Goal: Task Accomplishment & Management: Complete application form

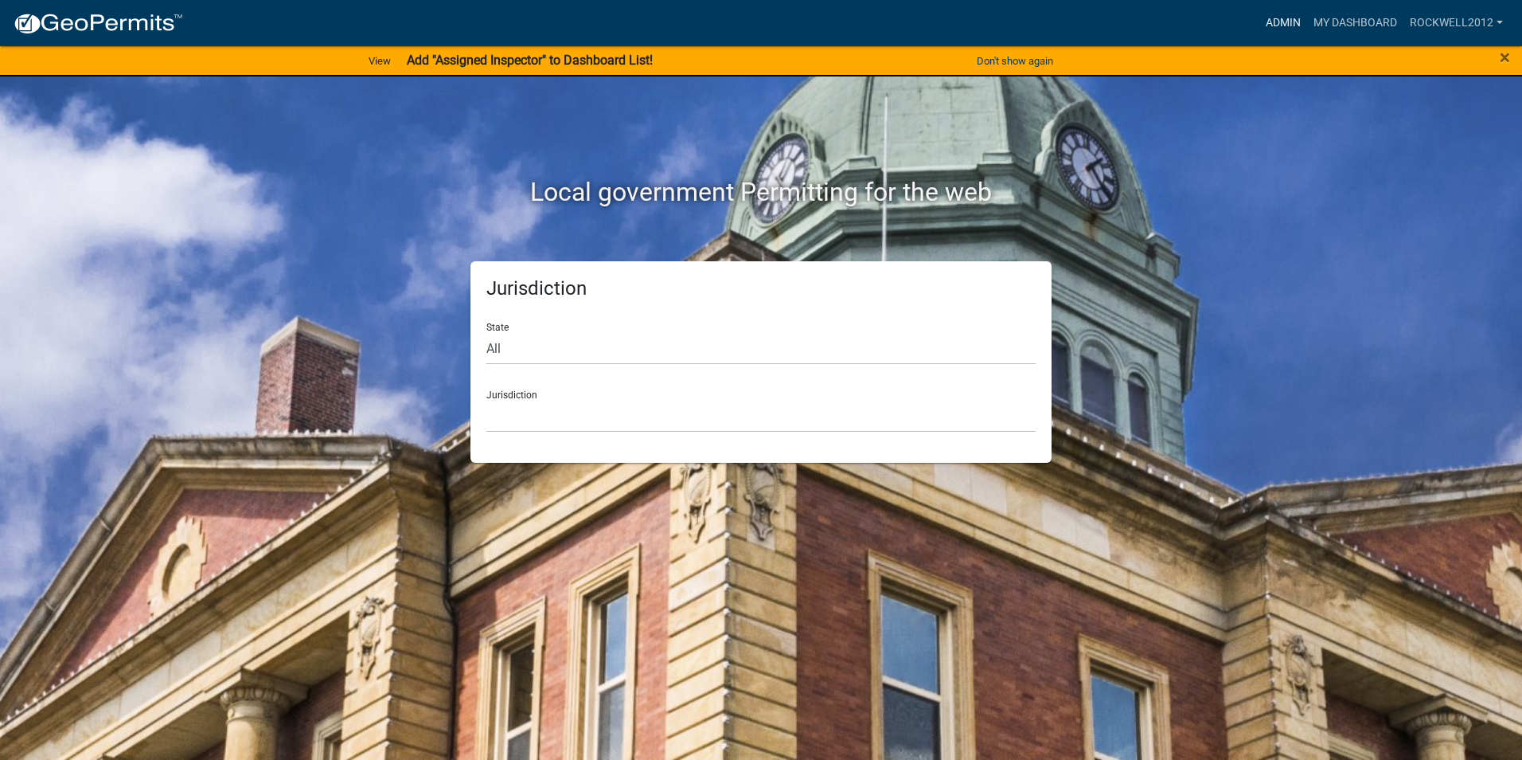
click at [1270, 18] on link "Admin" at bounding box center [1284, 23] width 48 height 30
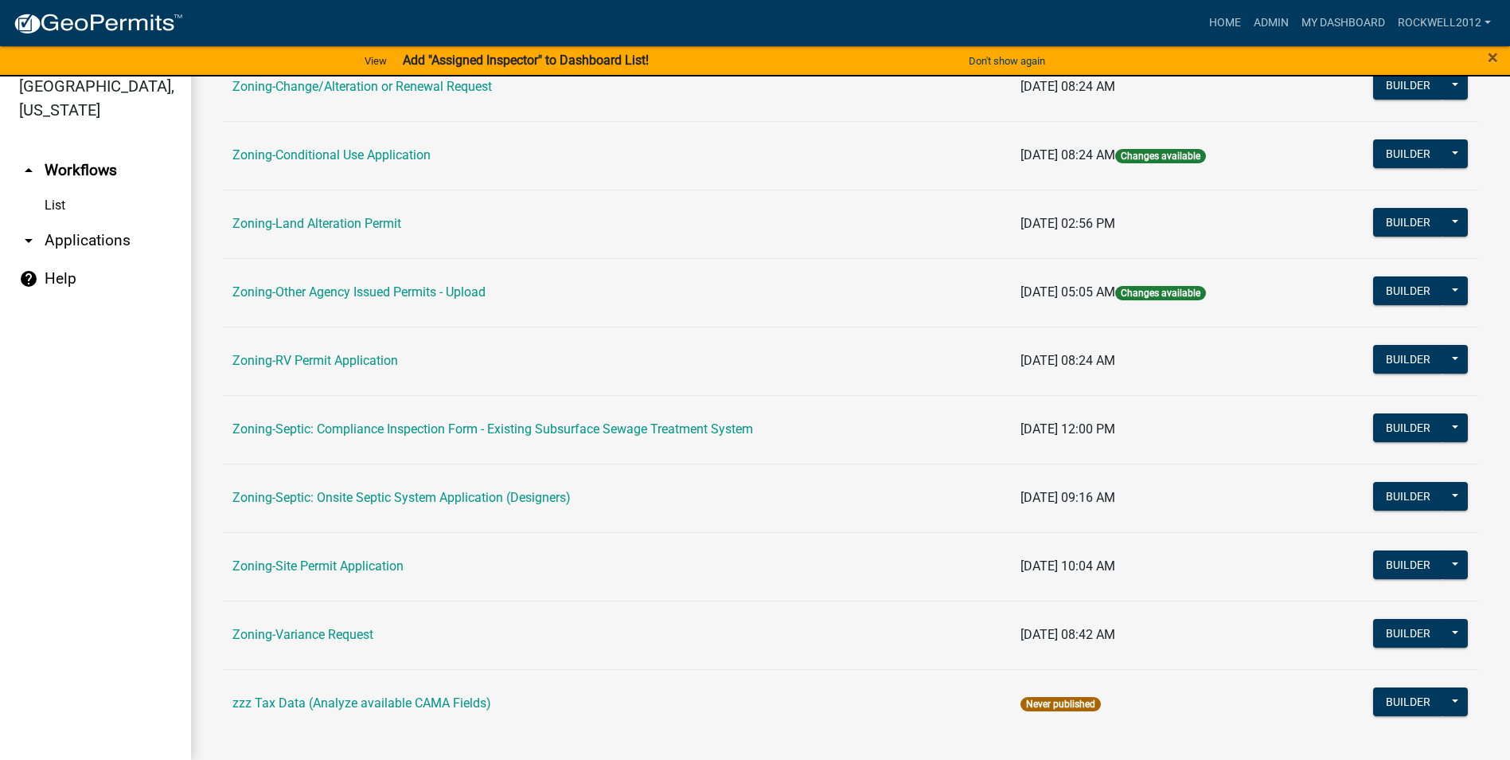
scroll to position [462, 0]
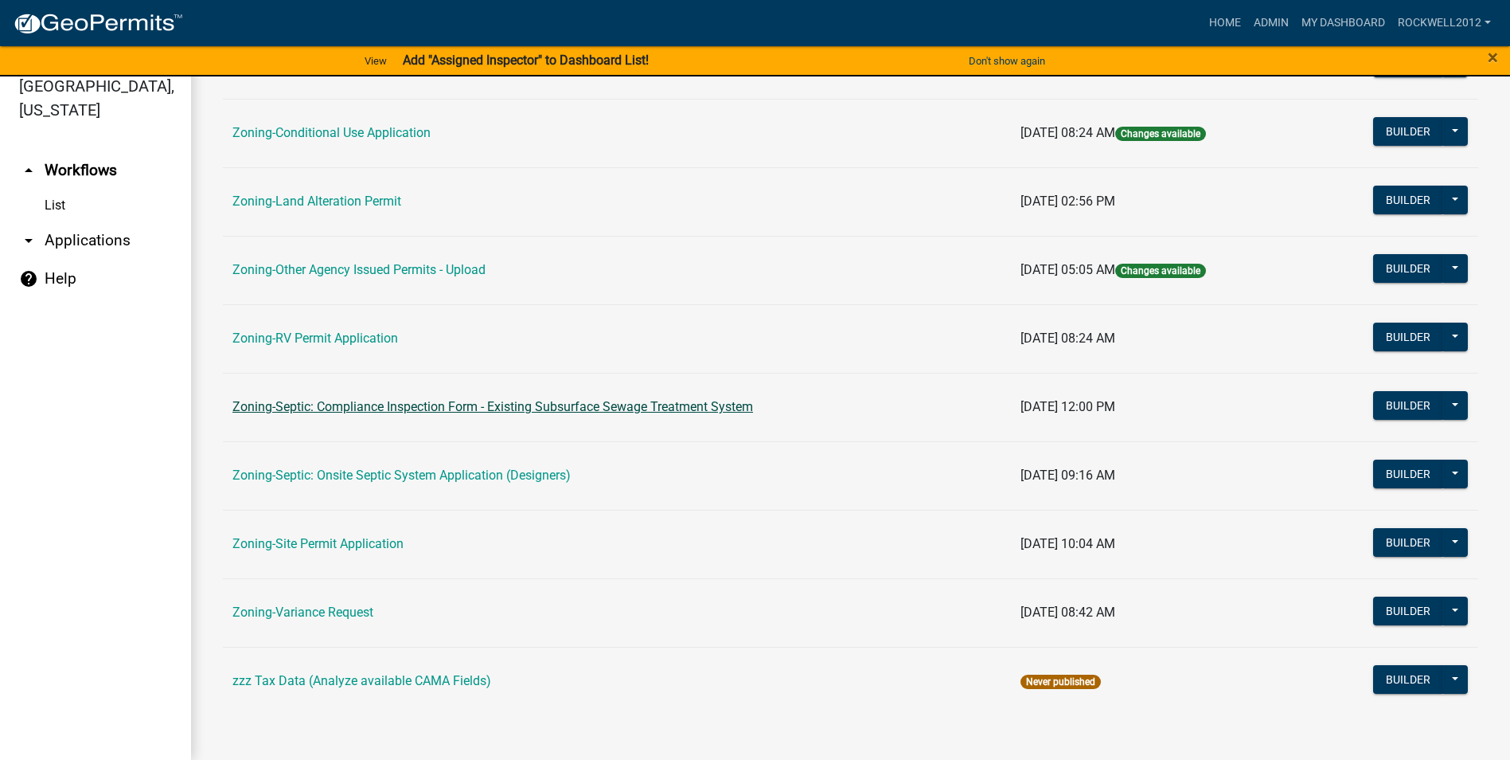
click at [671, 400] on link "Zoning-Septic: Compliance Inspection Form - Existing Subsurface Sewage Treatmen…" at bounding box center [493, 406] width 521 height 15
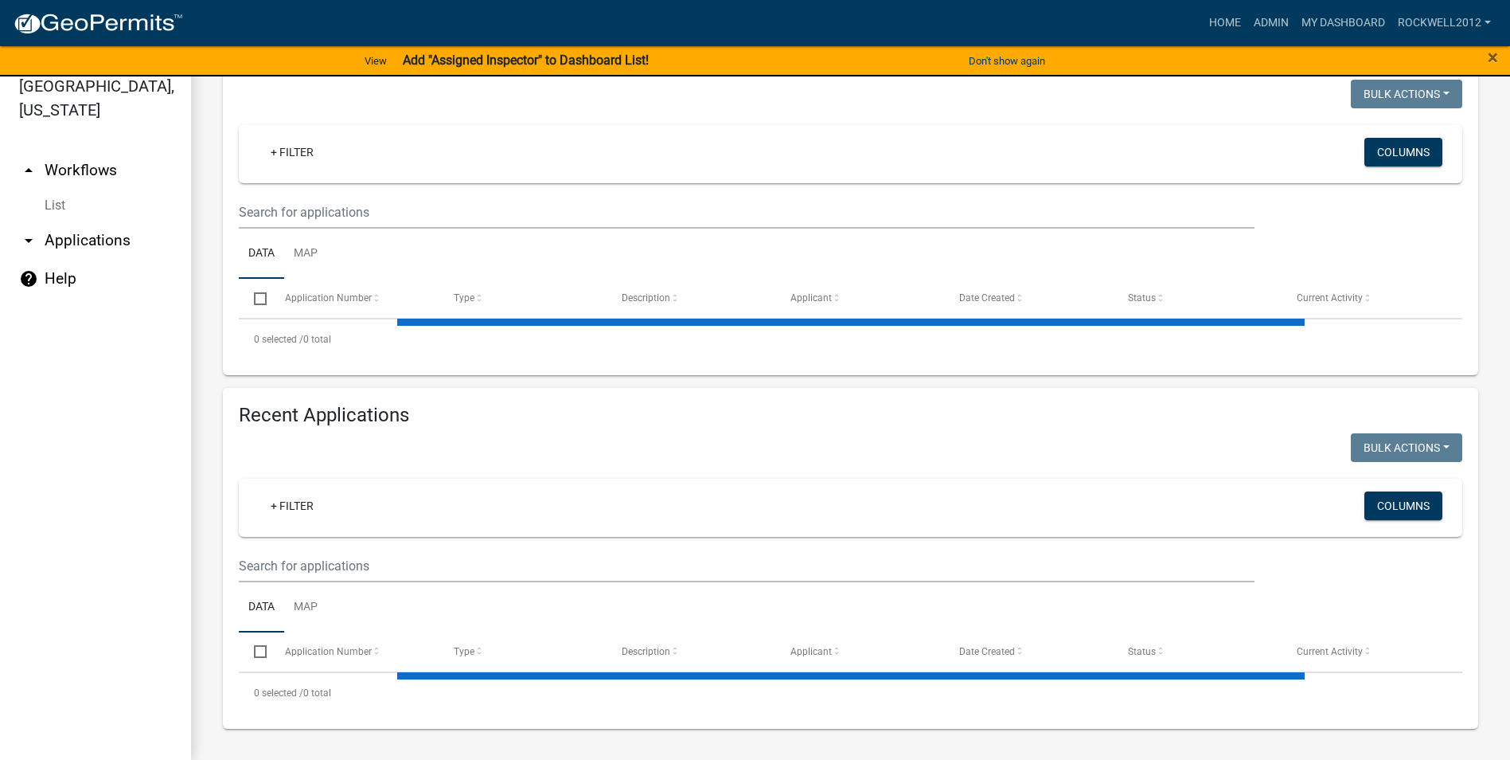
select select "3: 100"
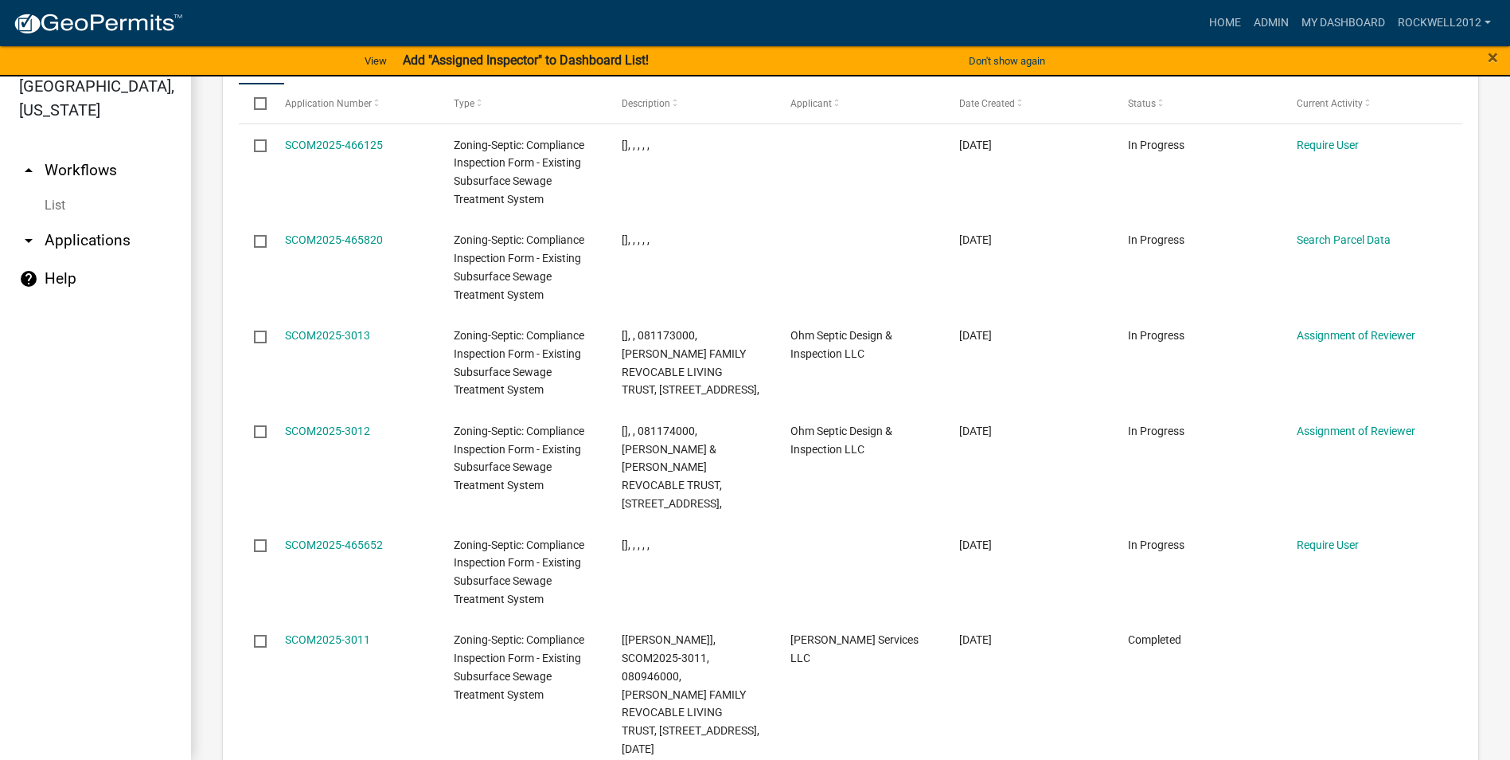
scroll to position [1910, 0]
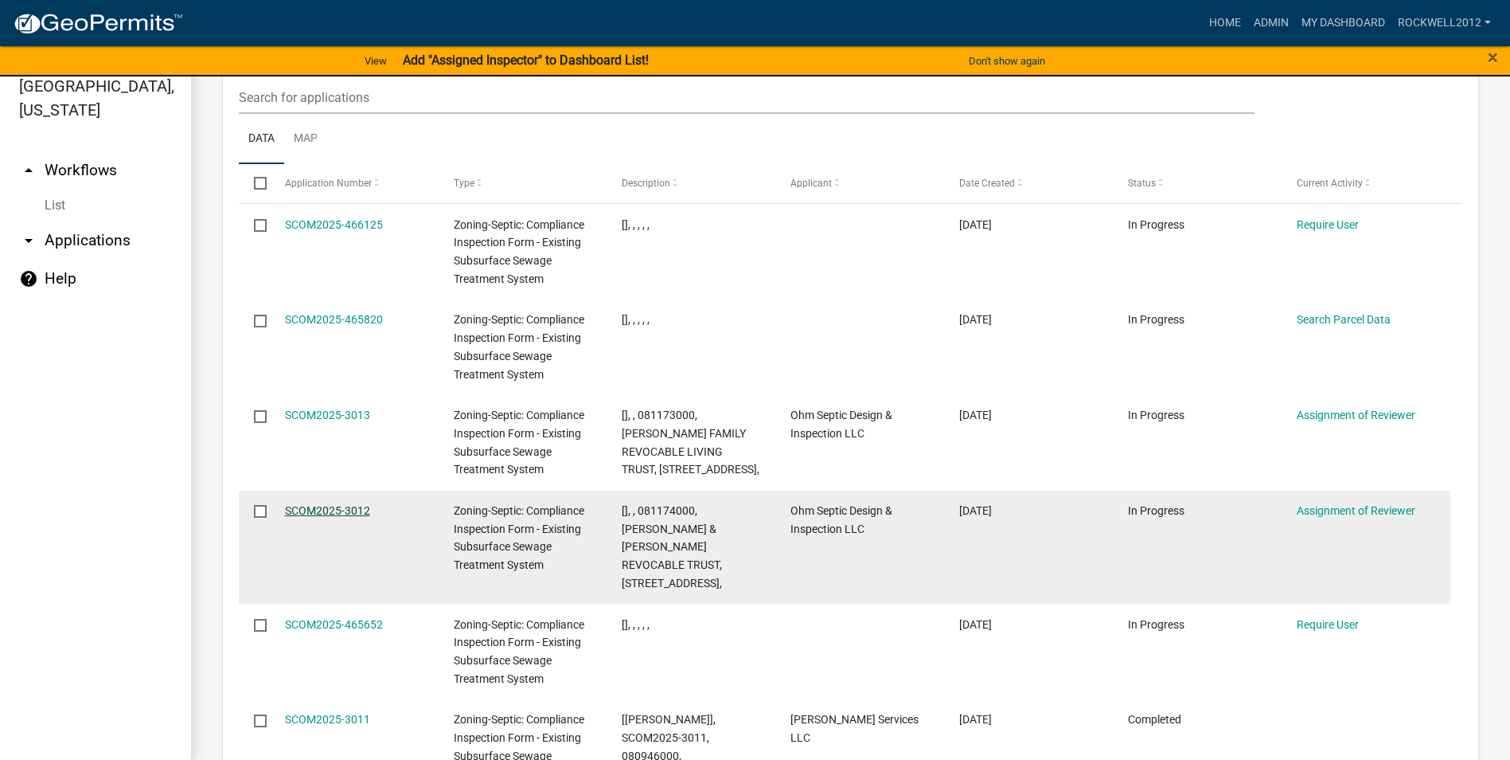
click at [323, 504] on link "SCOM2025-3012" at bounding box center [327, 510] width 85 height 13
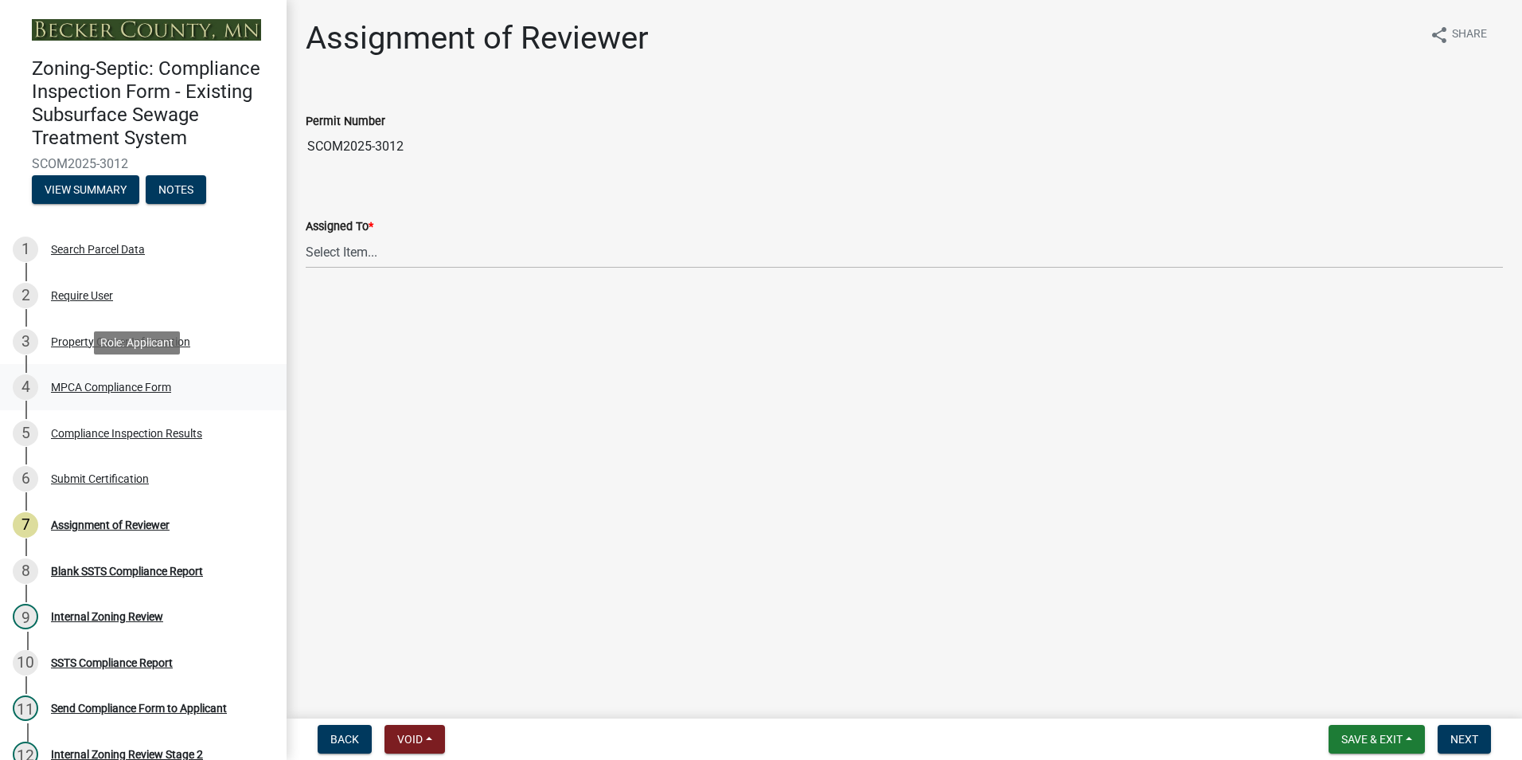
click at [115, 383] on div "MPCA Compliance Form" at bounding box center [111, 386] width 120 height 11
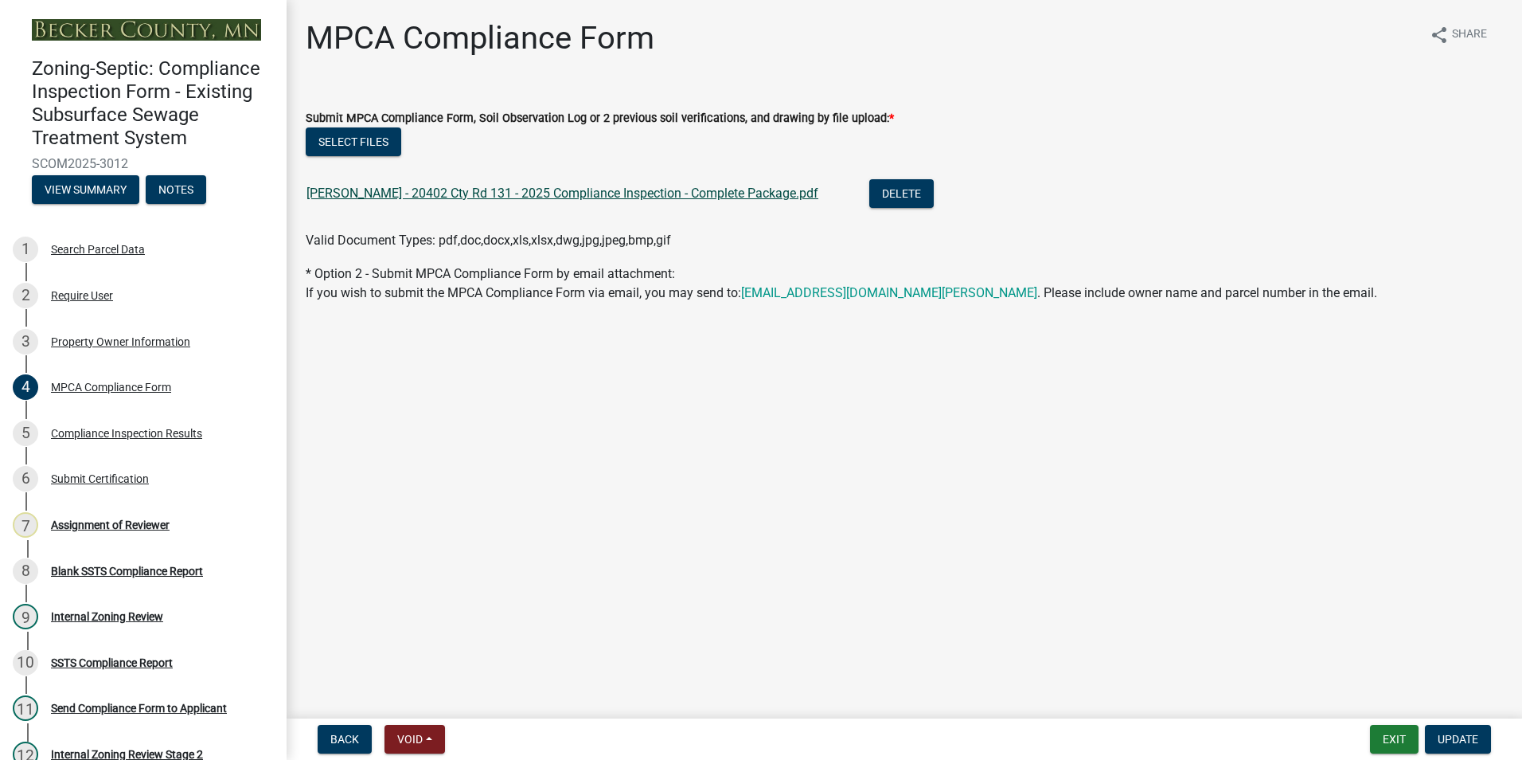
click at [498, 193] on link "[PERSON_NAME] - 20402 Cty Rd 131 - 2025 Compliance Inspection - Complete Packag…" at bounding box center [563, 193] width 512 height 15
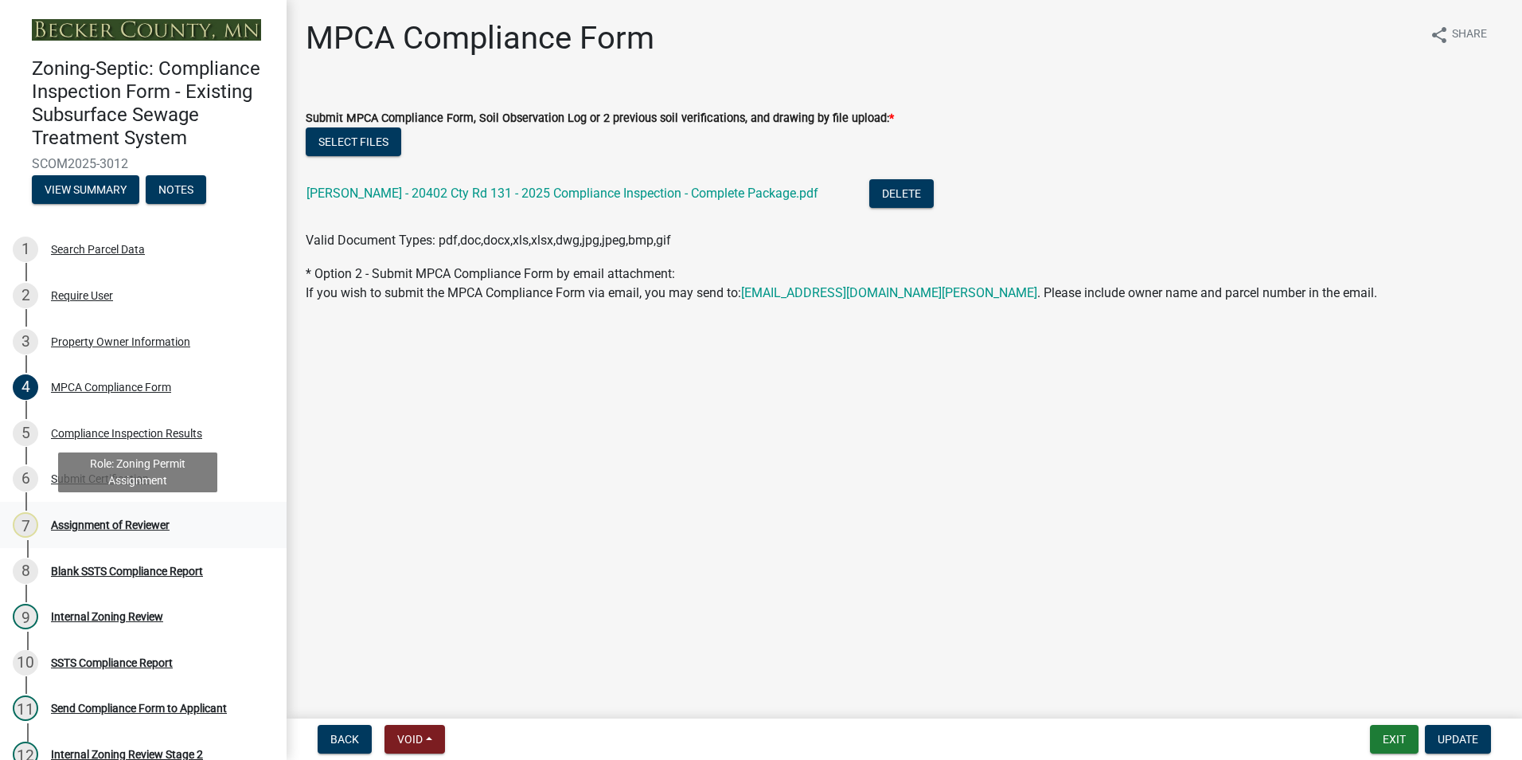
click at [115, 526] on div "Assignment of Reviewer" at bounding box center [110, 524] width 119 height 11
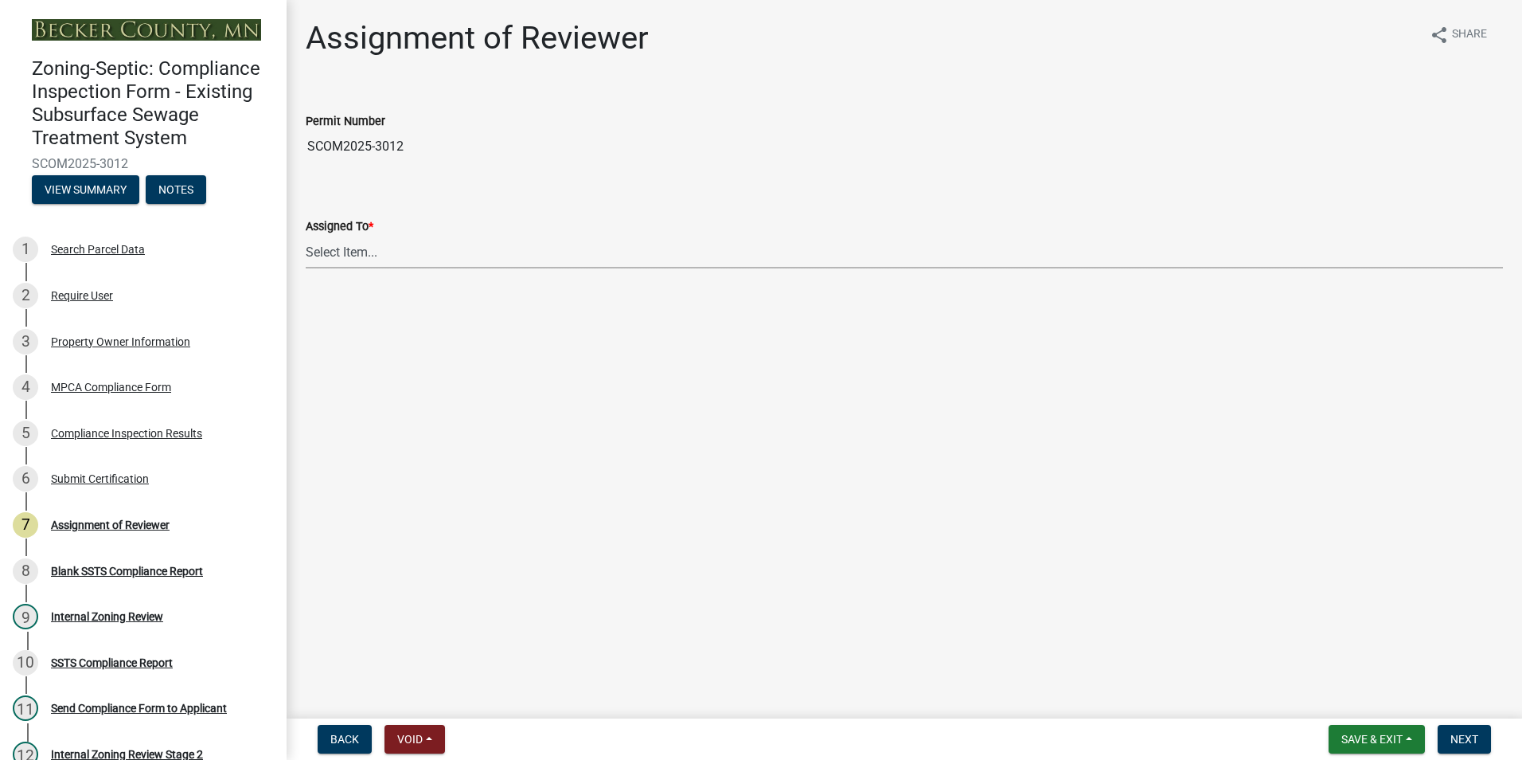
click at [339, 252] on select "Select Item... [PERSON_NAME] [PERSON_NAME] [PERSON_NAME] [PERSON_NAME] [PERSON_…" at bounding box center [905, 252] width 1198 height 33
click at [306, 236] on select "Select Item... [PERSON_NAME] [PERSON_NAME] [PERSON_NAME] [PERSON_NAME] [PERSON_…" at bounding box center [905, 252] width 1198 height 33
select select "0016247d-12af-40d0-8103-934796a3d230"
click at [1462, 729] on button "Next" at bounding box center [1464, 739] width 53 height 29
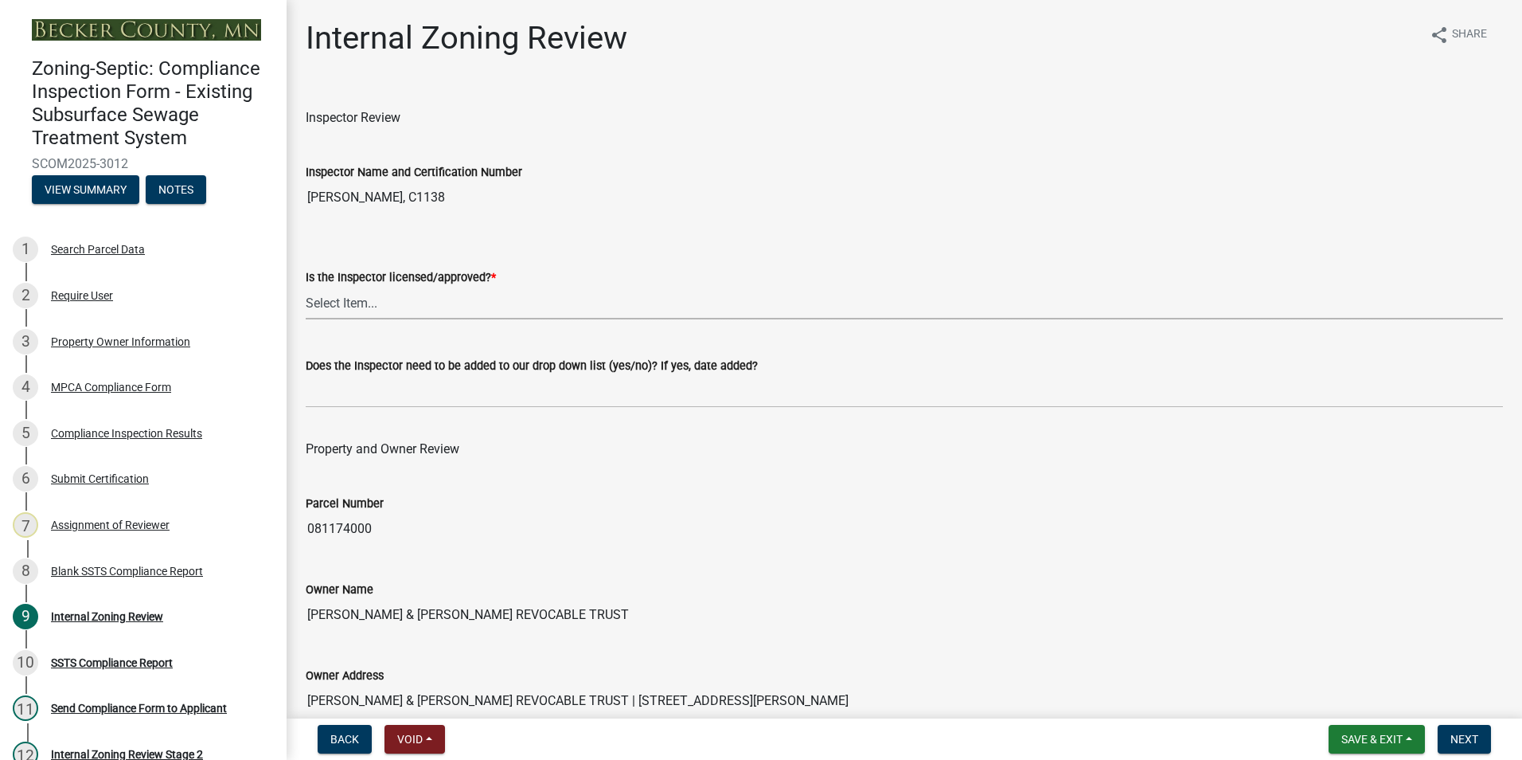
click at [346, 295] on select "Select Item... Yes No" at bounding box center [905, 303] width 1198 height 33
click at [306, 287] on select "Select Item... Yes No" at bounding box center [905, 303] width 1198 height 33
select select "7beb9ca5-c3cb-47d4-a805-1554d3173259"
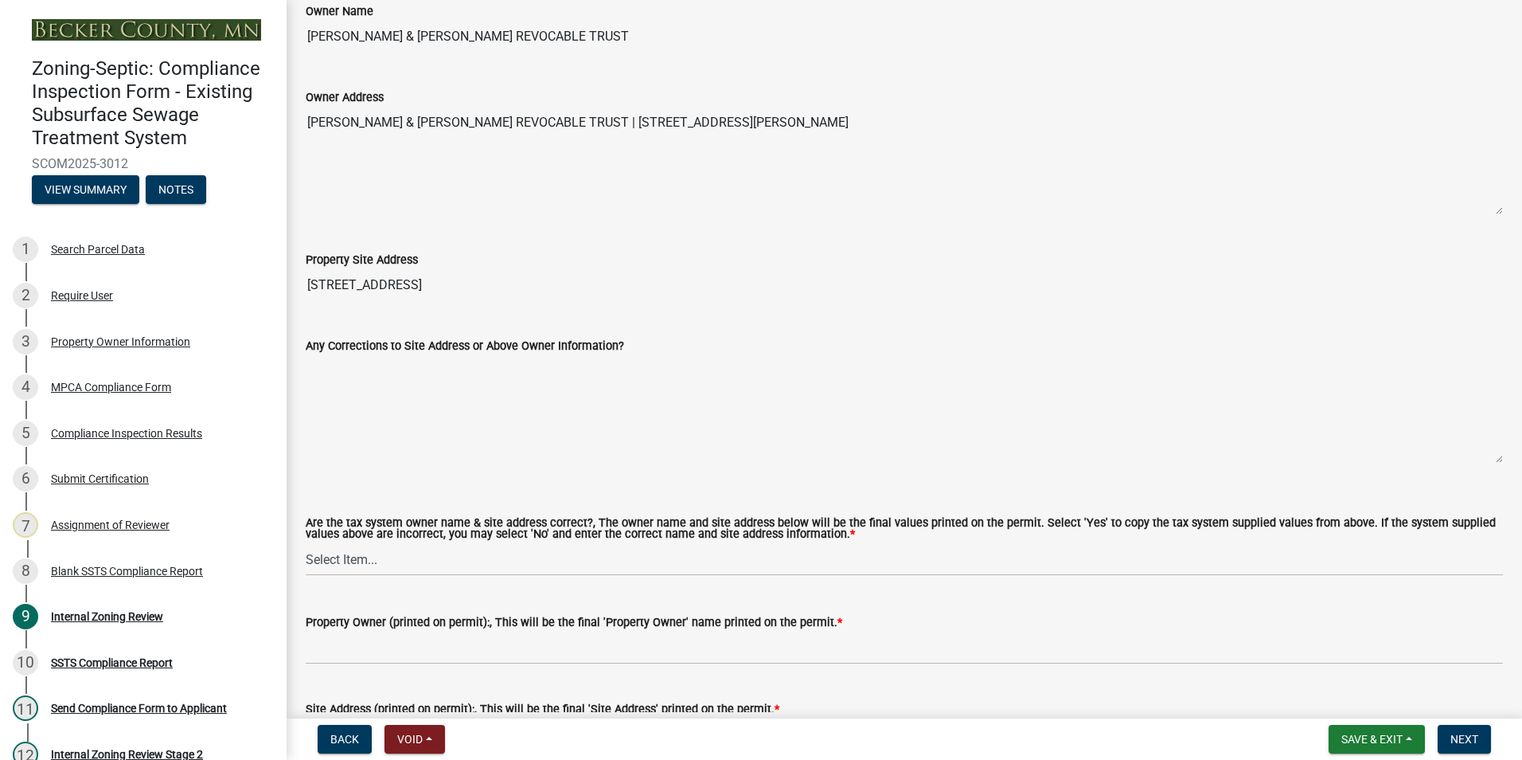
scroll to position [717, 0]
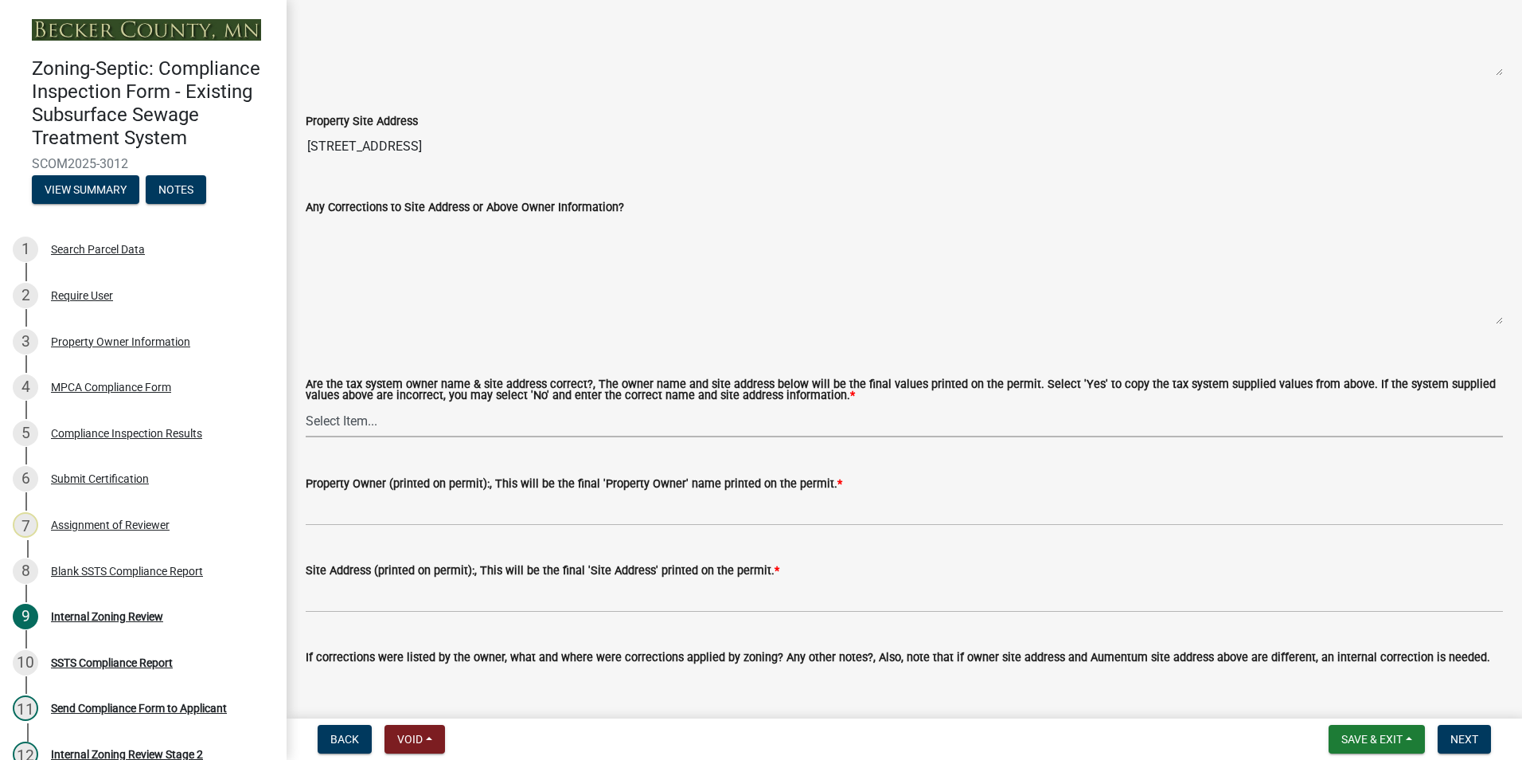
click at [316, 424] on select "Select Item... Yes No" at bounding box center [905, 420] width 1198 height 33
click at [306, 405] on select "Select Item... Yes No" at bounding box center [905, 420] width 1198 height 33
select select "f9f37200-9fc8-4e5e-9e7f-111cc9077d94"
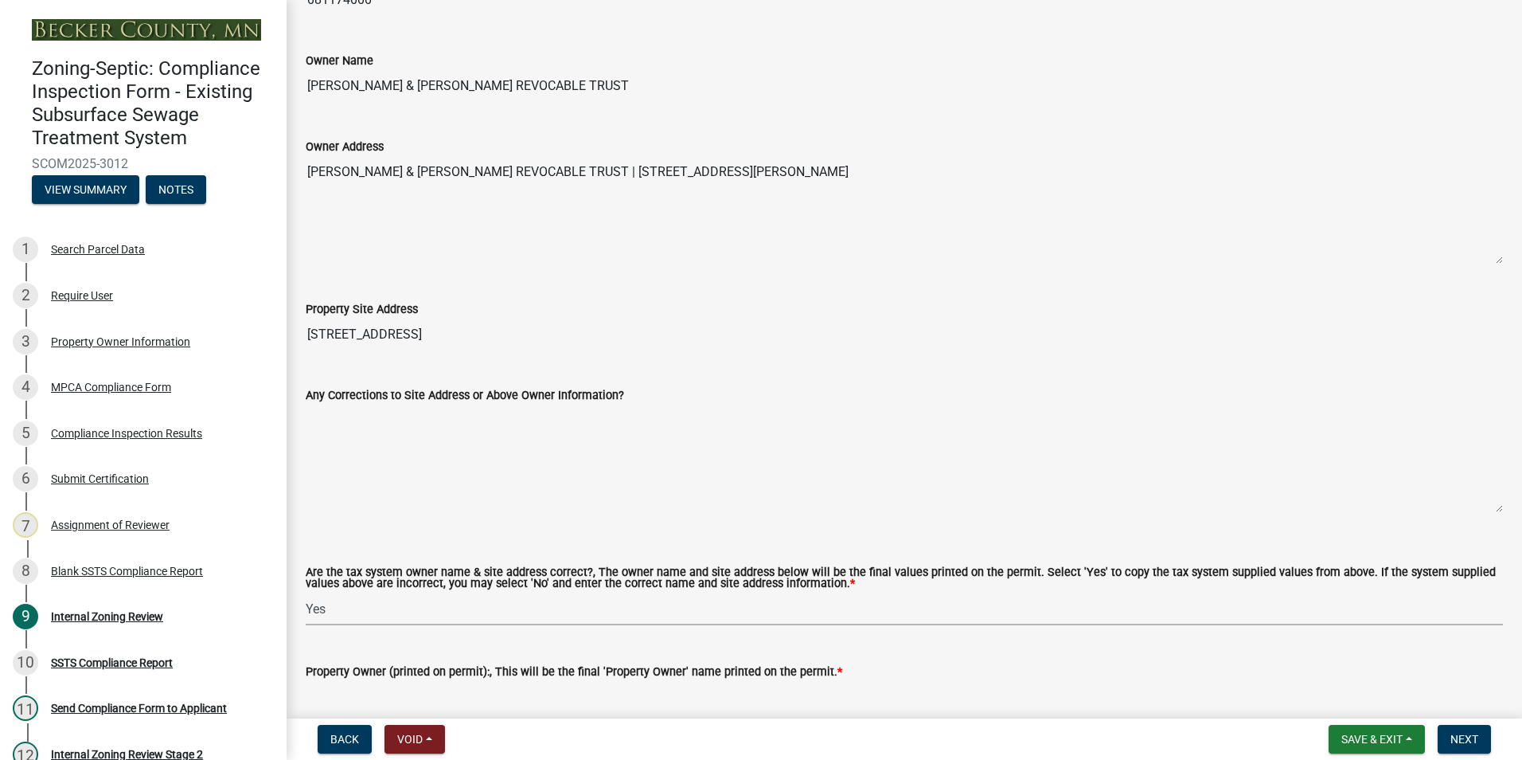
scroll to position [239, 0]
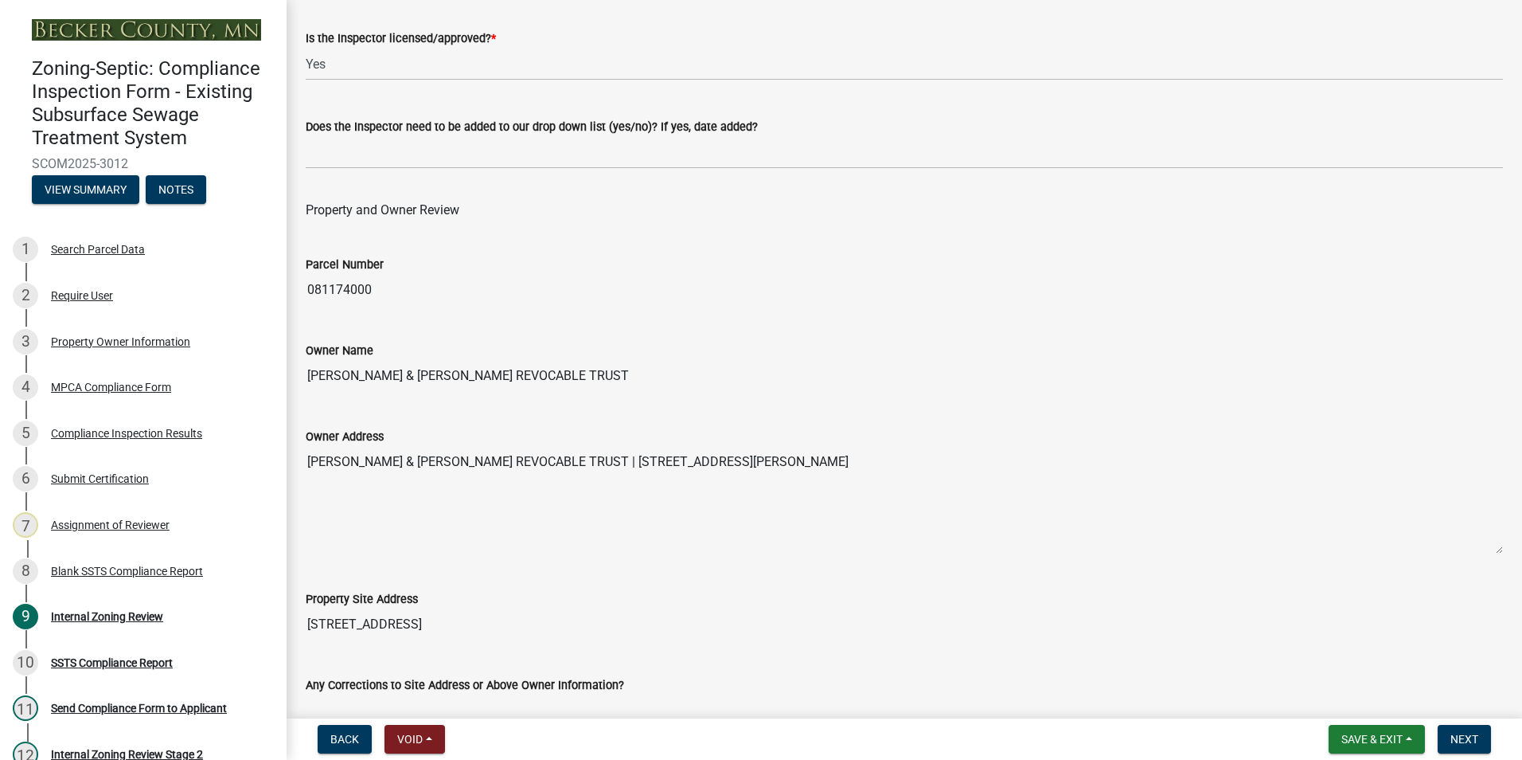
drag, startPoint x: 621, startPoint y: 375, endPoint x: 310, endPoint y: 374, distance: 311.3
click at [310, 374] on input "[PERSON_NAME] & [PERSON_NAME] REVOCABLE TRUST" at bounding box center [905, 376] width 1198 height 32
drag, startPoint x: 310, startPoint y: 374, endPoint x: 387, endPoint y: 377, distance: 77.3
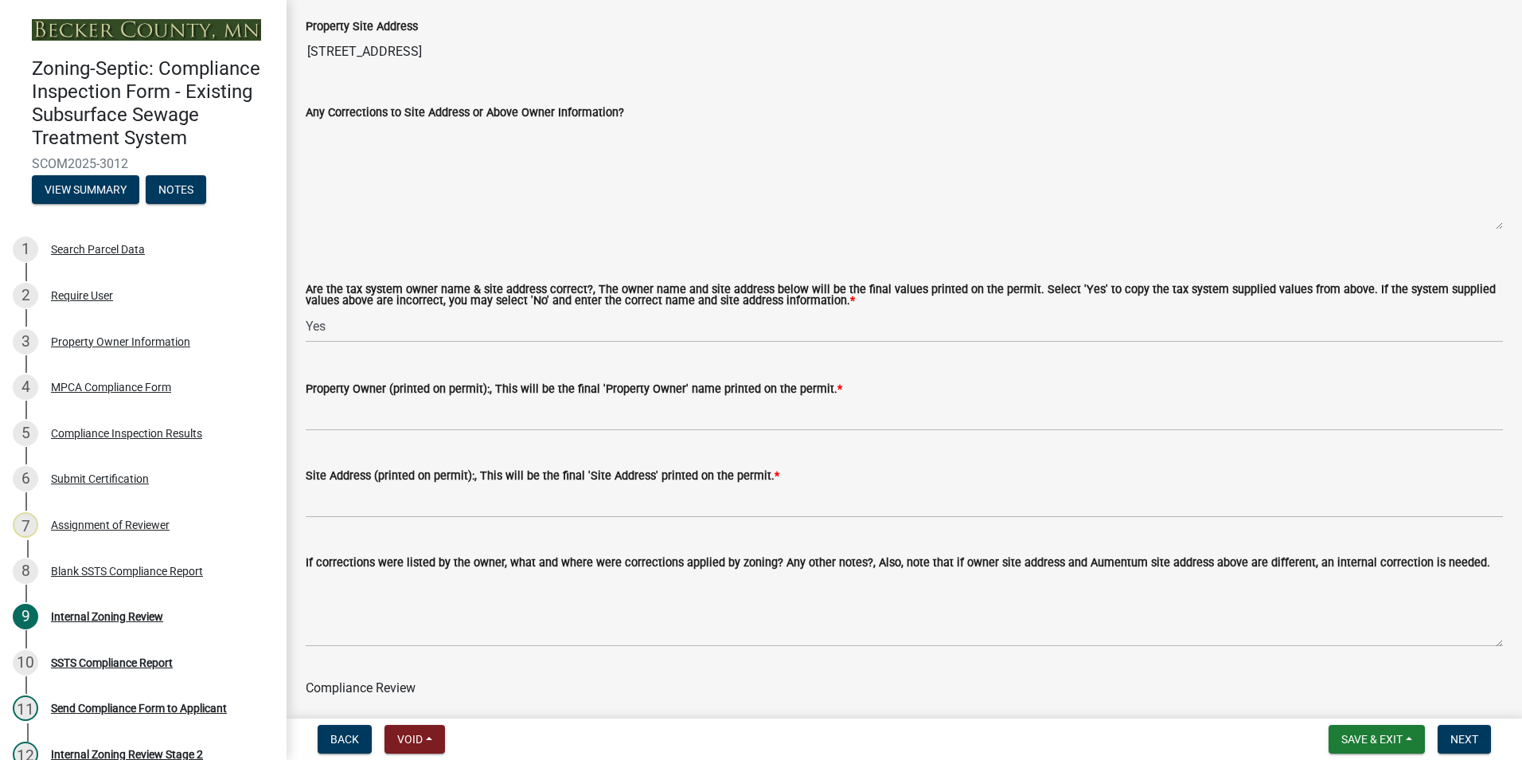
scroll to position [876, 0]
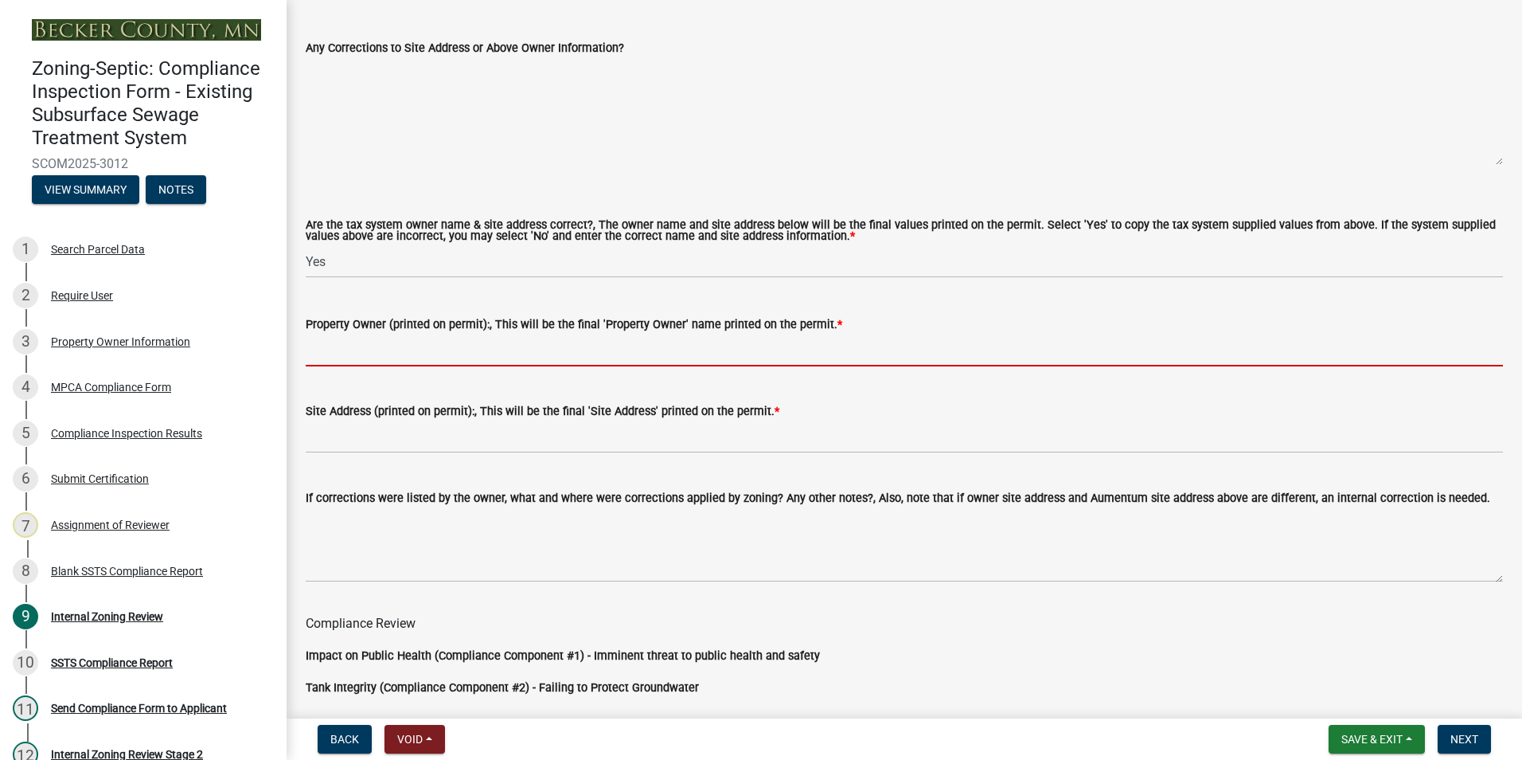
paste input "[PERSON_NAME] & [PERSON_NAME] REVOCABLE TRUST"
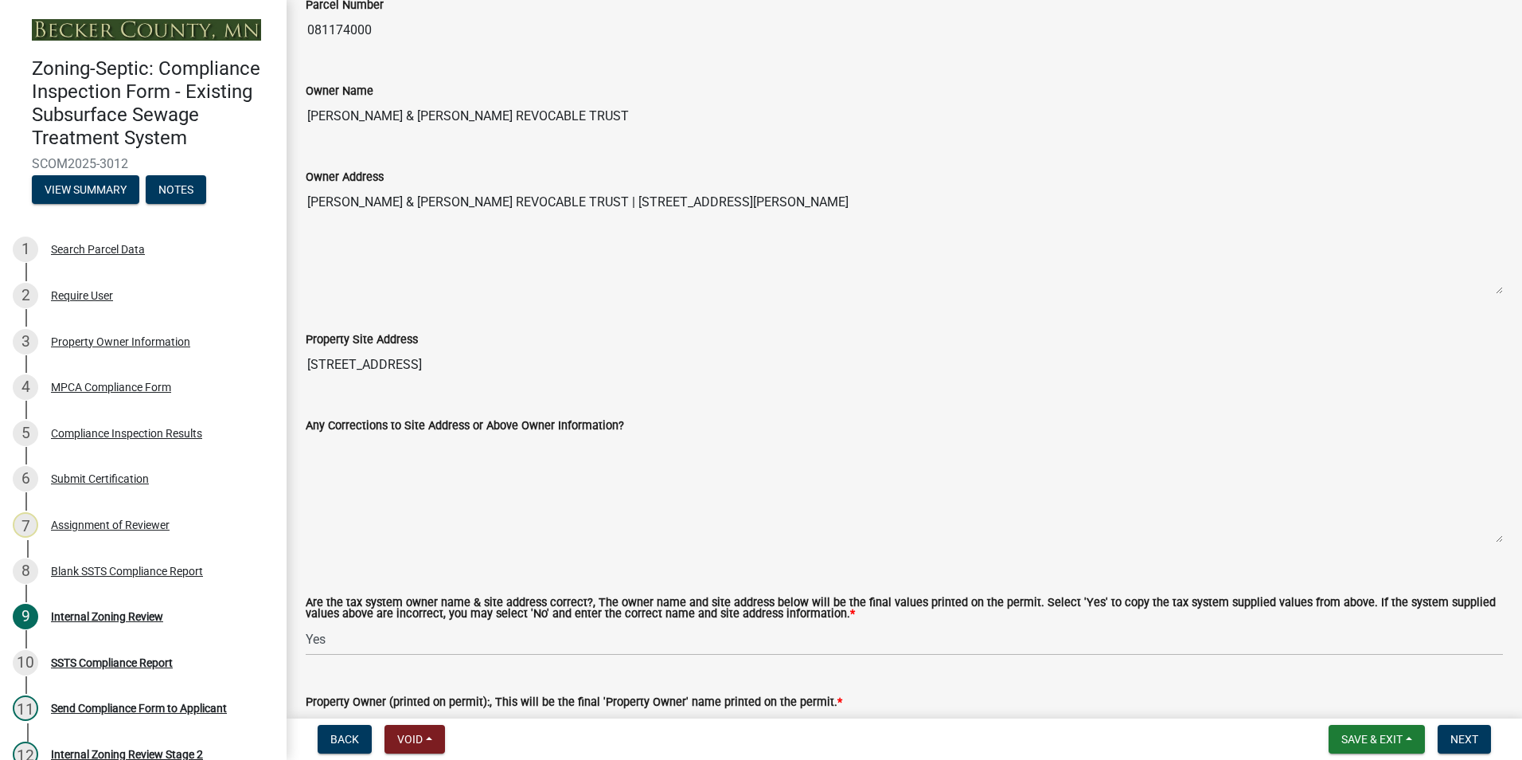
scroll to position [478, 0]
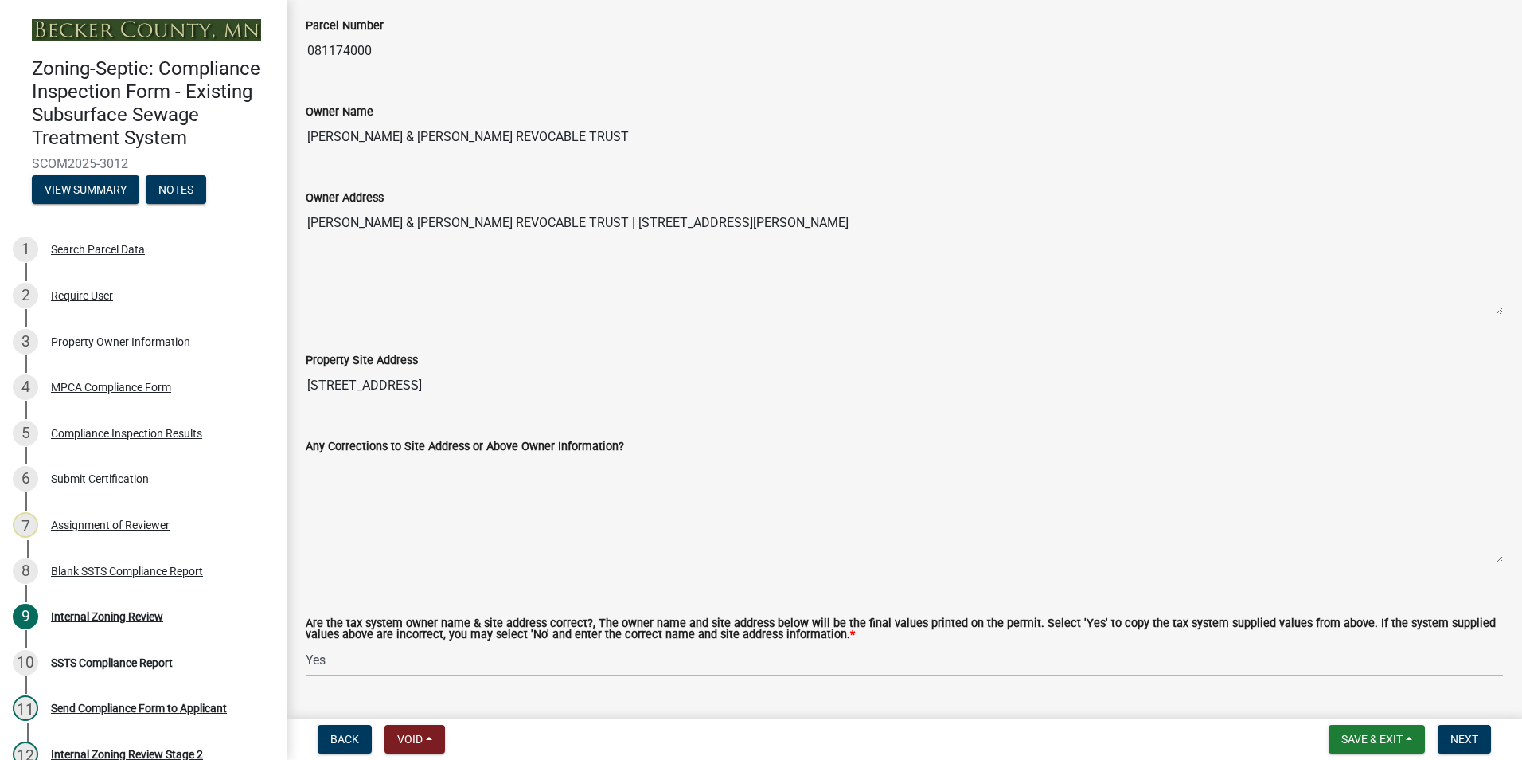
type input "[PERSON_NAME] & [PERSON_NAME] REVOCABLE TRUST"
drag, startPoint x: 414, startPoint y: 385, endPoint x: 295, endPoint y: 381, distance: 118.7
click at [295, 381] on div "Property Site Address [STREET_ADDRESS]" at bounding box center [904, 364] width 1221 height 73
drag, startPoint x: 295, startPoint y: 381, endPoint x: 351, endPoint y: 386, distance: 56.0
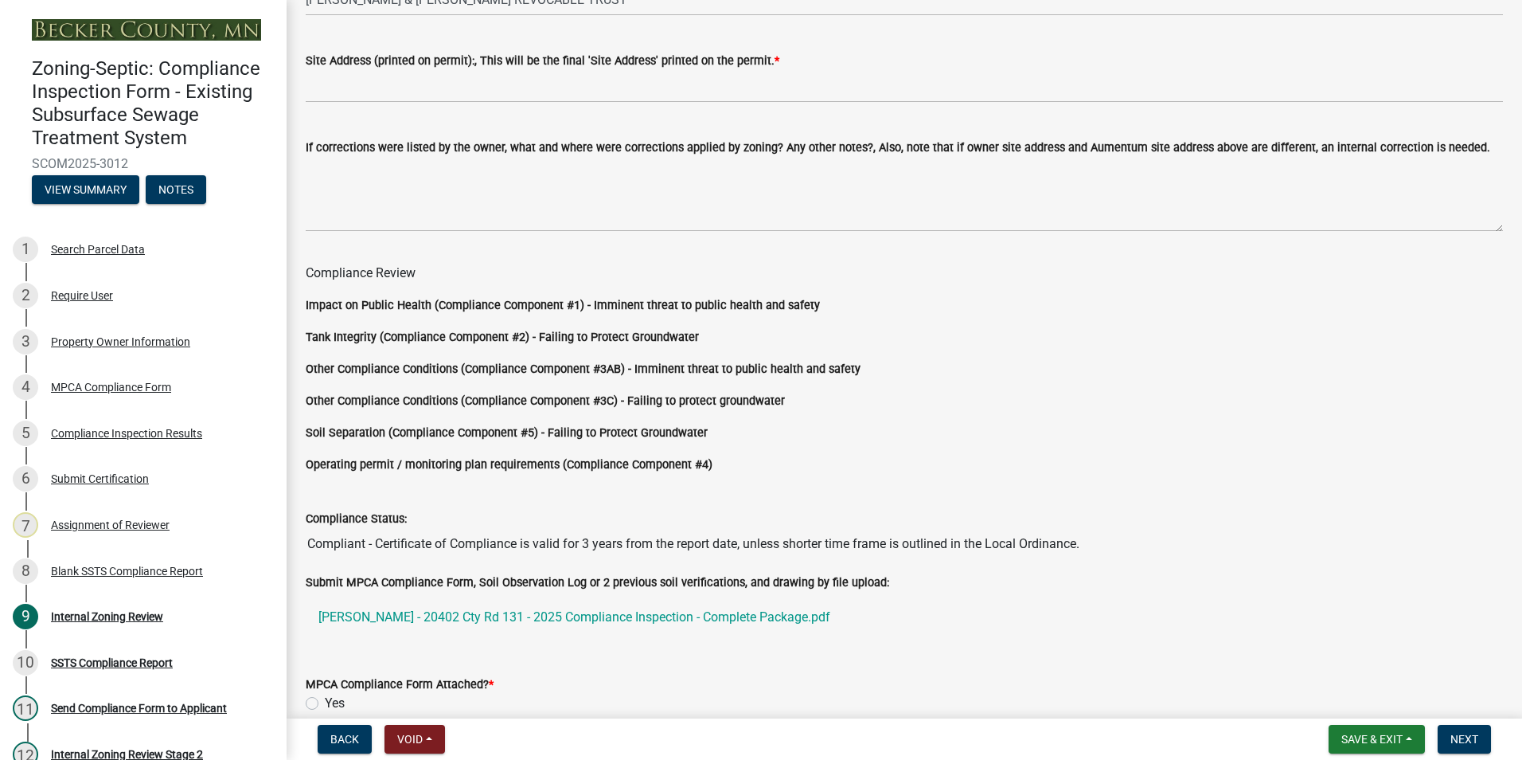
scroll to position [1274, 0]
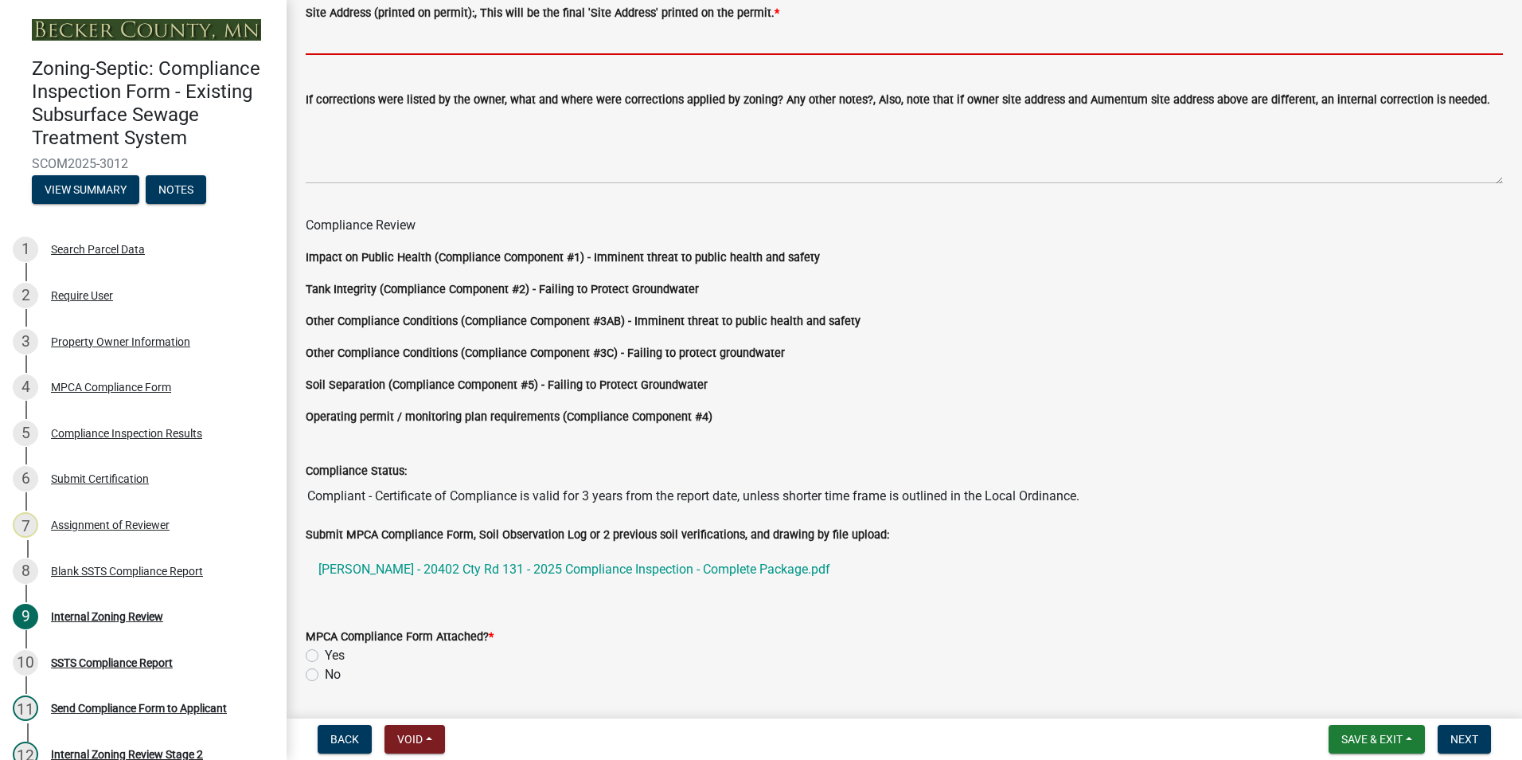
paste input "[STREET_ADDRESS]"
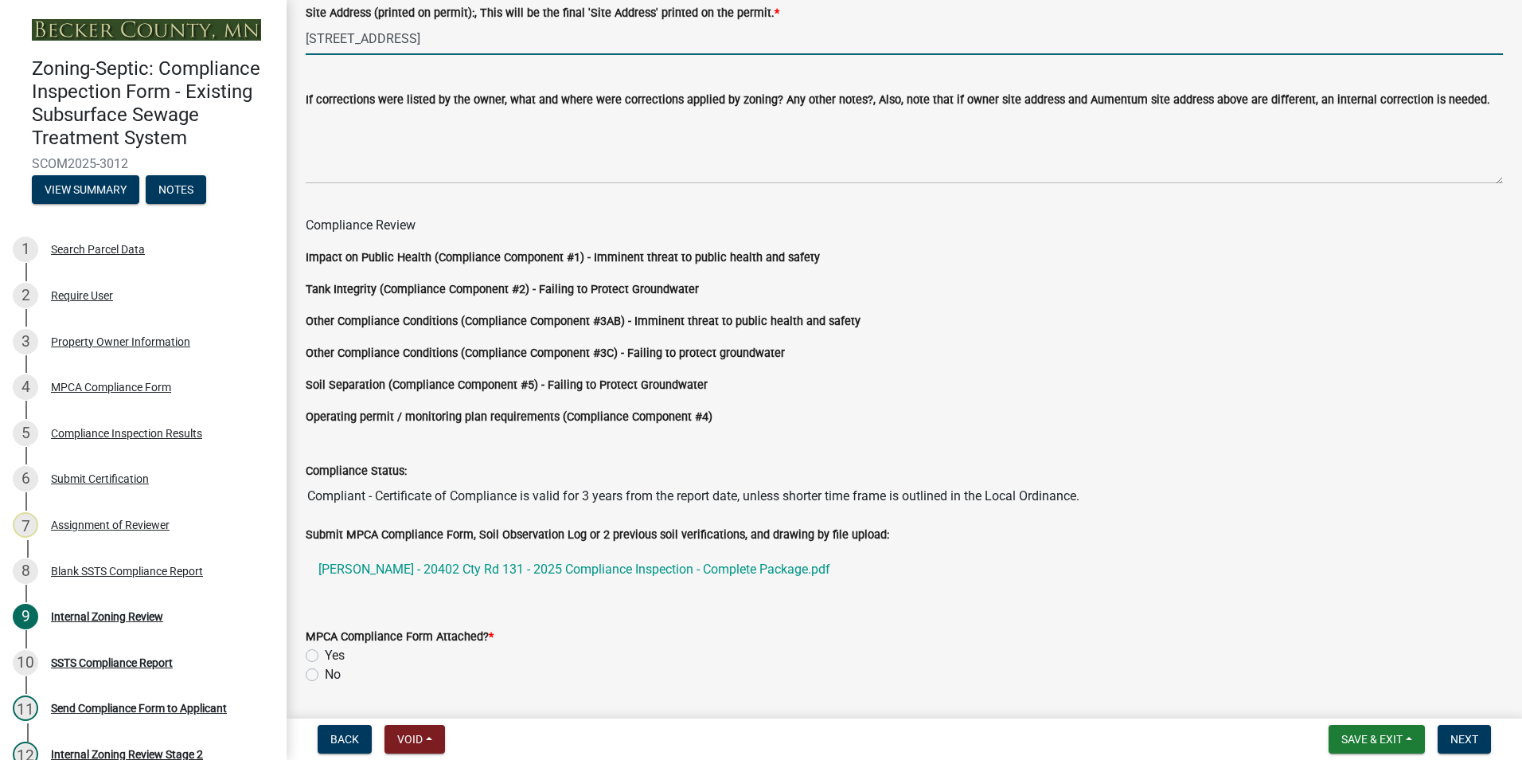
type input "[STREET_ADDRESS]"
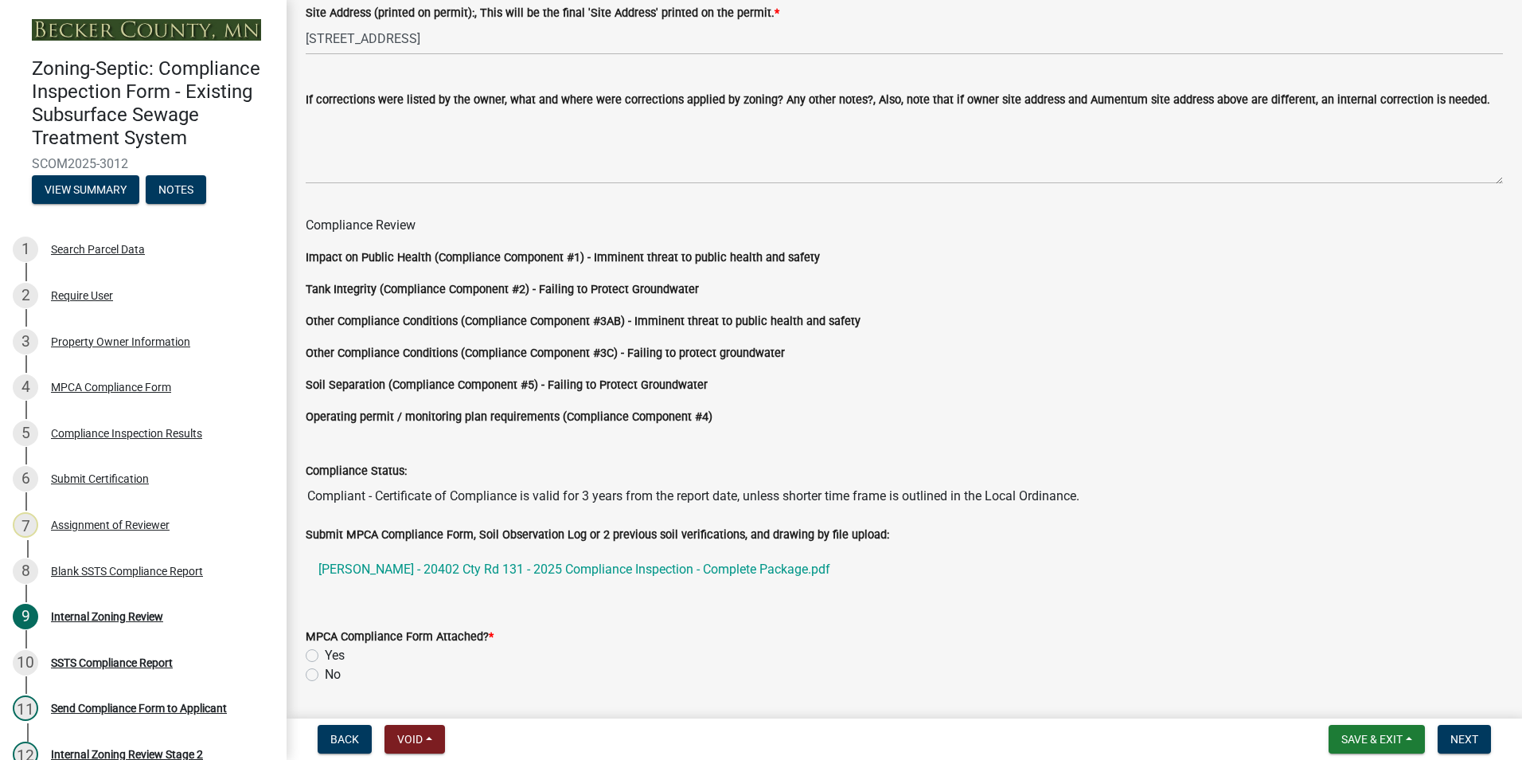
click at [325, 650] on label "Yes" at bounding box center [335, 655] width 20 height 19
click at [325, 650] on input "Yes" at bounding box center [330, 651] width 10 height 10
radio input "true"
click at [1454, 730] on button "Next" at bounding box center [1464, 739] width 53 height 29
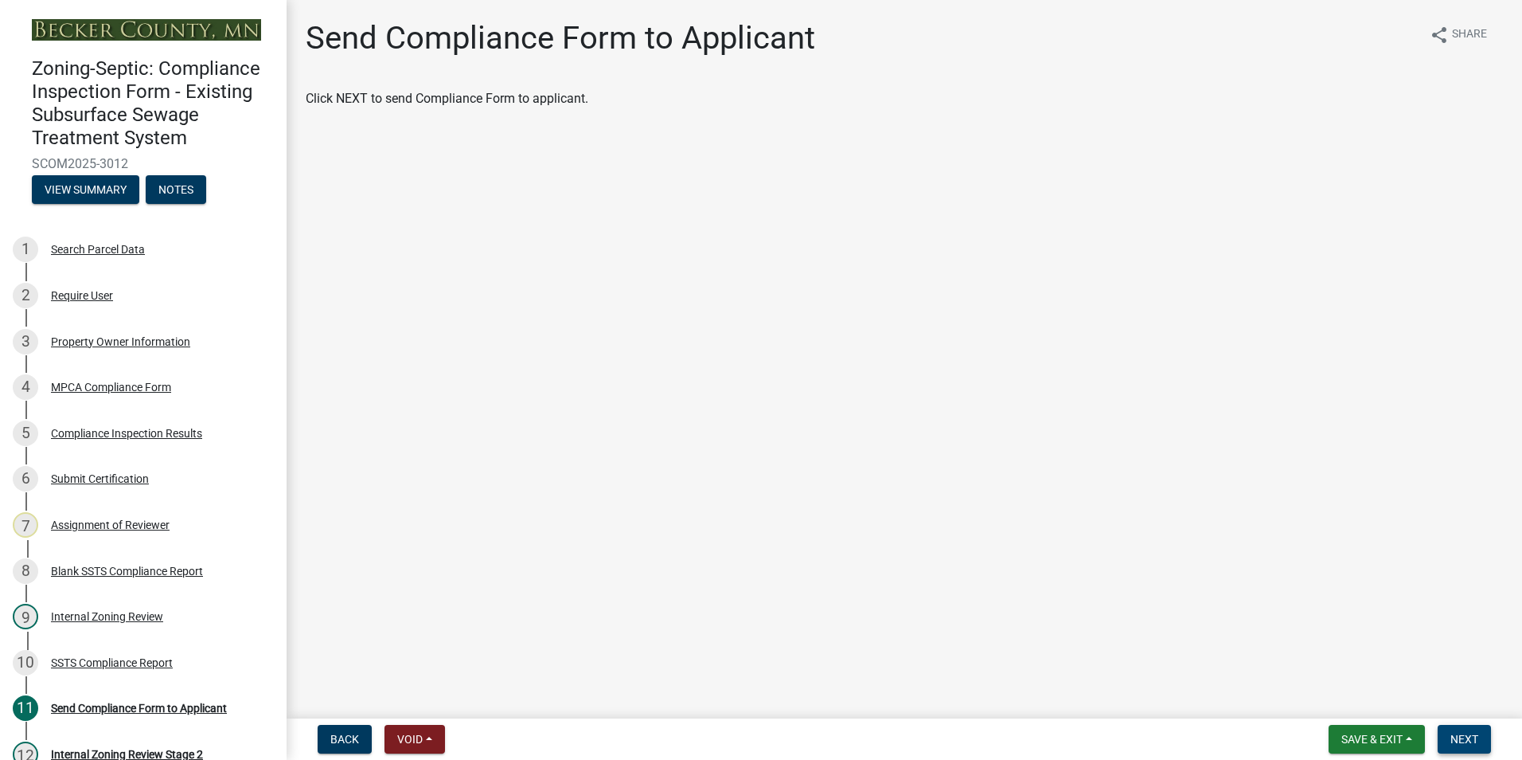
click at [1447, 732] on button "Next" at bounding box center [1464, 739] width 53 height 29
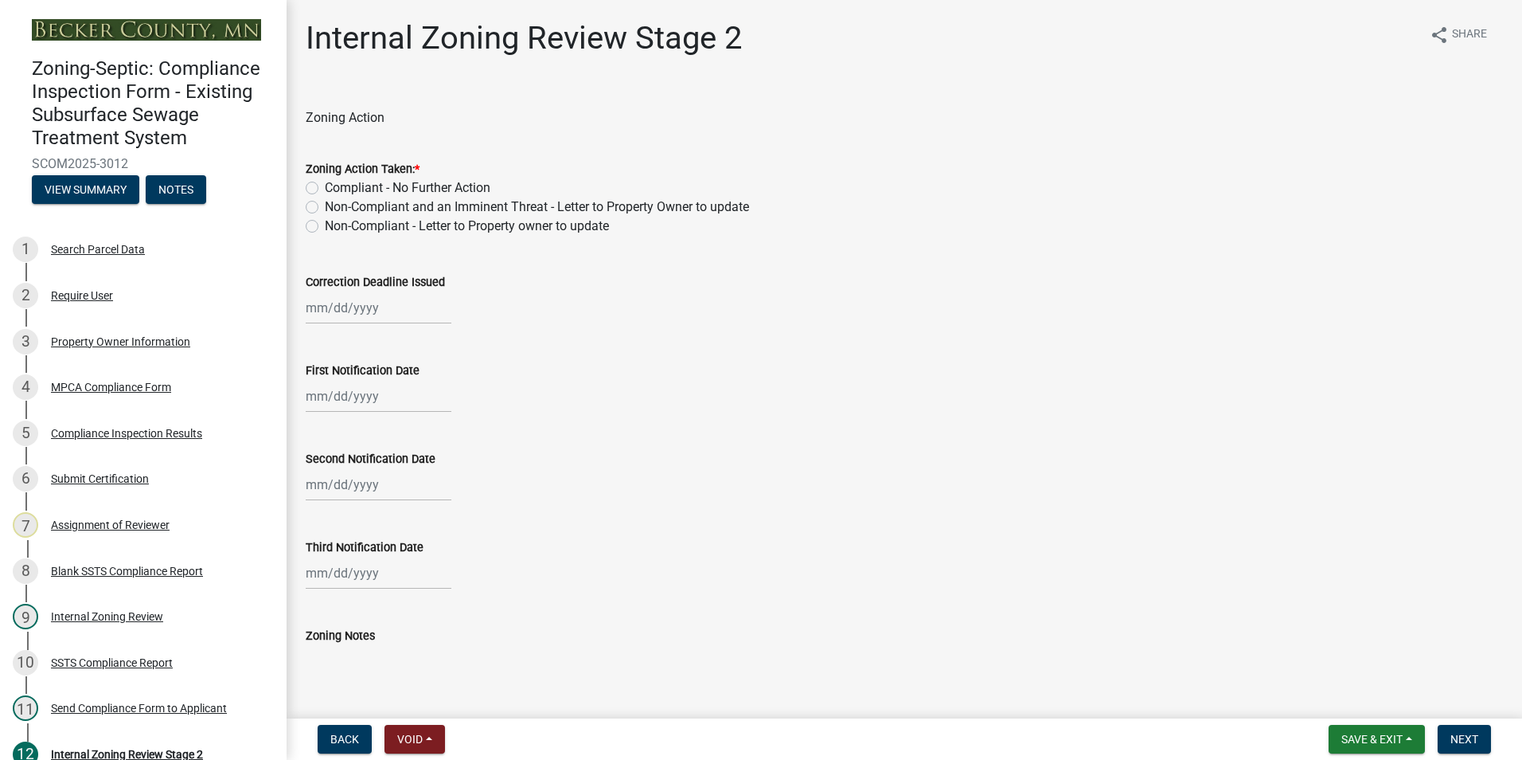
click at [325, 186] on label "Compliant - No Further Action" at bounding box center [408, 187] width 166 height 19
click at [325, 186] on input "Compliant - No Further Action" at bounding box center [330, 183] width 10 height 10
radio input "true"
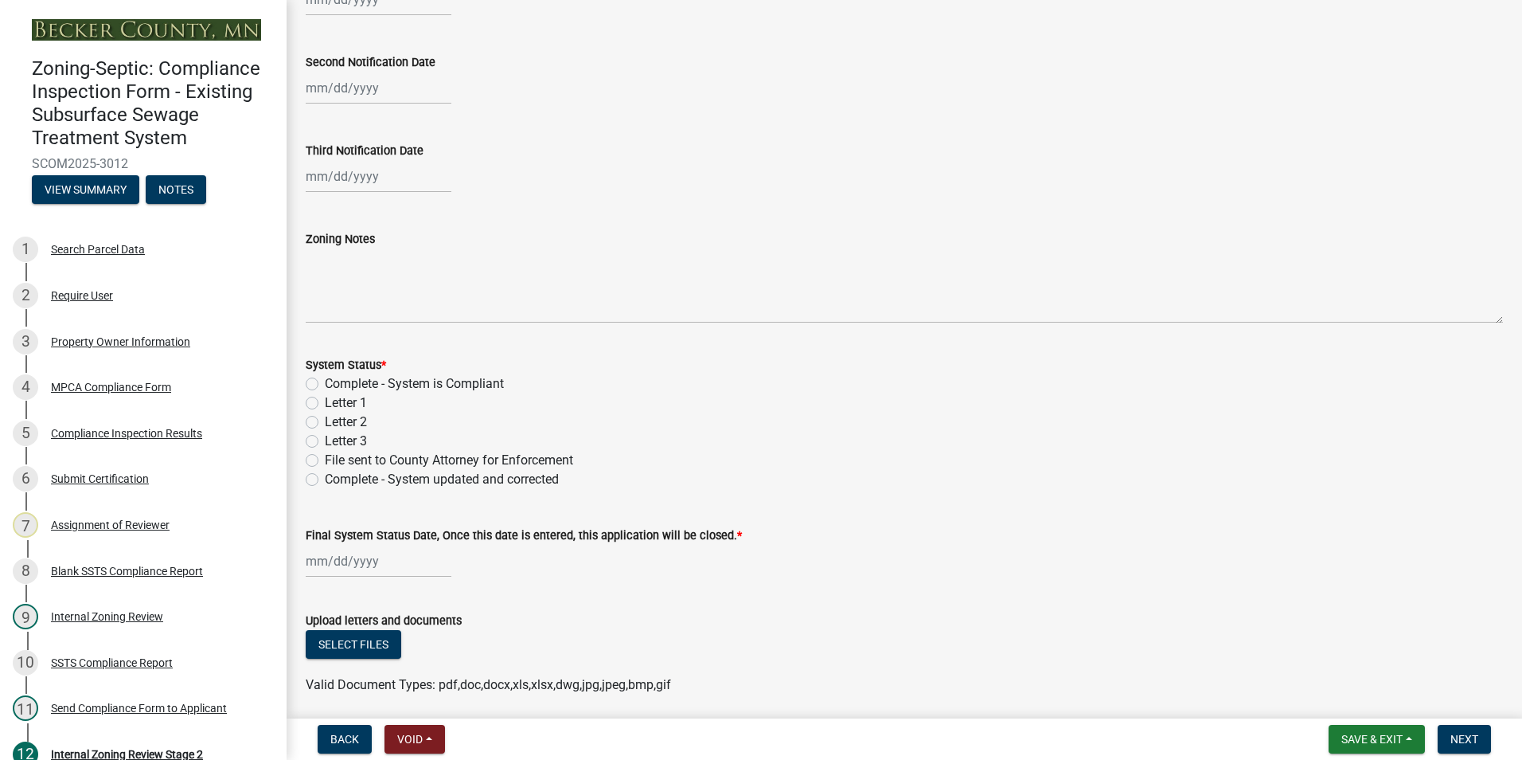
scroll to position [398, 0]
click at [325, 383] on label "Complete - System is Compliant" at bounding box center [414, 382] width 179 height 19
click at [325, 383] on input "Complete - System is Compliant" at bounding box center [330, 378] width 10 height 10
radio input "true"
select select "8"
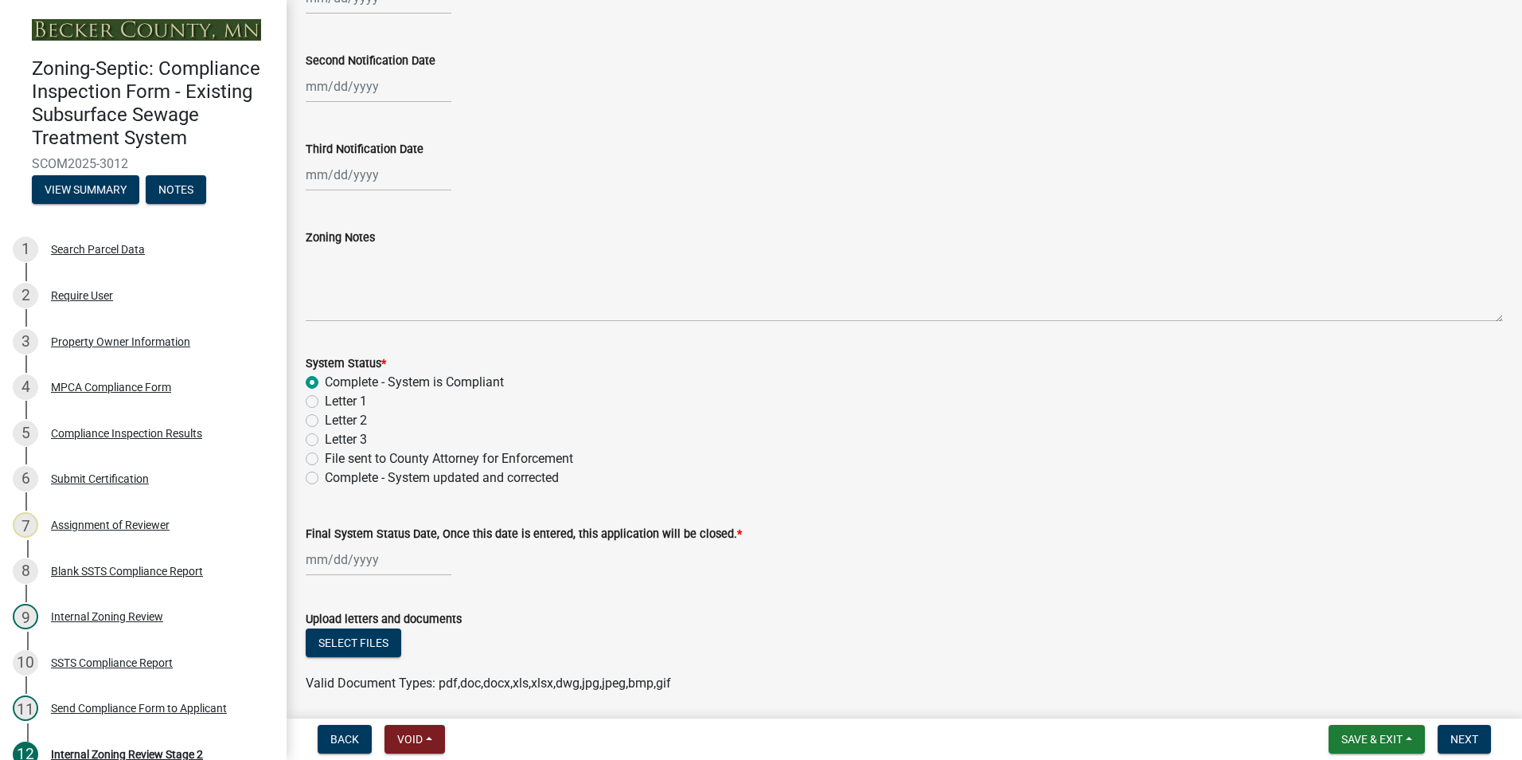
select select "2025"
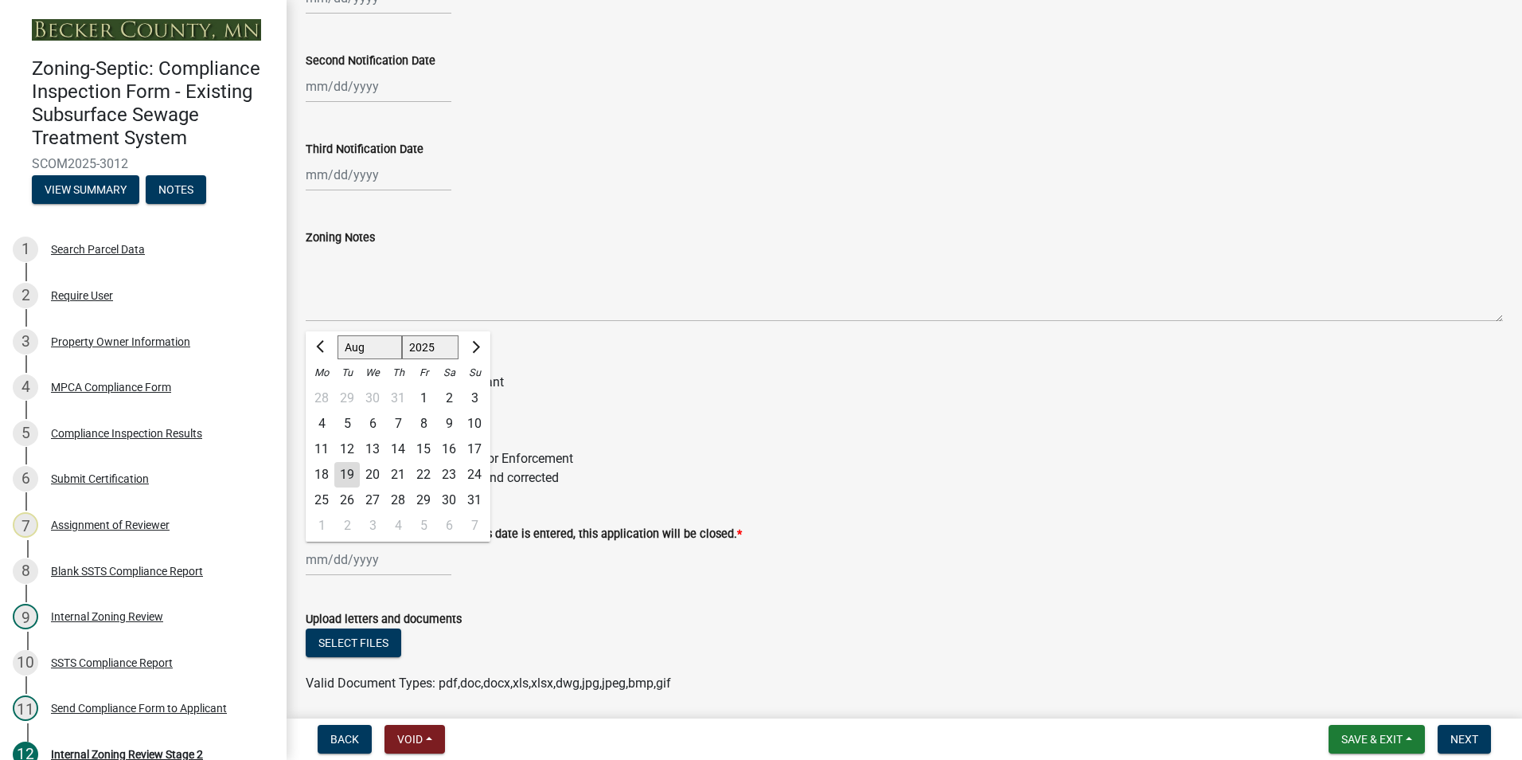
click at [330, 553] on div "[PERSON_NAME] Feb Mar Apr [PERSON_NAME][DATE] Oct Nov [DATE] 1526 1527 1528 152…" at bounding box center [379, 559] width 146 height 33
click at [345, 475] on div "19" at bounding box center [346, 474] width 25 height 25
type input "[DATE]"
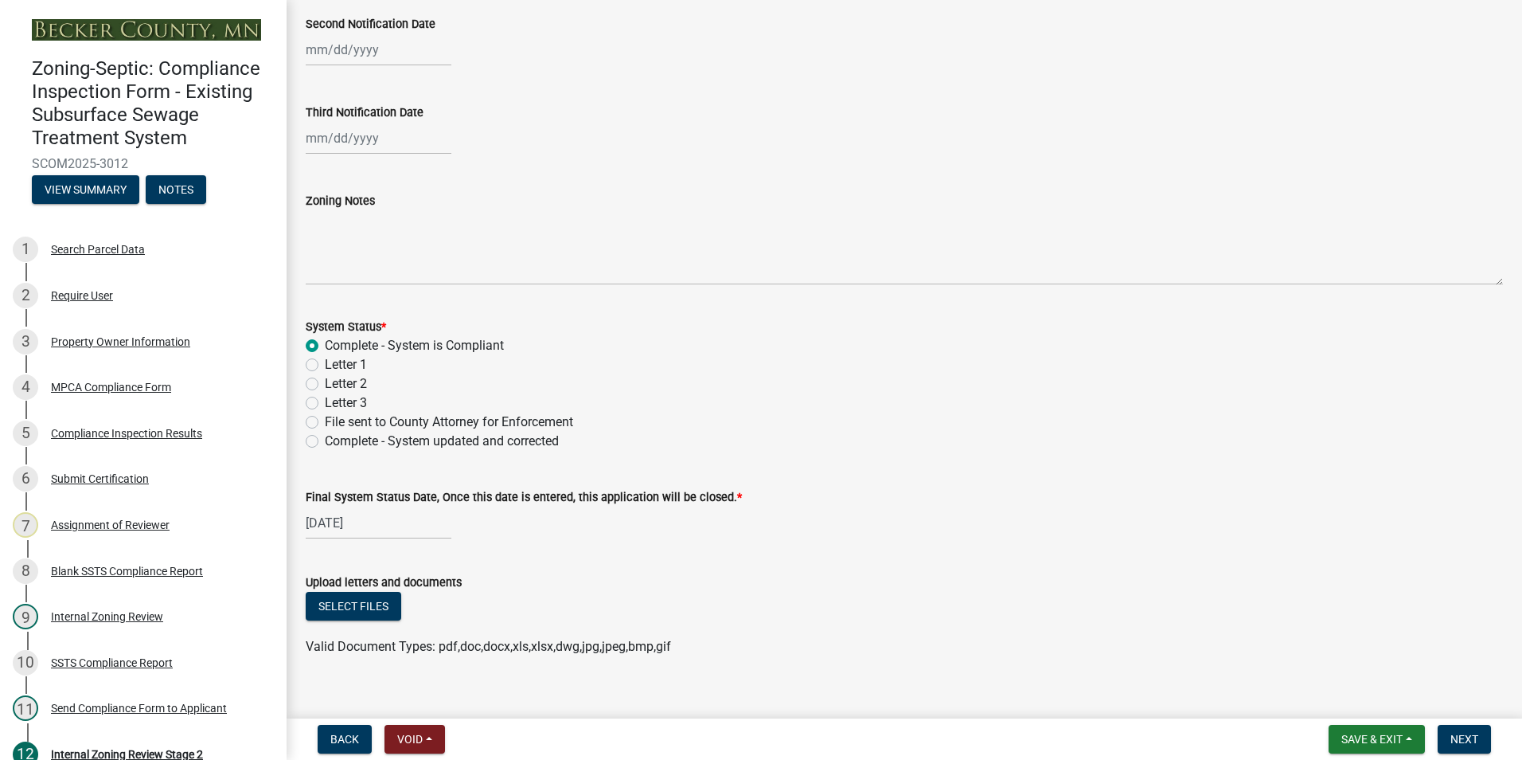
scroll to position [455, 0]
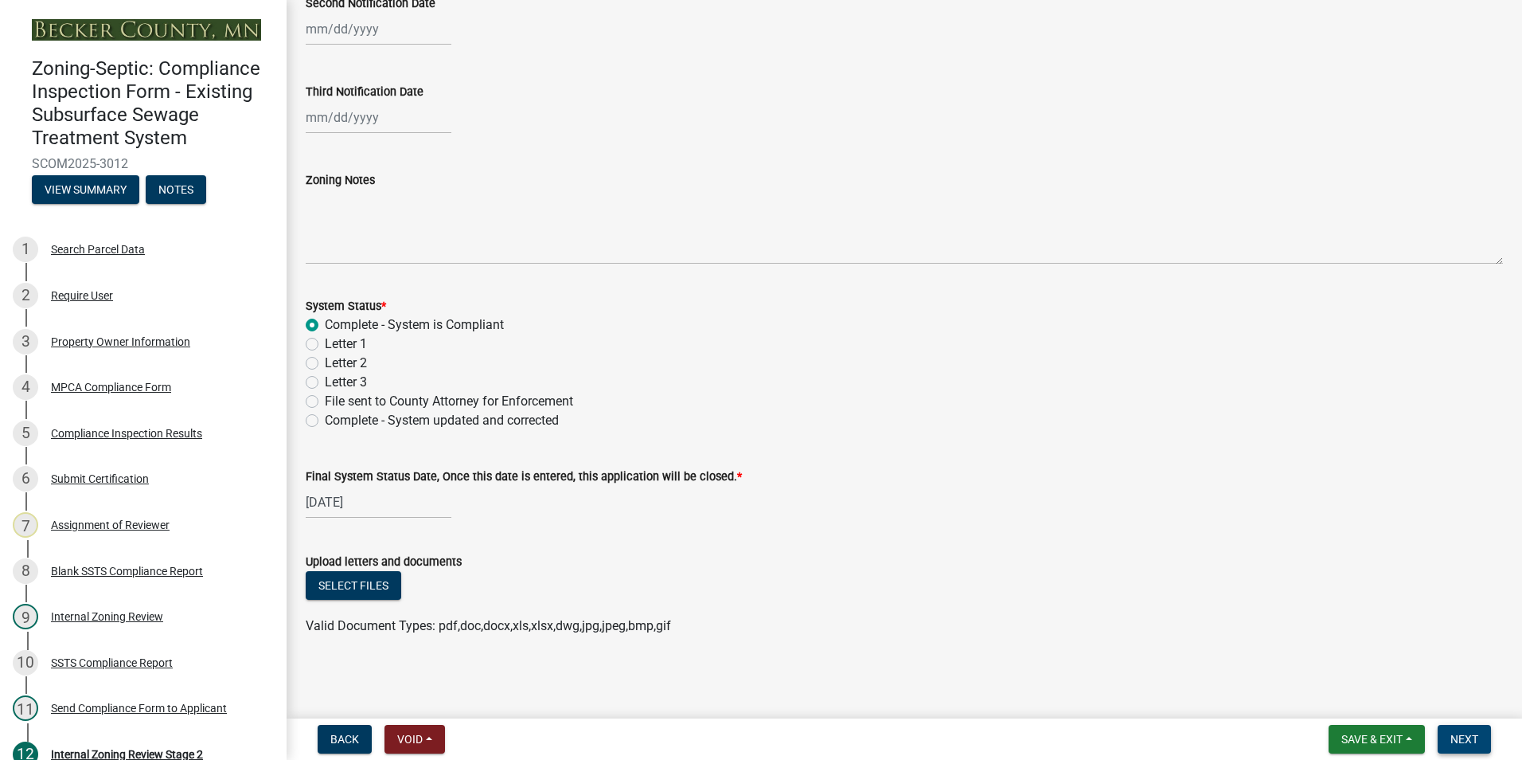
click at [1475, 737] on span "Next" at bounding box center [1465, 739] width 28 height 13
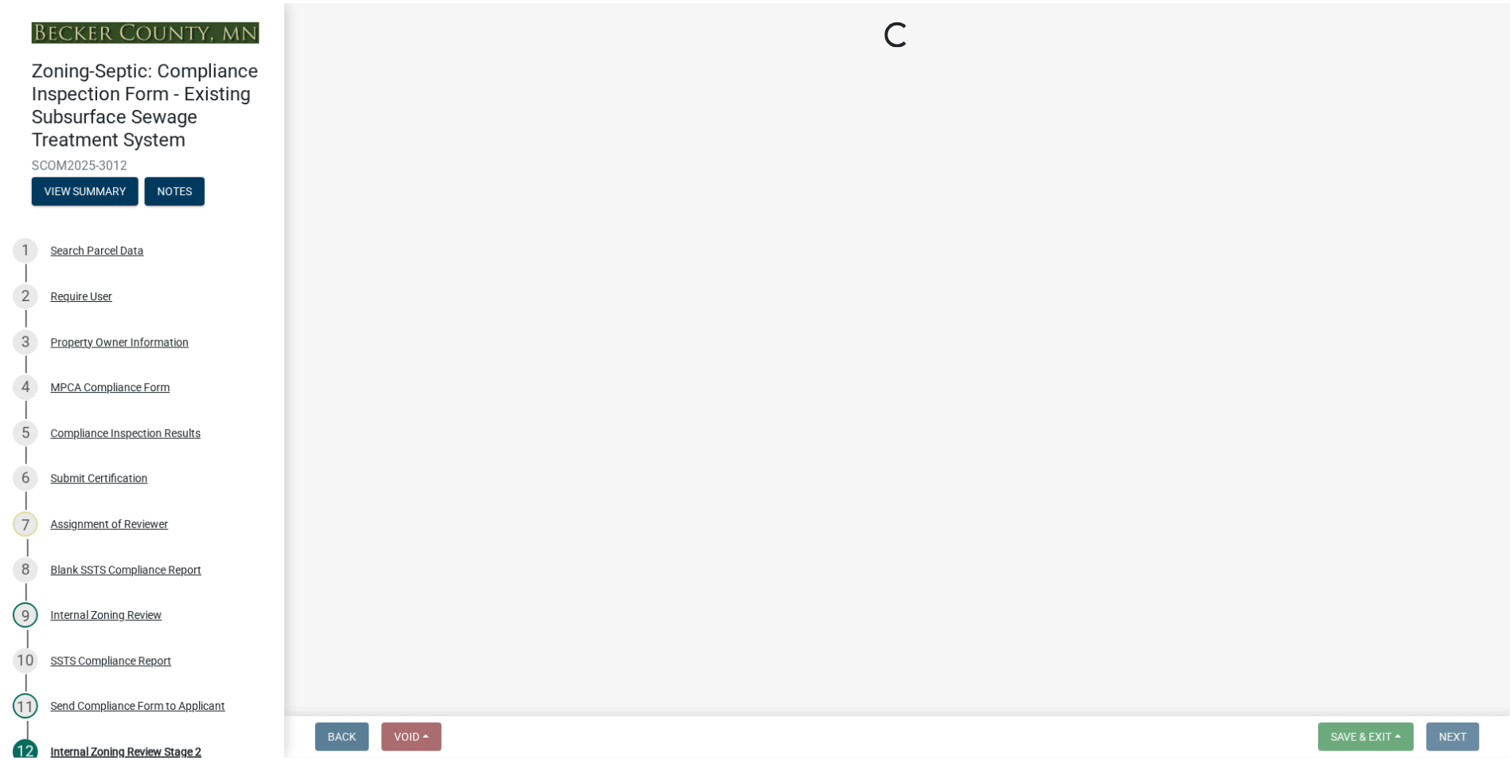
scroll to position [0, 0]
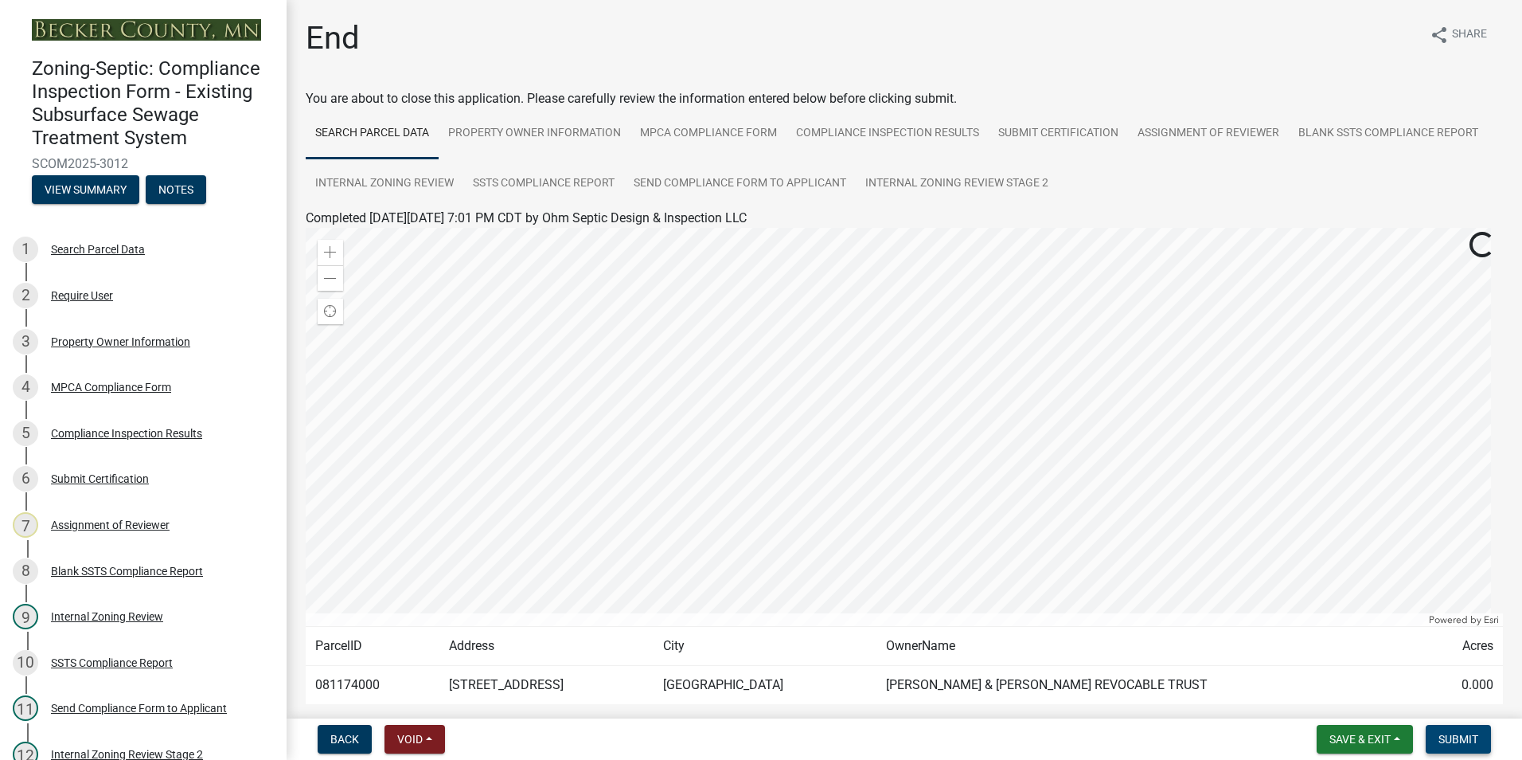
click at [1464, 733] on span "Submit" at bounding box center [1459, 739] width 40 height 13
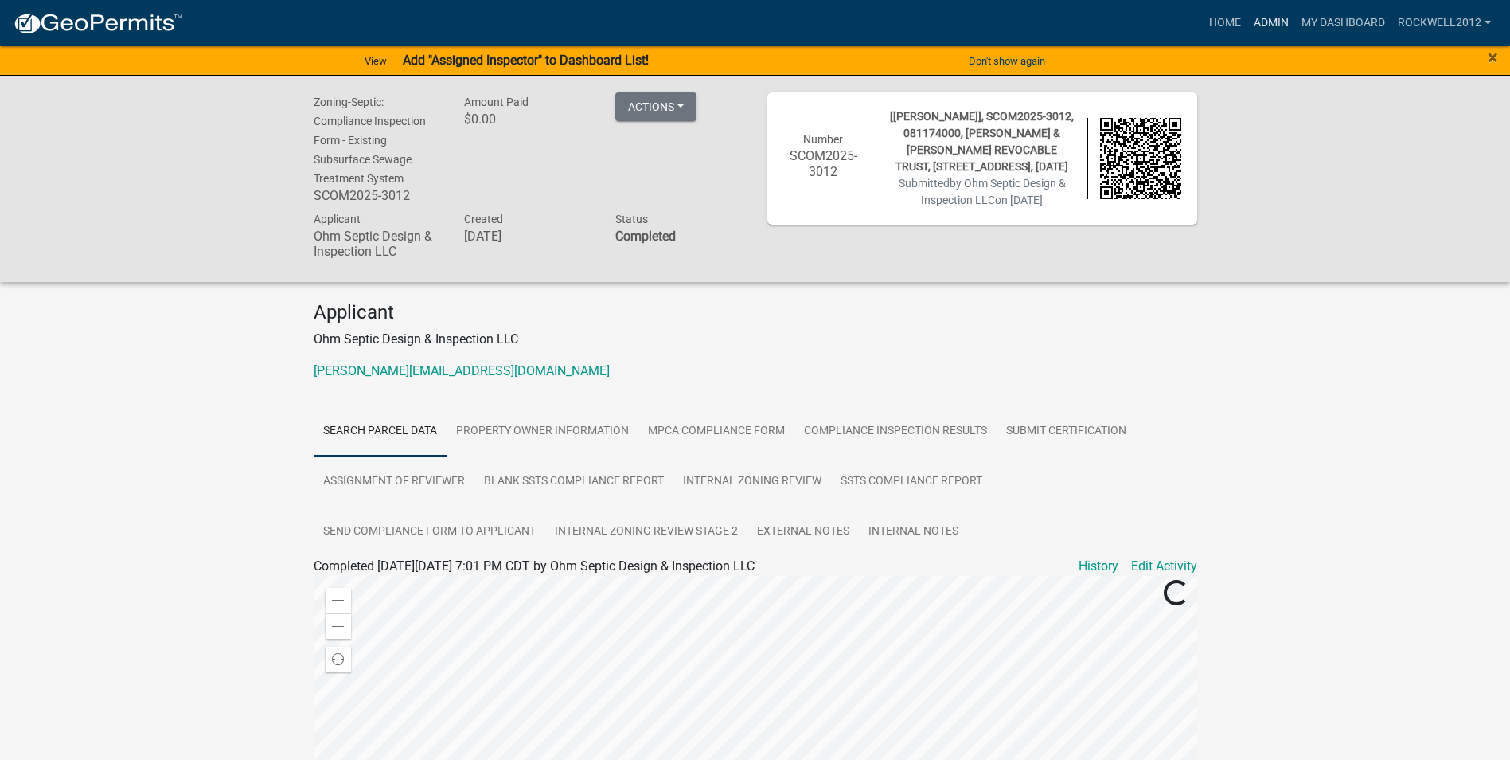
click at [1276, 18] on link "Admin" at bounding box center [1272, 23] width 48 height 30
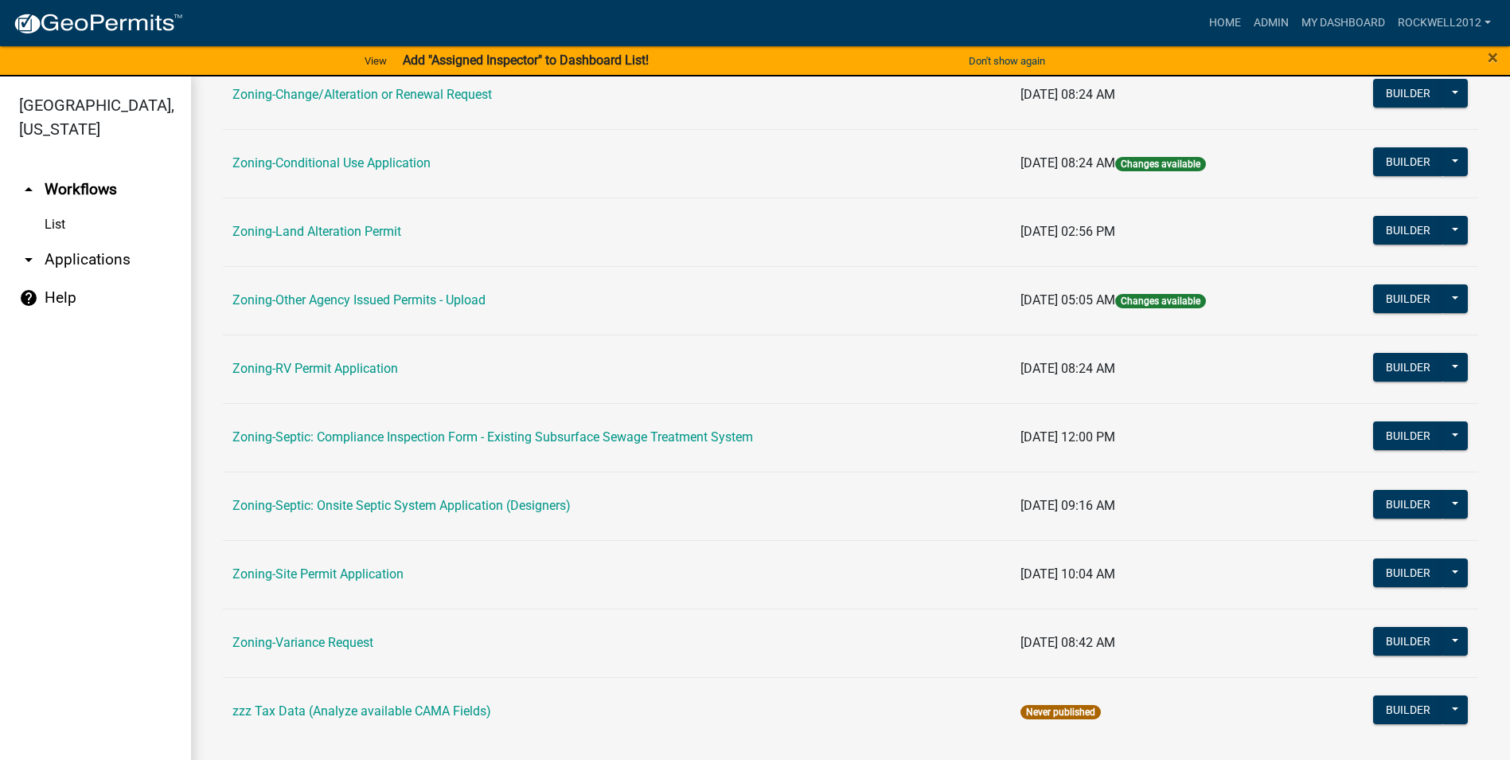
scroll to position [462, 0]
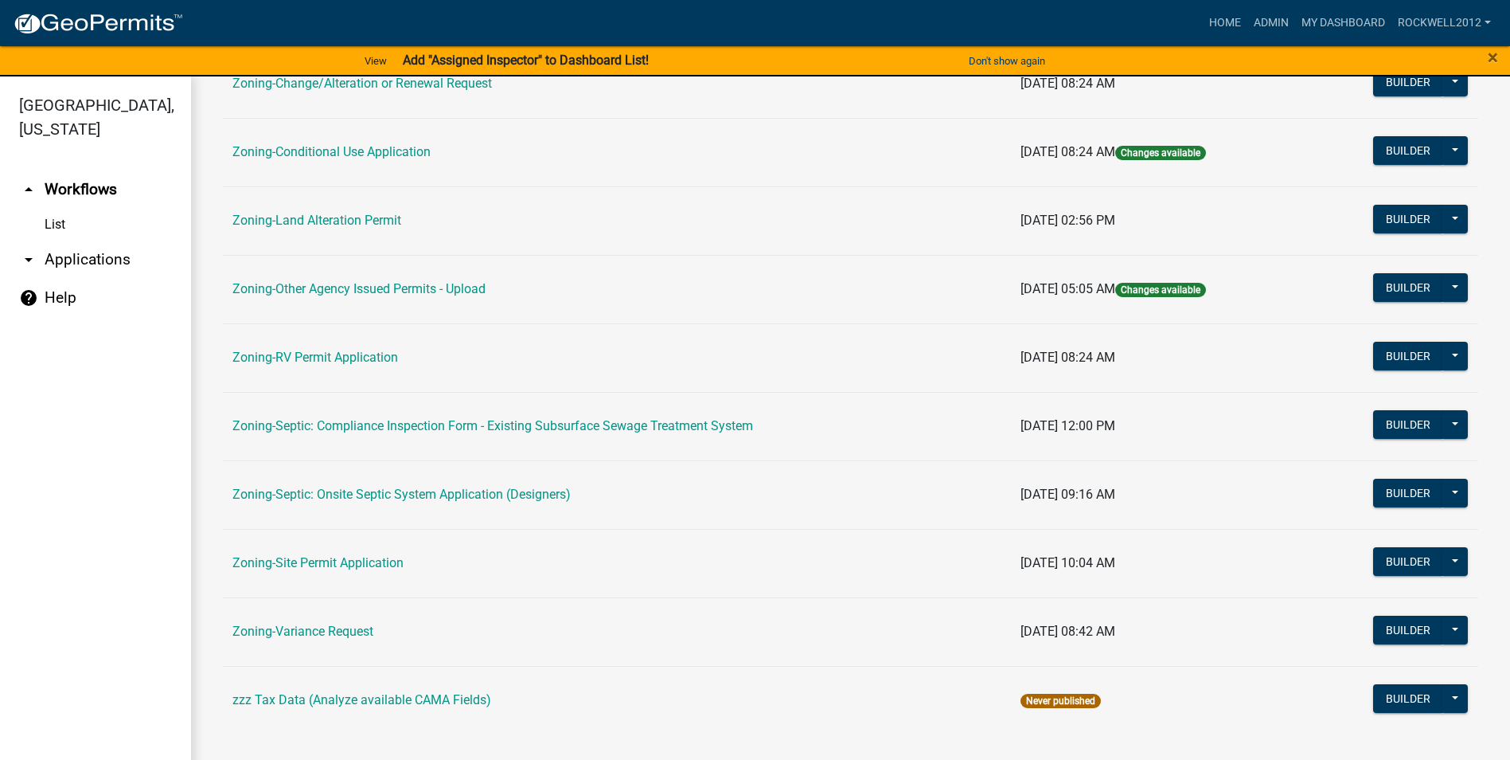
click at [653, 417] on td "Zoning-Septic: Compliance Inspection Form - Existing Subsurface Sewage Treatmen…" at bounding box center [617, 426] width 788 height 68
click at [626, 427] on link "Zoning-Septic: Compliance Inspection Form - Existing Subsurface Sewage Treatmen…" at bounding box center [493, 425] width 521 height 15
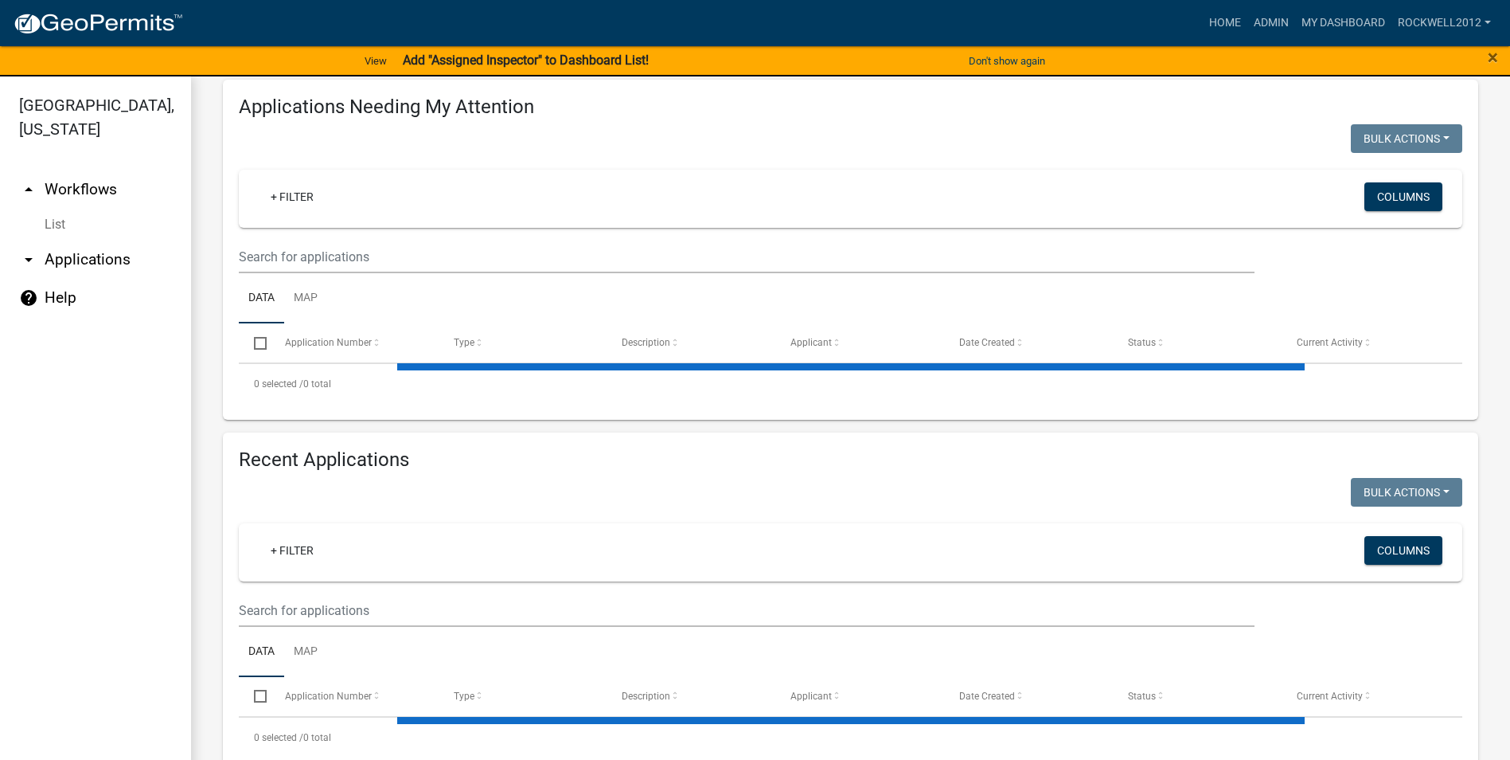
scroll to position [217, 0]
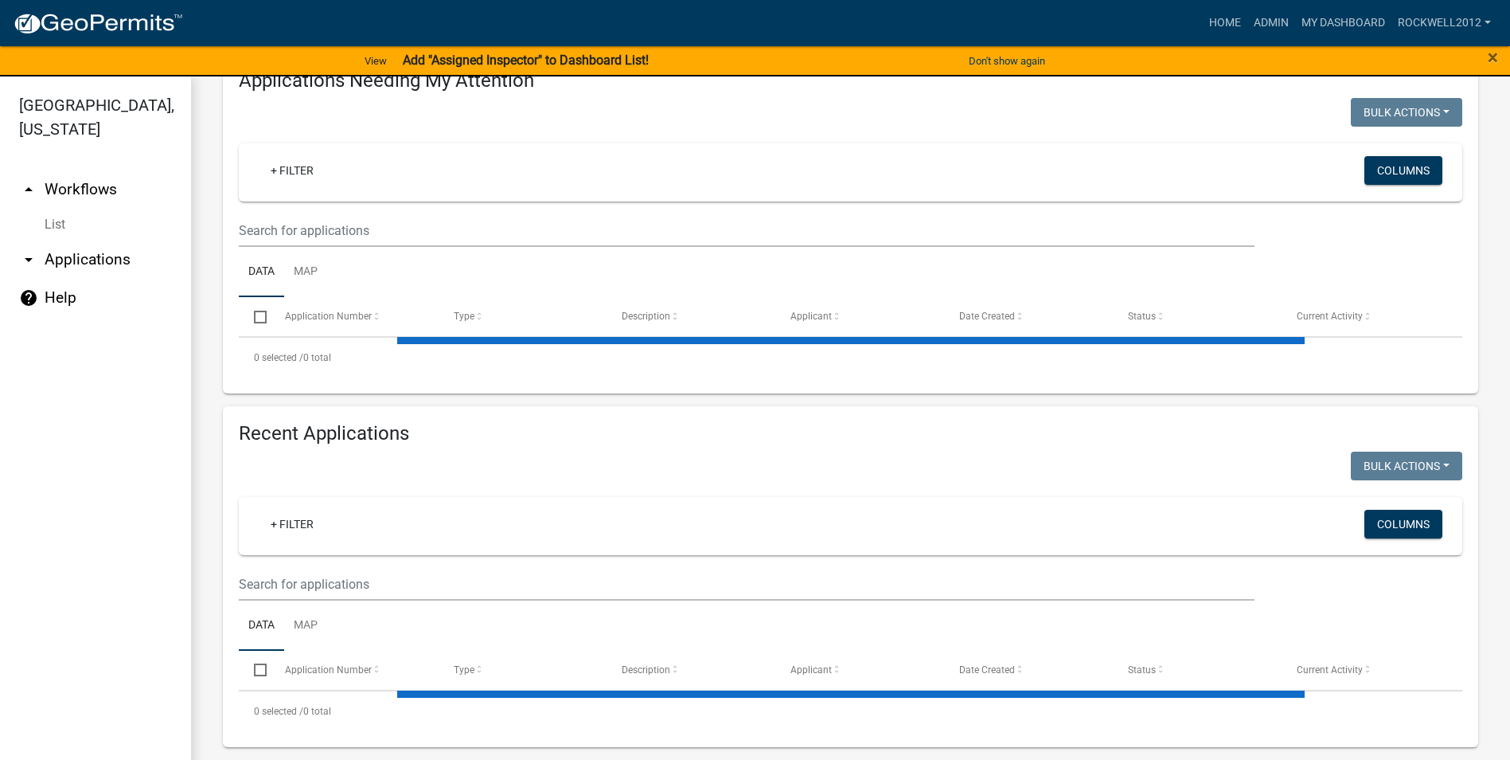
select select "3: 100"
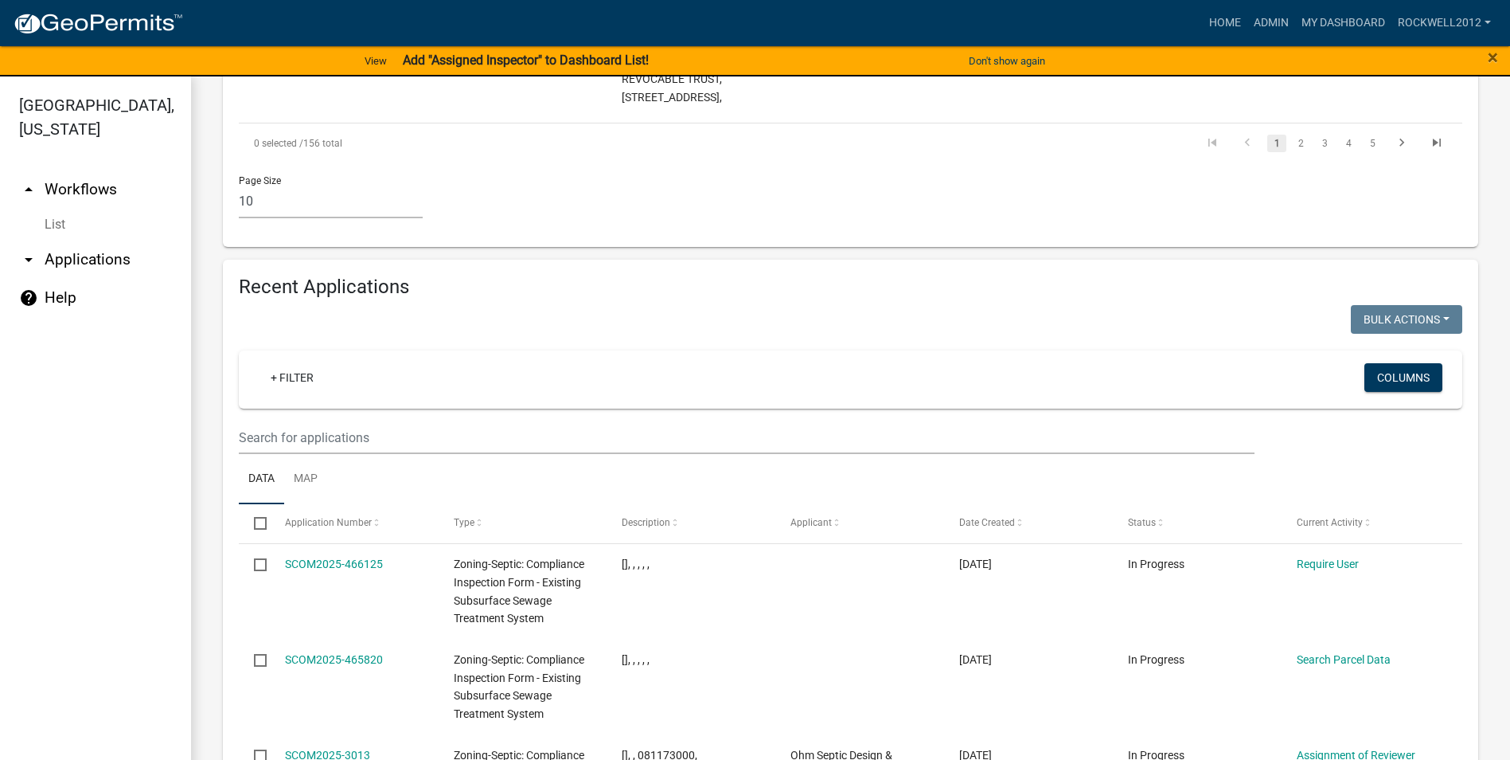
scroll to position [1672, 0]
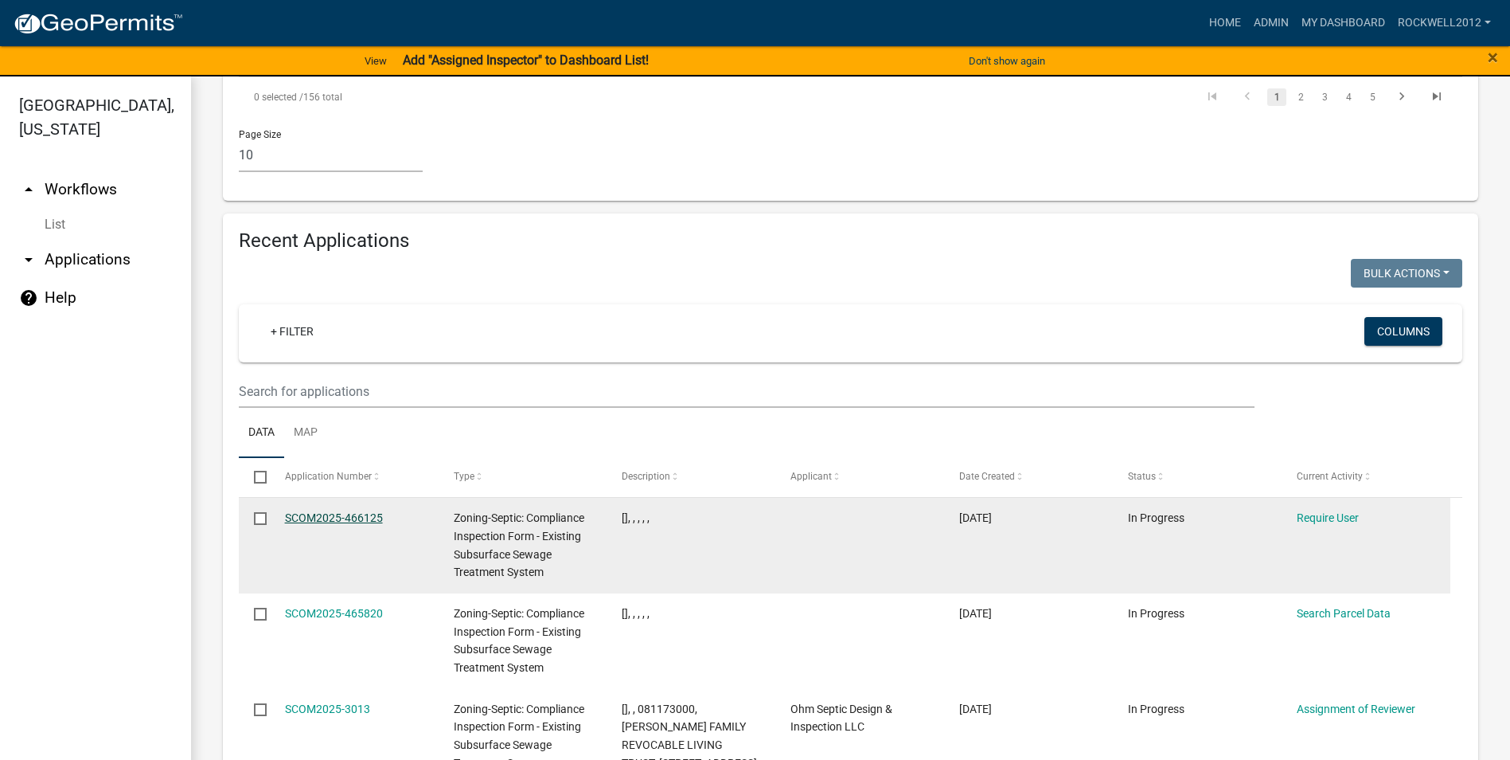
click at [317, 511] on link "SCOM2025-466125" at bounding box center [334, 517] width 98 height 13
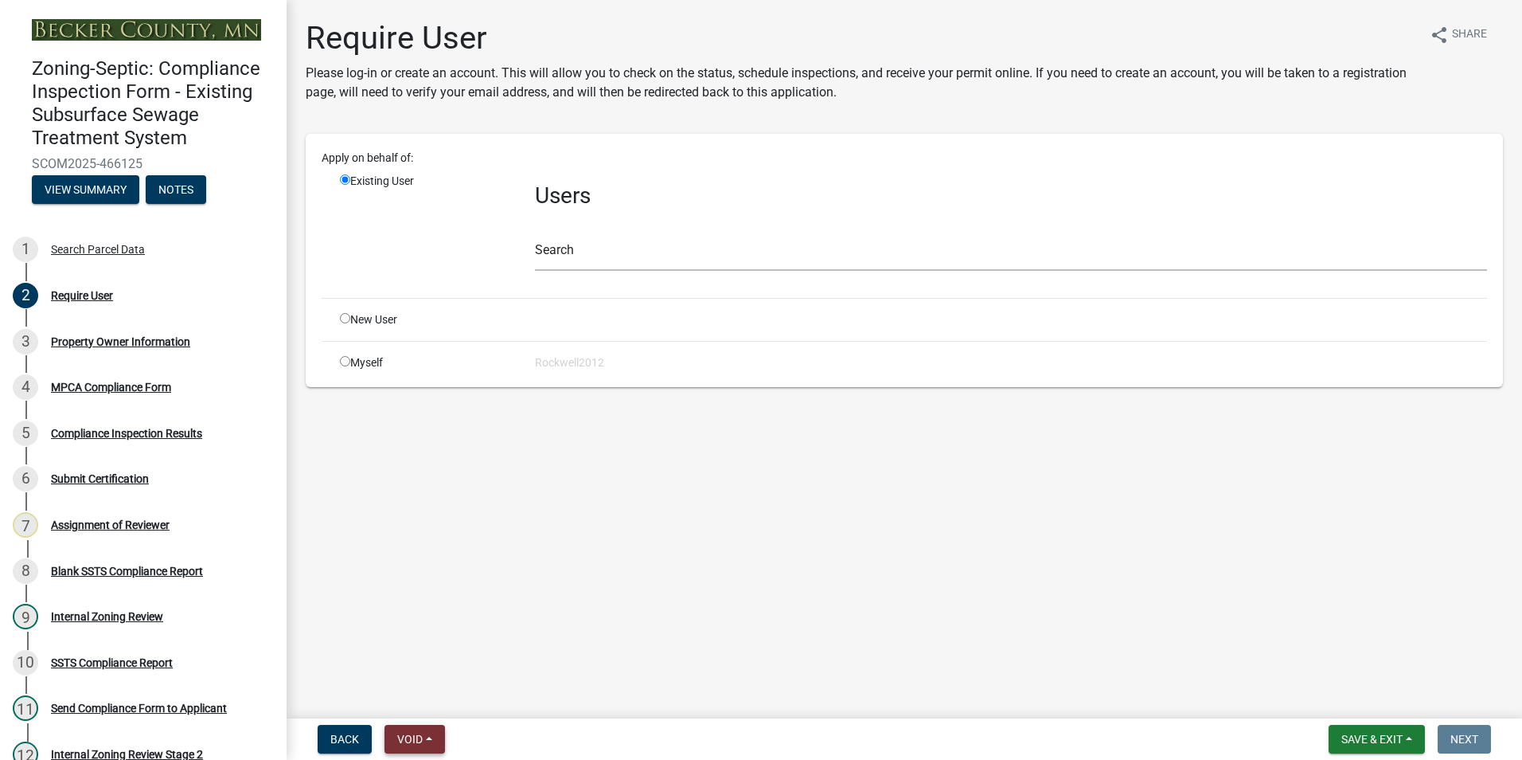
click at [416, 750] on button "Void" at bounding box center [415, 739] width 61 height 29
click at [420, 687] on button "Void" at bounding box center [448, 697] width 127 height 38
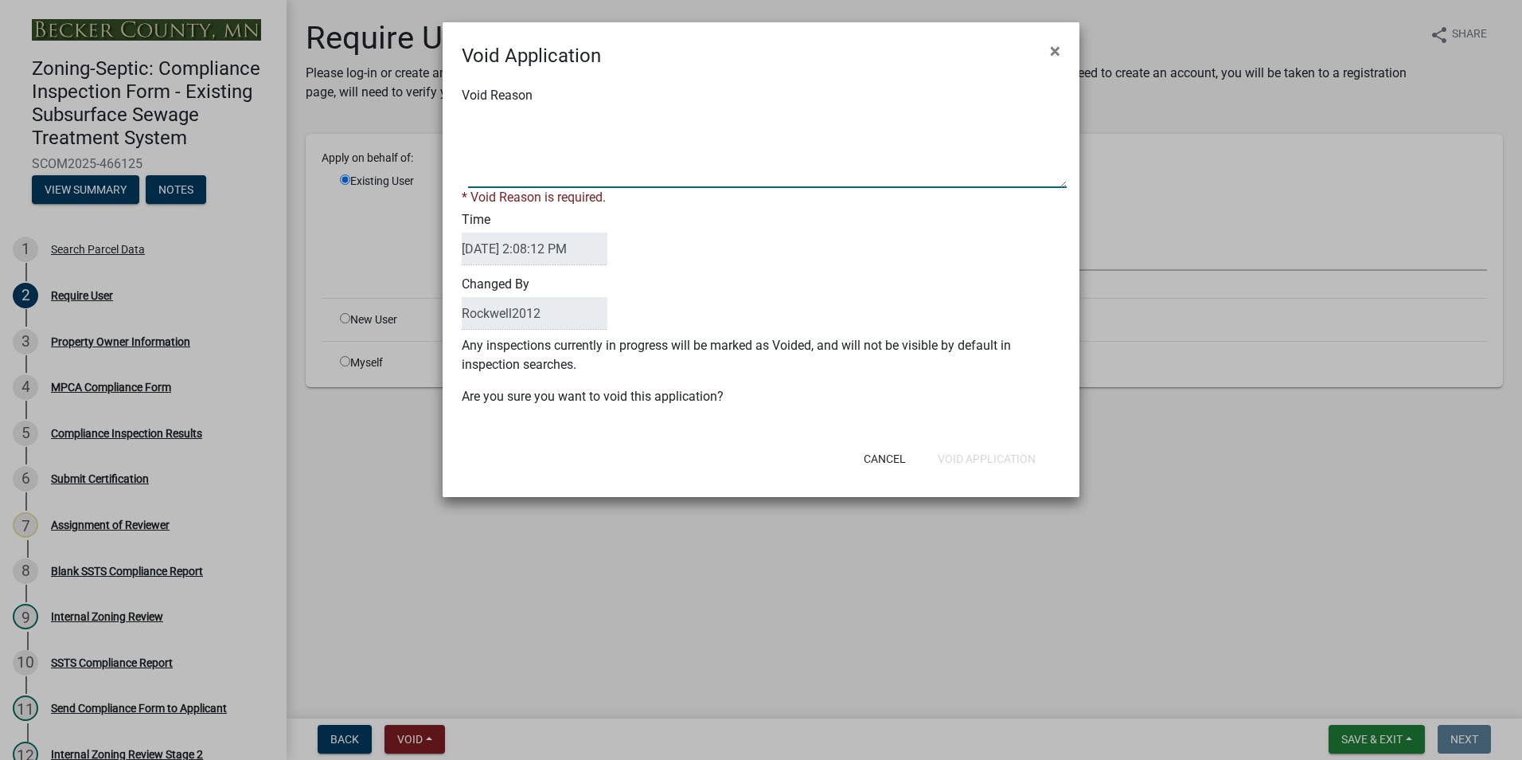
click at [489, 117] on textarea "Void Reason" at bounding box center [767, 148] width 599 height 80
type textarea "d"
type textarea "Duplicate"
click at [973, 455] on div "Cancel Void Application" at bounding box center [865, 458] width 393 height 41
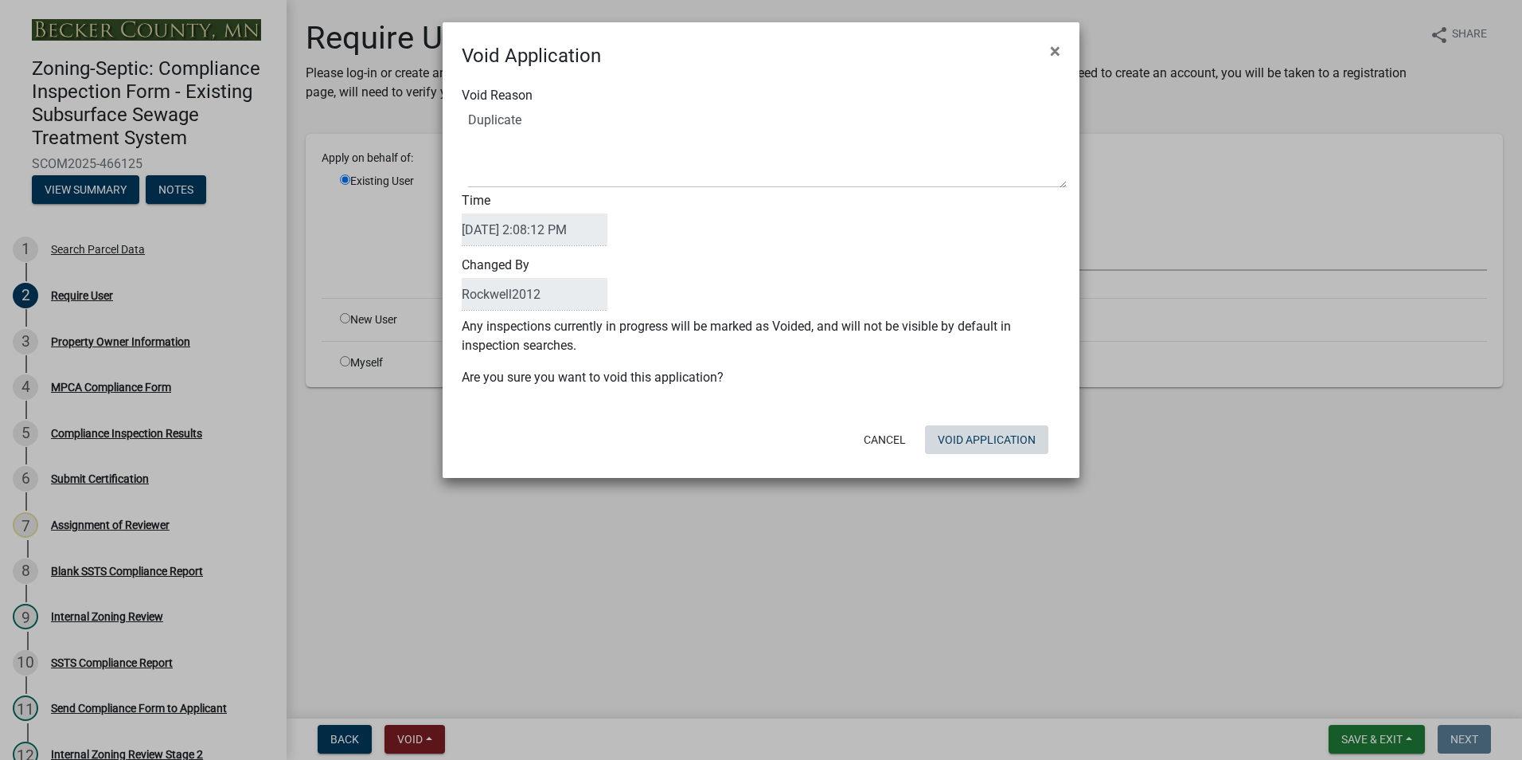
click at [974, 445] on button "Void Application" at bounding box center [986, 439] width 123 height 29
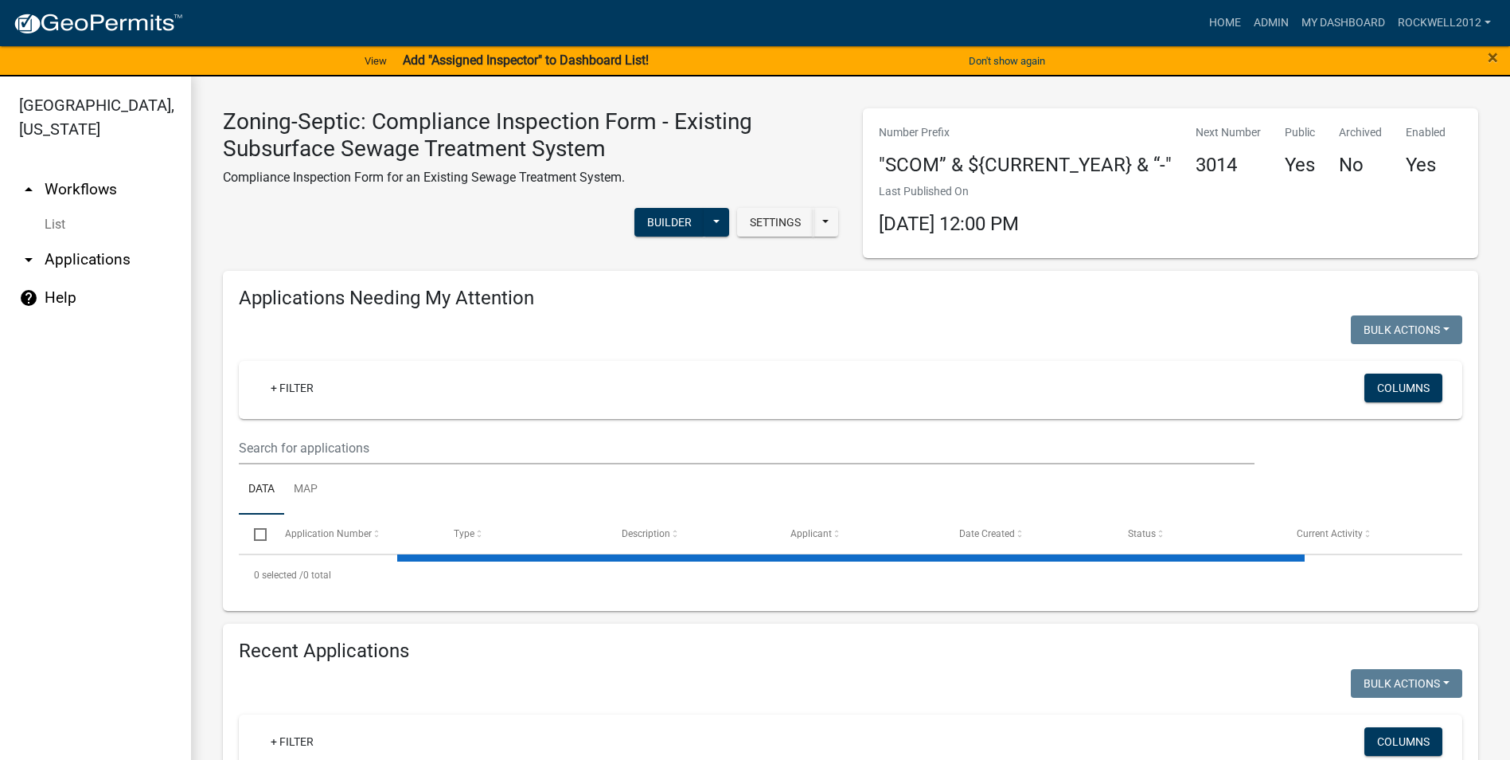
select select "3: 100"
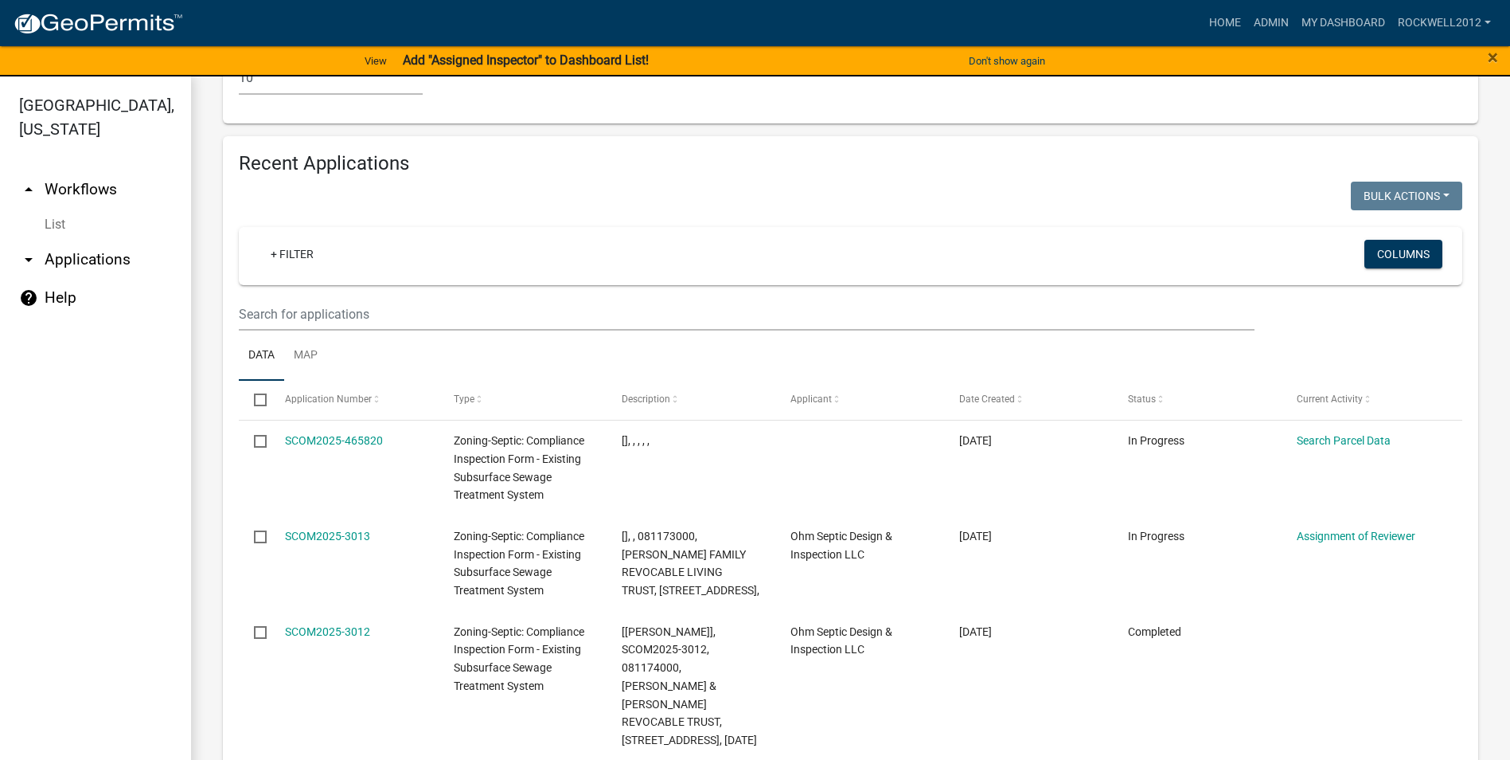
scroll to position [1752, 0]
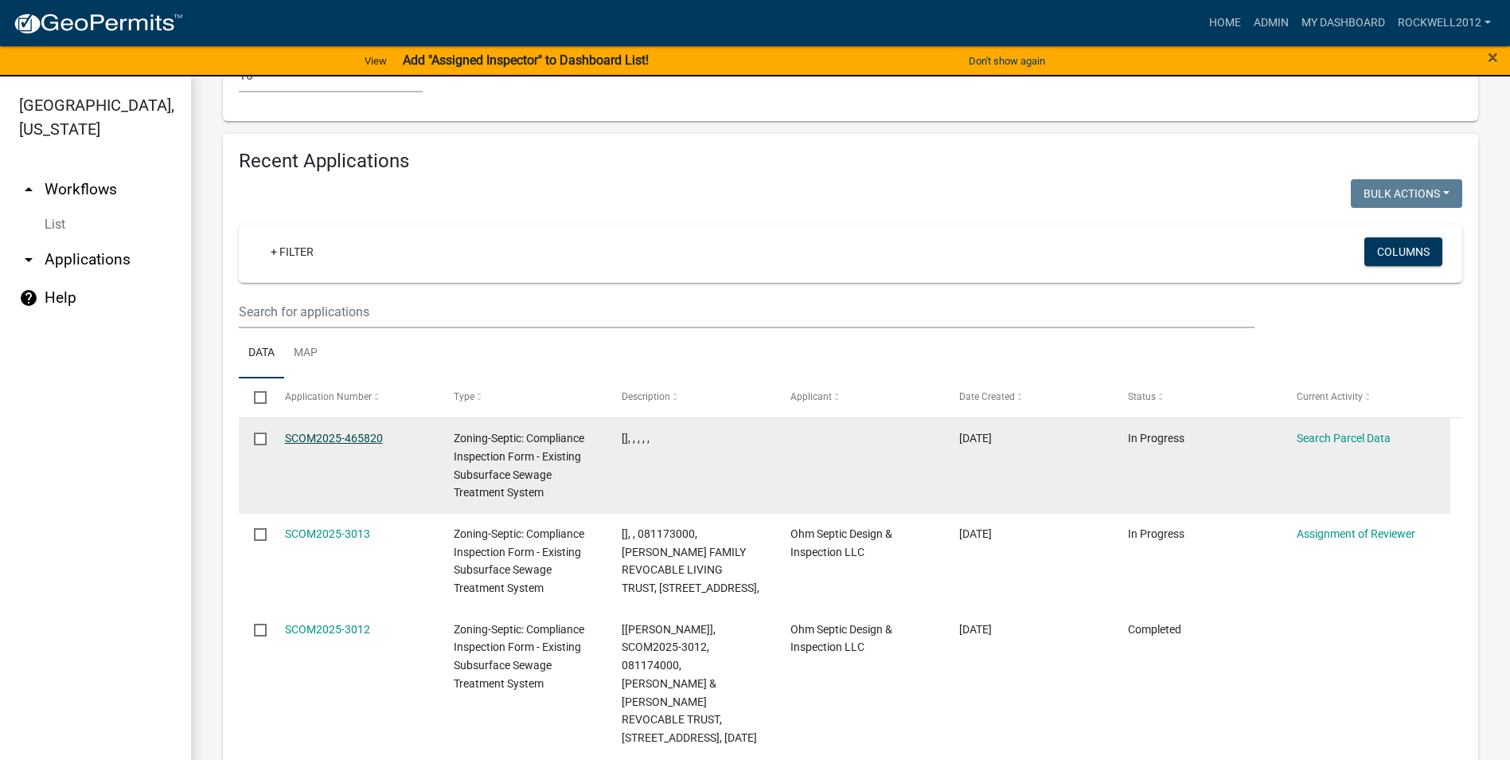
click at [318, 432] on link "SCOM2025-465820" at bounding box center [334, 438] width 98 height 13
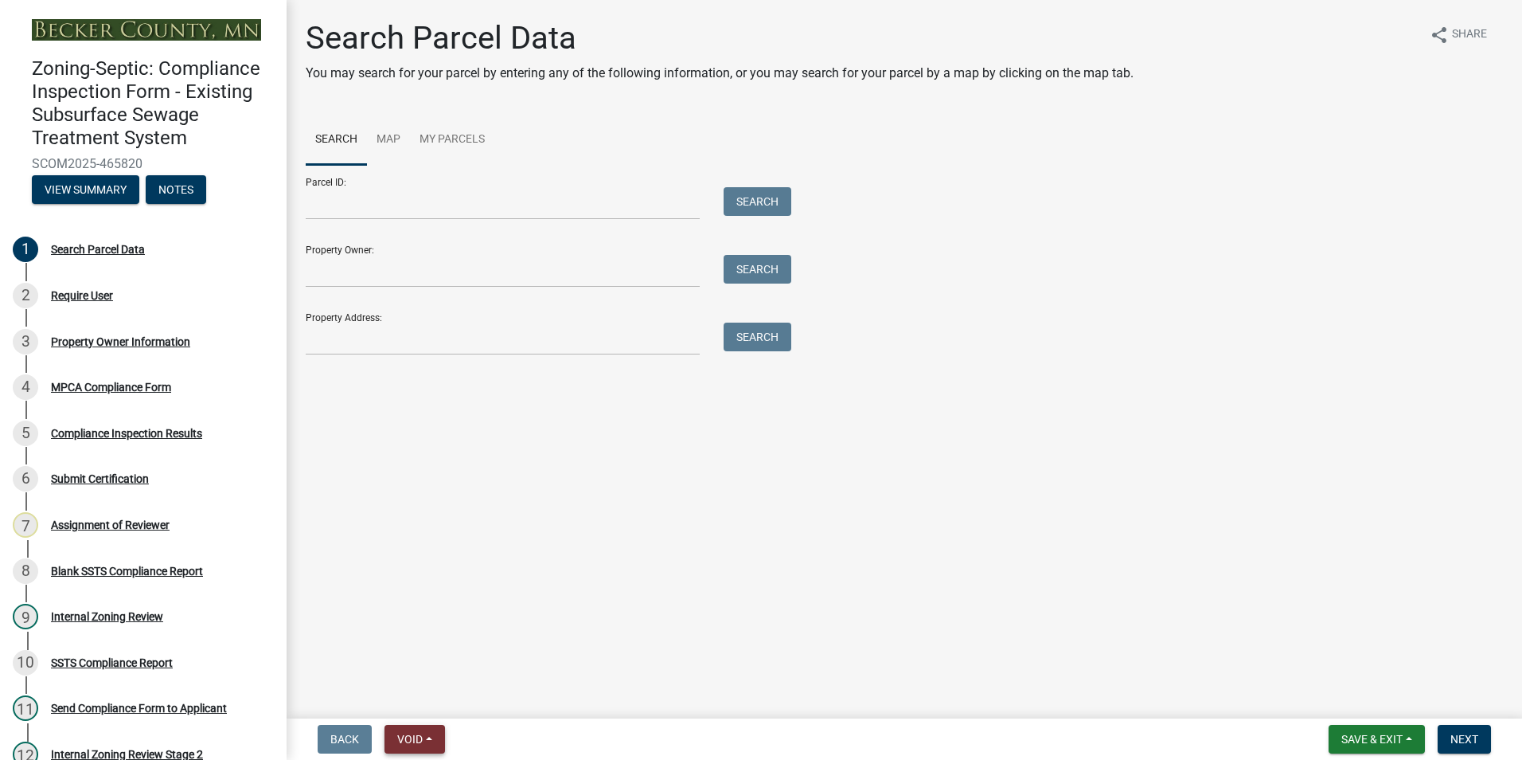
click at [418, 738] on span "Void" at bounding box center [409, 739] width 25 height 13
click at [395, 698] on button "Void" at bounding box center [448, 697] width 127 height 38
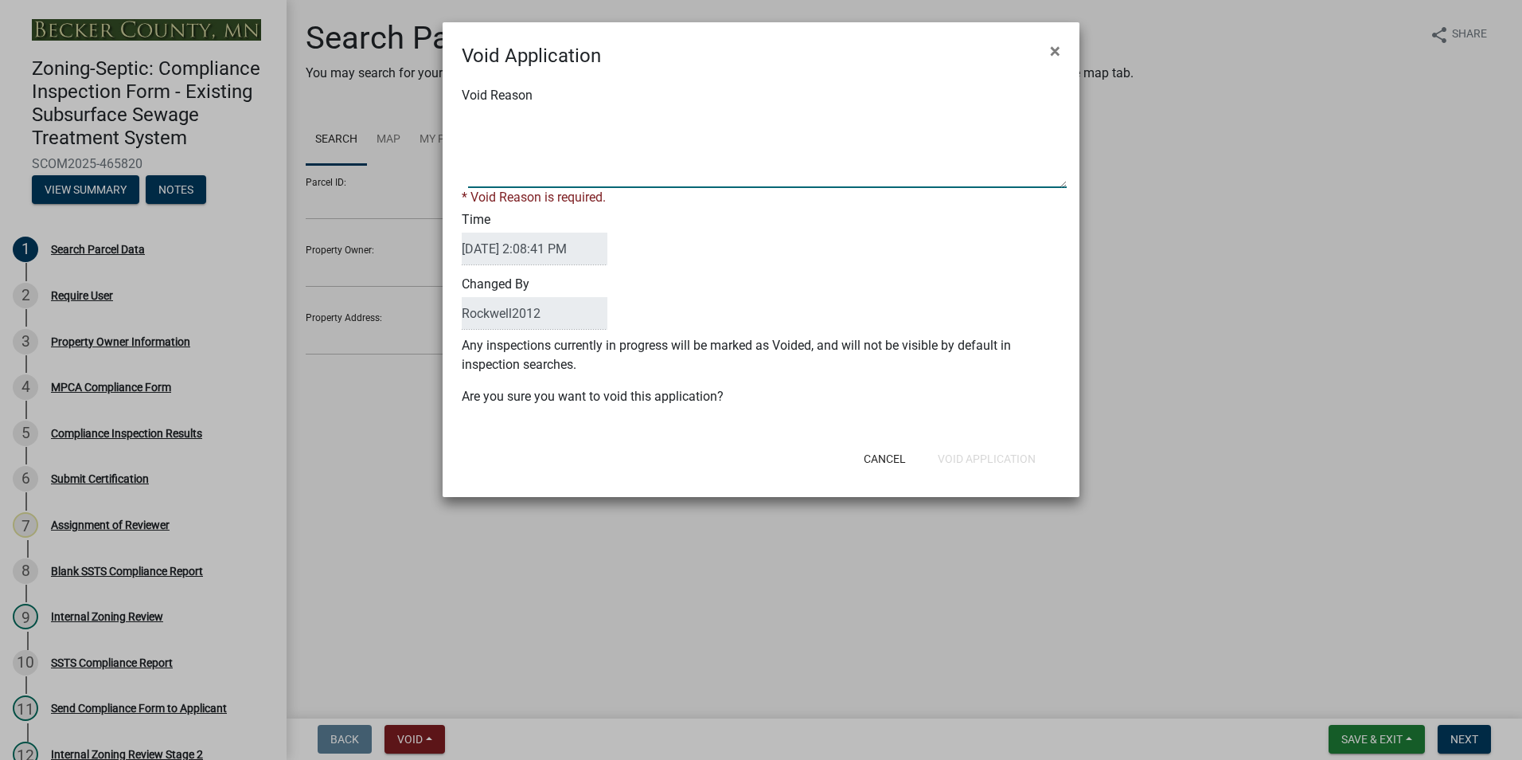
click at [483, 112] on textarea "Void Reason" at bounding box center [767, 148] width 599 height 80
type textarea "Duplicate"
click at [984, 458] on div "Cancel Void Application" at bounding box center [865, 458] width 393 height 41
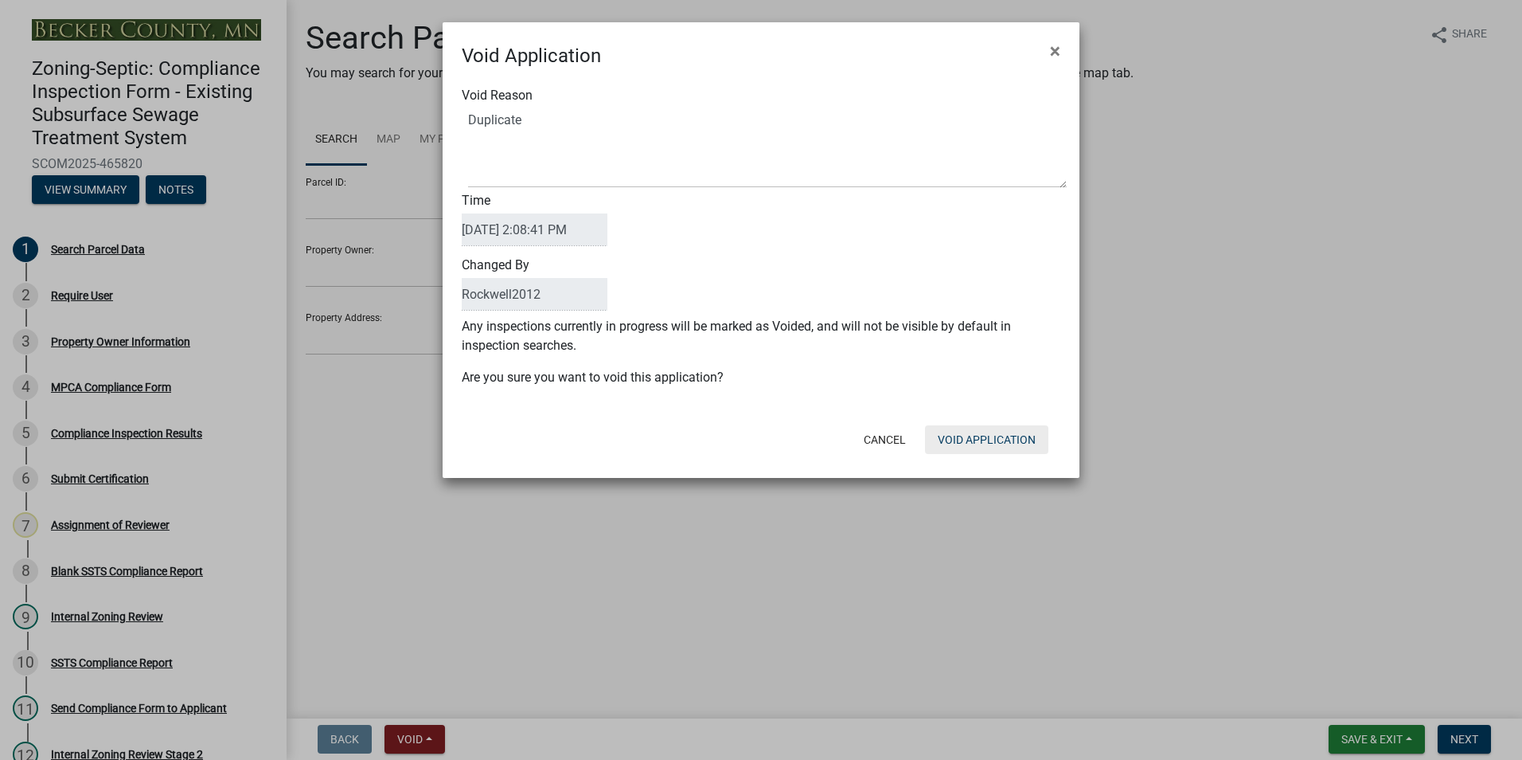
click at [983, 442] on button "Void Application" at bounding box center [986, 439] width 123 height 29
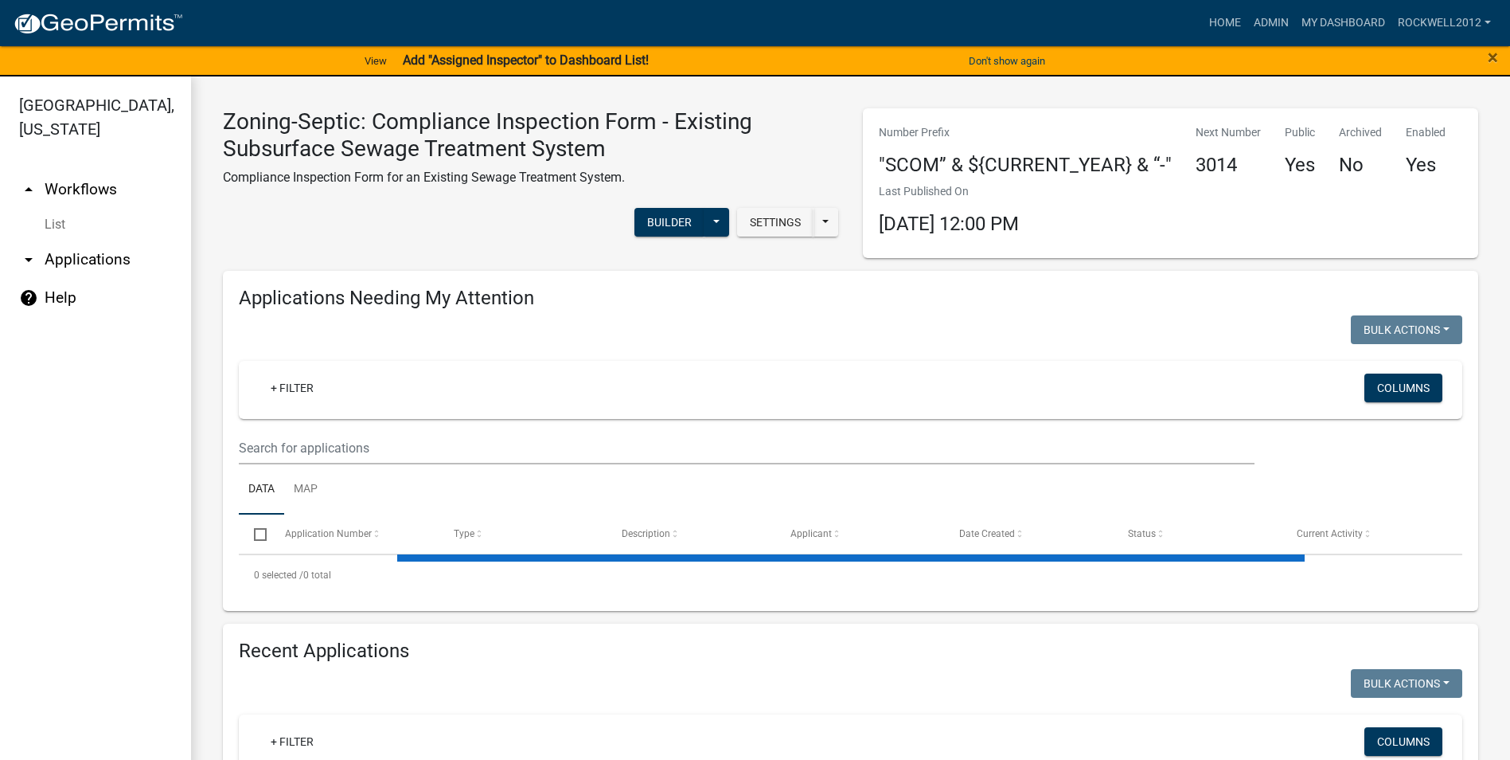
select select "3: 100"
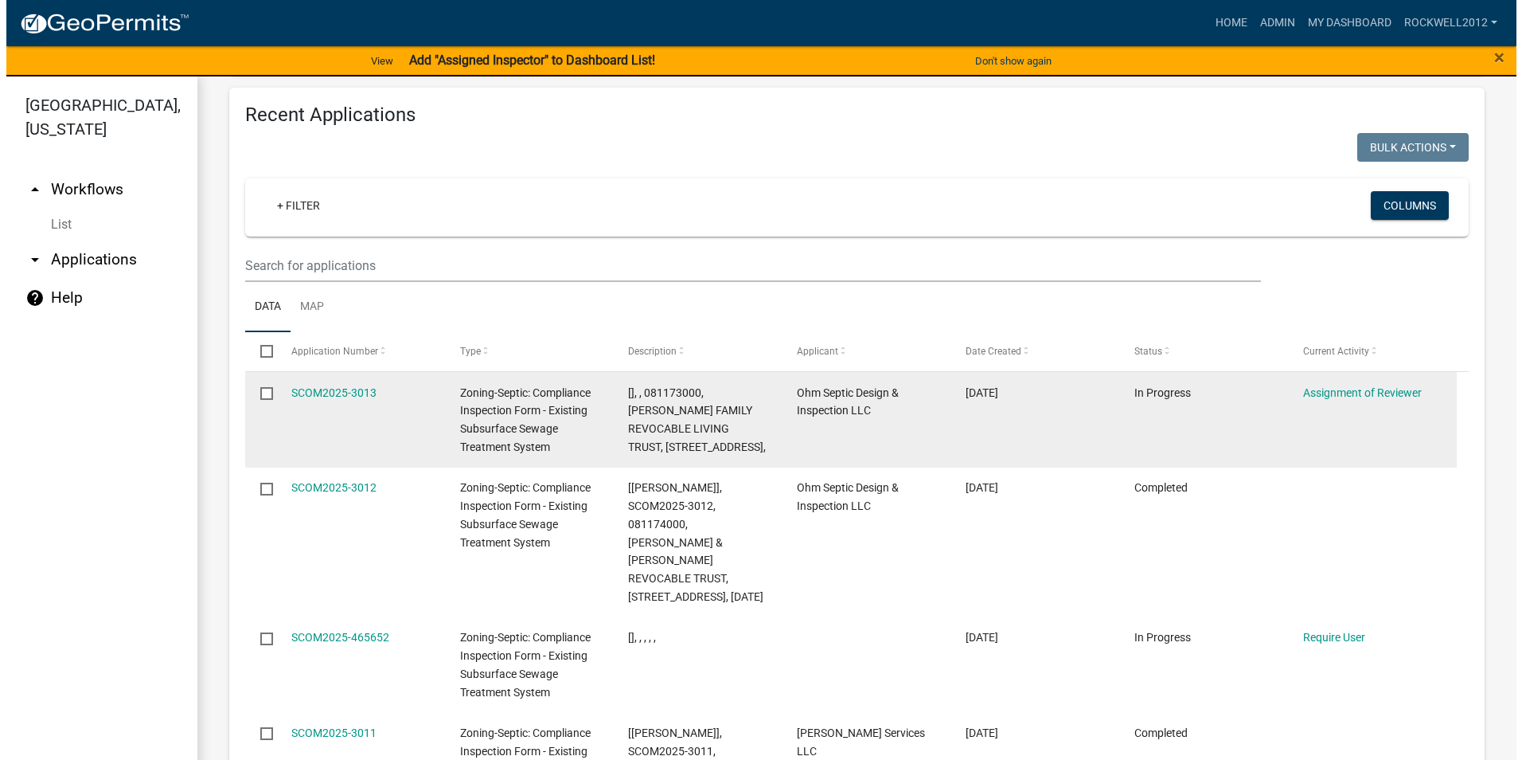
scroll to position [1707, 0]
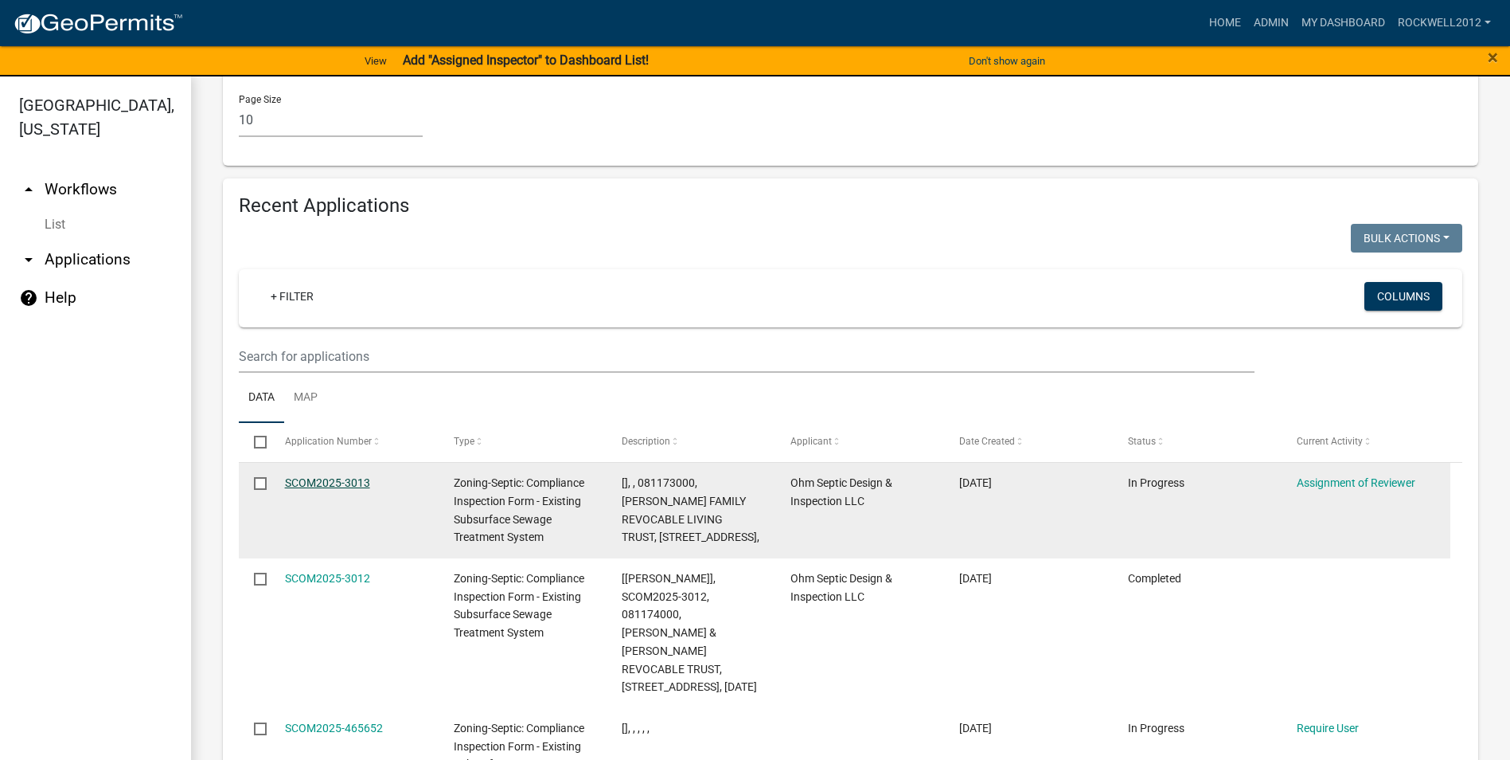
click at [344, 476] on link "SCOM2025-3013" at bounding box center [327, 482] width 85 height 13
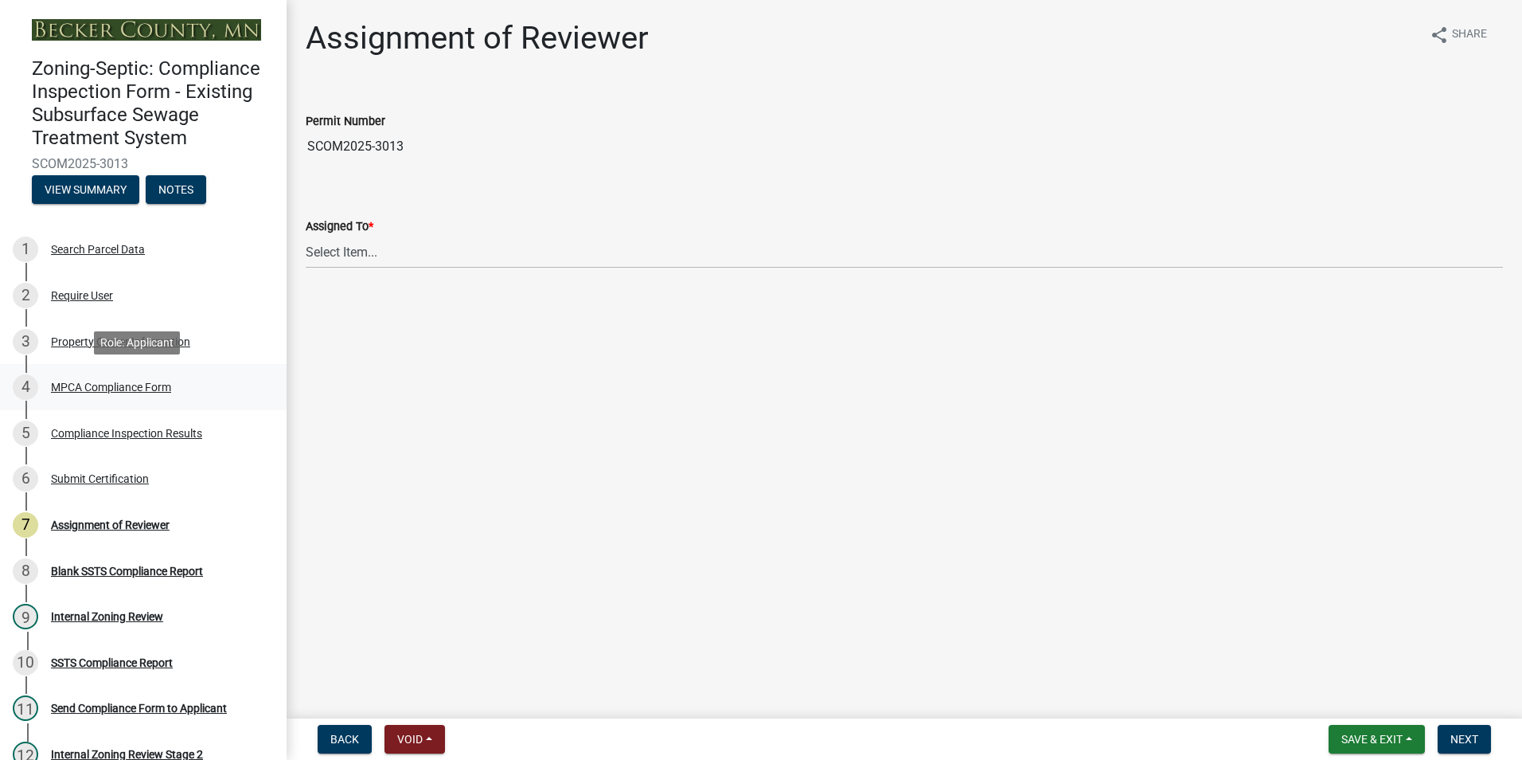
click at [103, 385] on div "MPCA Compliance Form" at bounding box center [111, 386] width 120 height 11
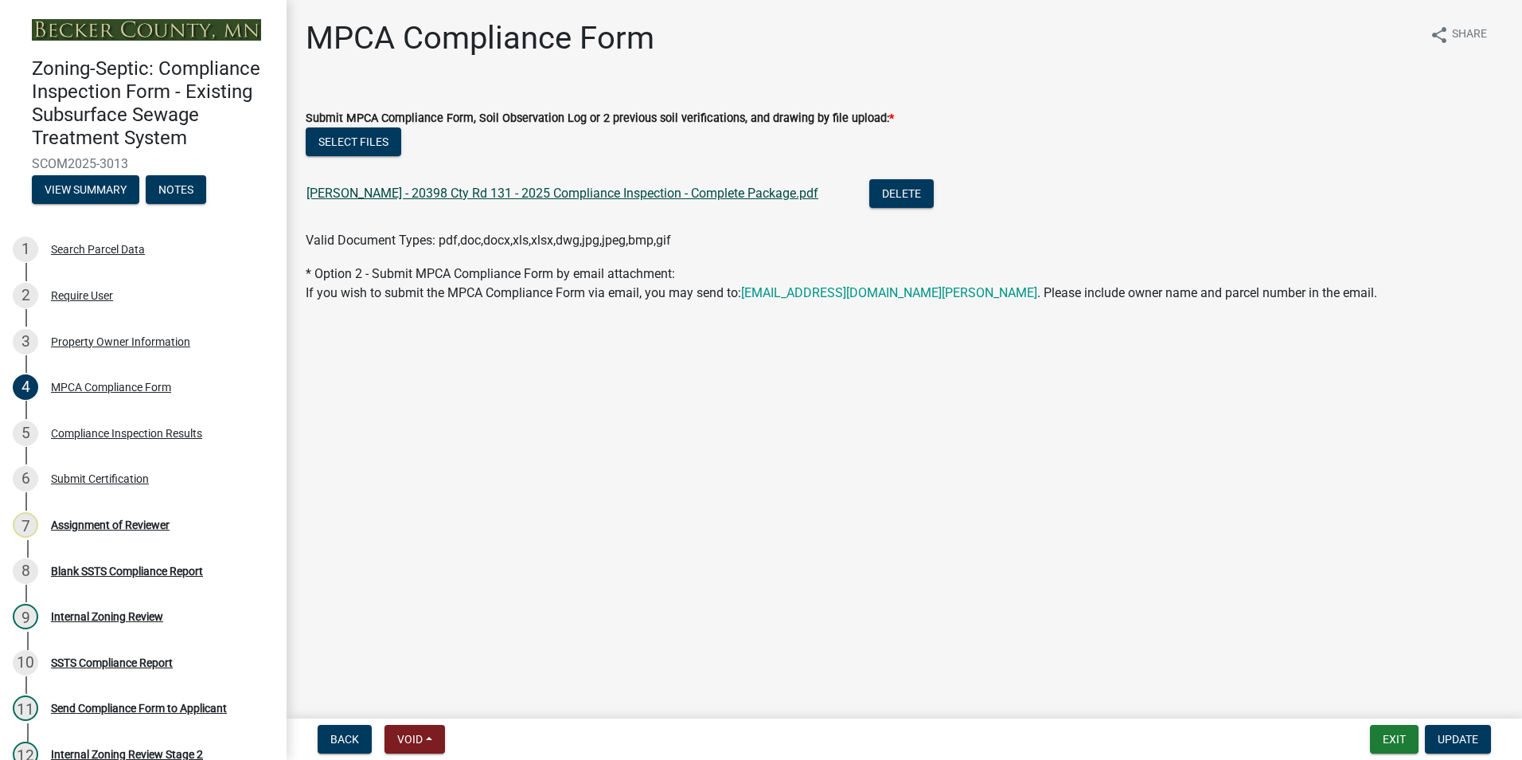
click at [532, 192] on link "[PERSON_NAME] - 20398 Cty Rd 131 - 2025 Compliance Inspection - Complete Packag…" at bounding box center [563, 193] width 512 height 15
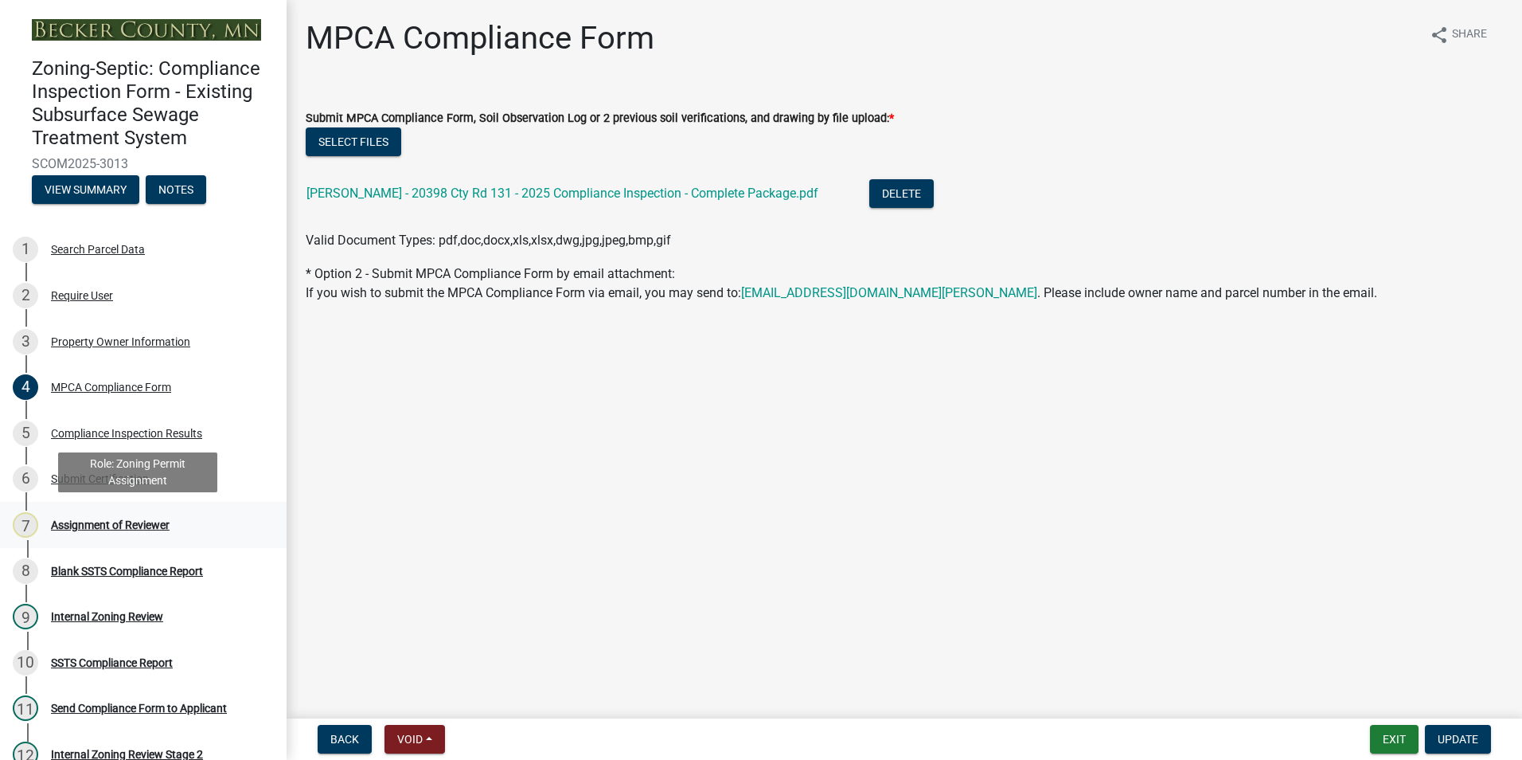
click at [135, 526] on div "Assignment of Reviewer" at bounding box center [110, 524] width 119 height 11
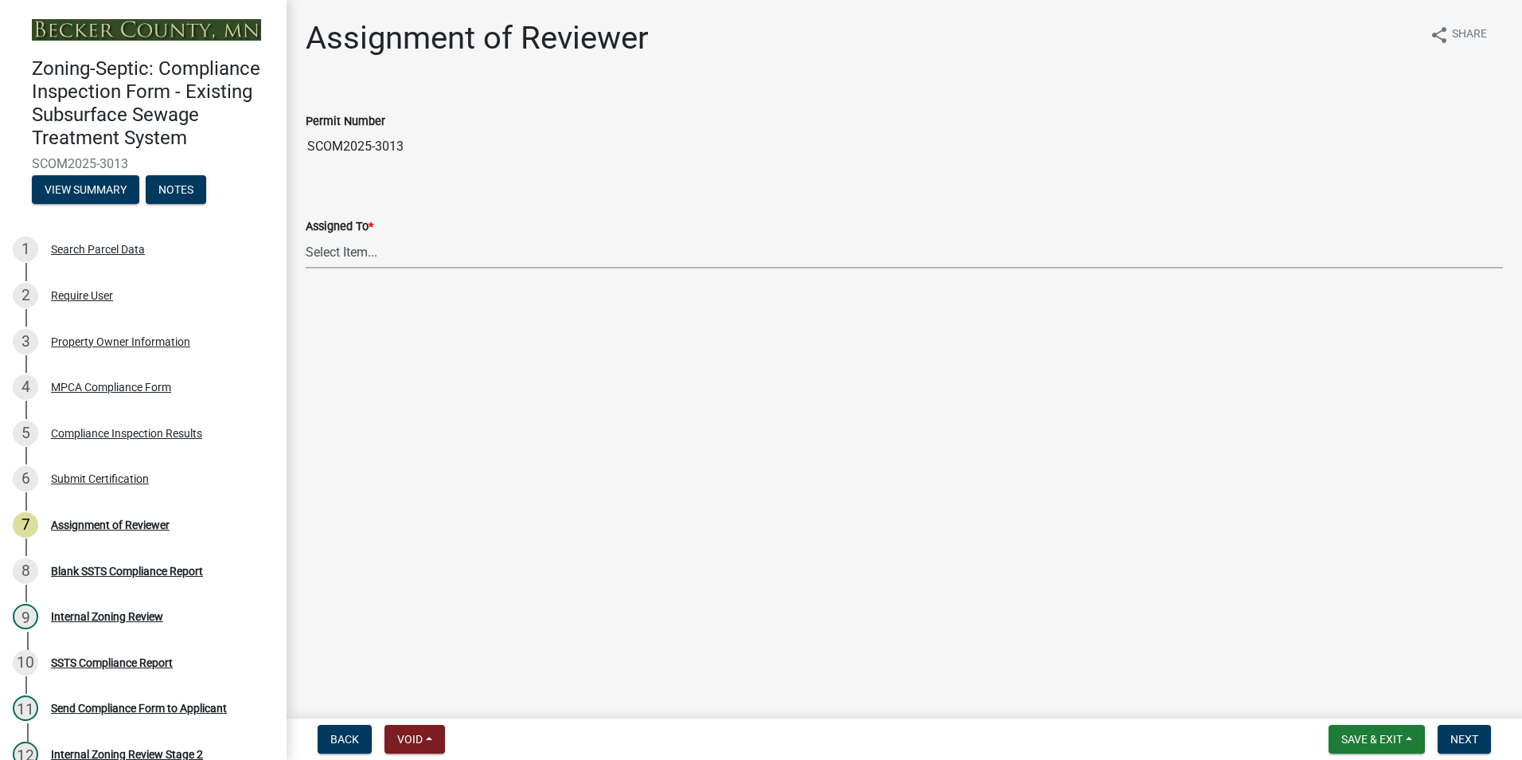
click at [360, 252] on select "Select Item... [PERSON_NAME] [PERSON_NAME] [PERSON_NAME] [PERSON_NAME] [PERSON_…" at bounding box center [905, 252] width 1198 height 33
click at [306, 236] on select "Select Item... [PERSON_NAME] [PERSON_NAME] [PERSON_NAME] [PERSON_NAME] [PERSON_…" at bounding box center [905, 252] width 1198 height 33
select select "0016247d-12af-40d0-8103-934796a3d230"
click at [1474, 740] on span "Next" at bounding box center [1465, 739] width 28 height 13
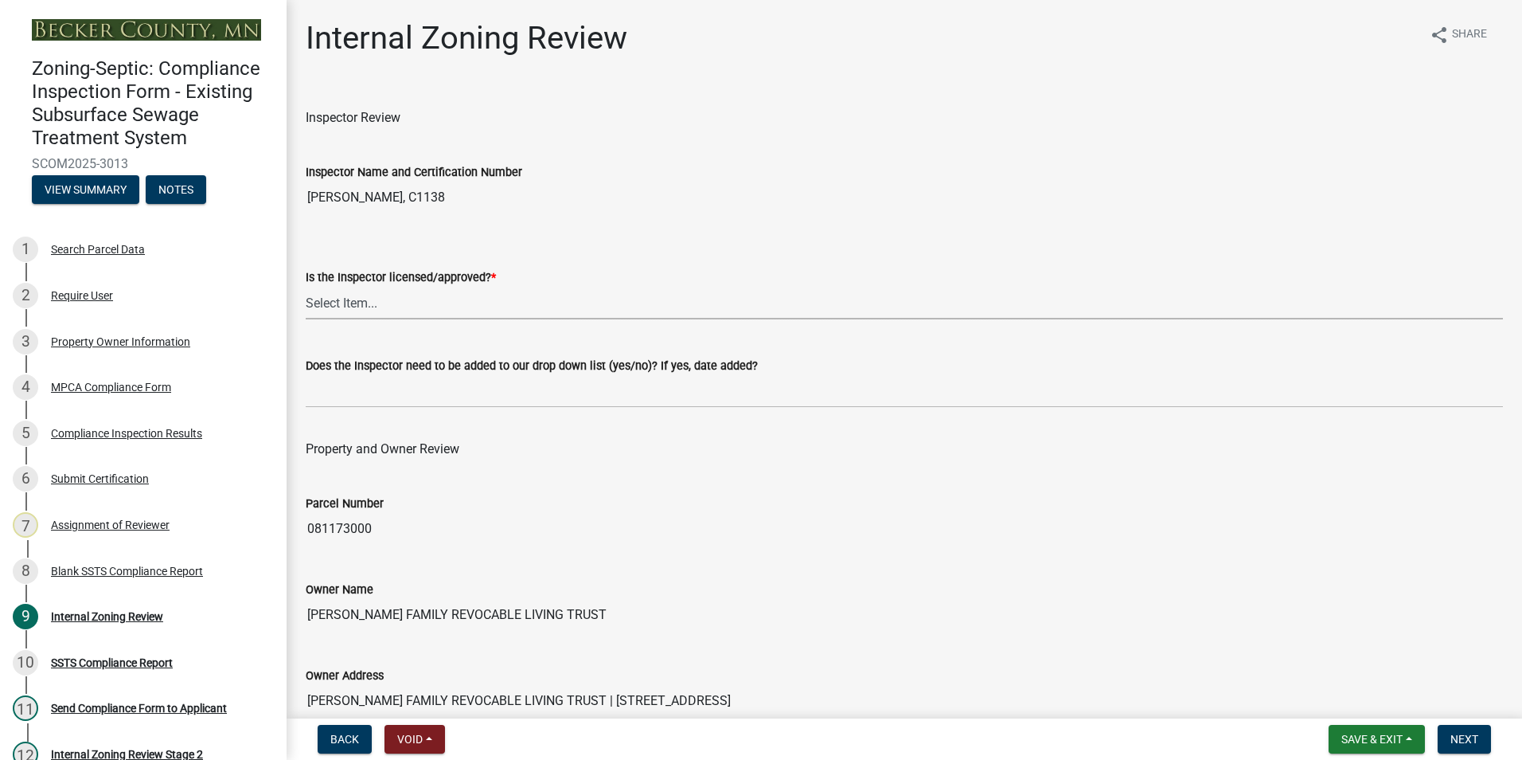
click at [334, 296] on select "Select Item... Yes No" at bounding box center [905, 303] width 1198 height 33
click at [306, 287] on select "Select Item... Yes No" at bounding box center [905, 303] width 1198 height 33
select select "7beb9ca5-c3cb-47d4-a805-1554d3173259"
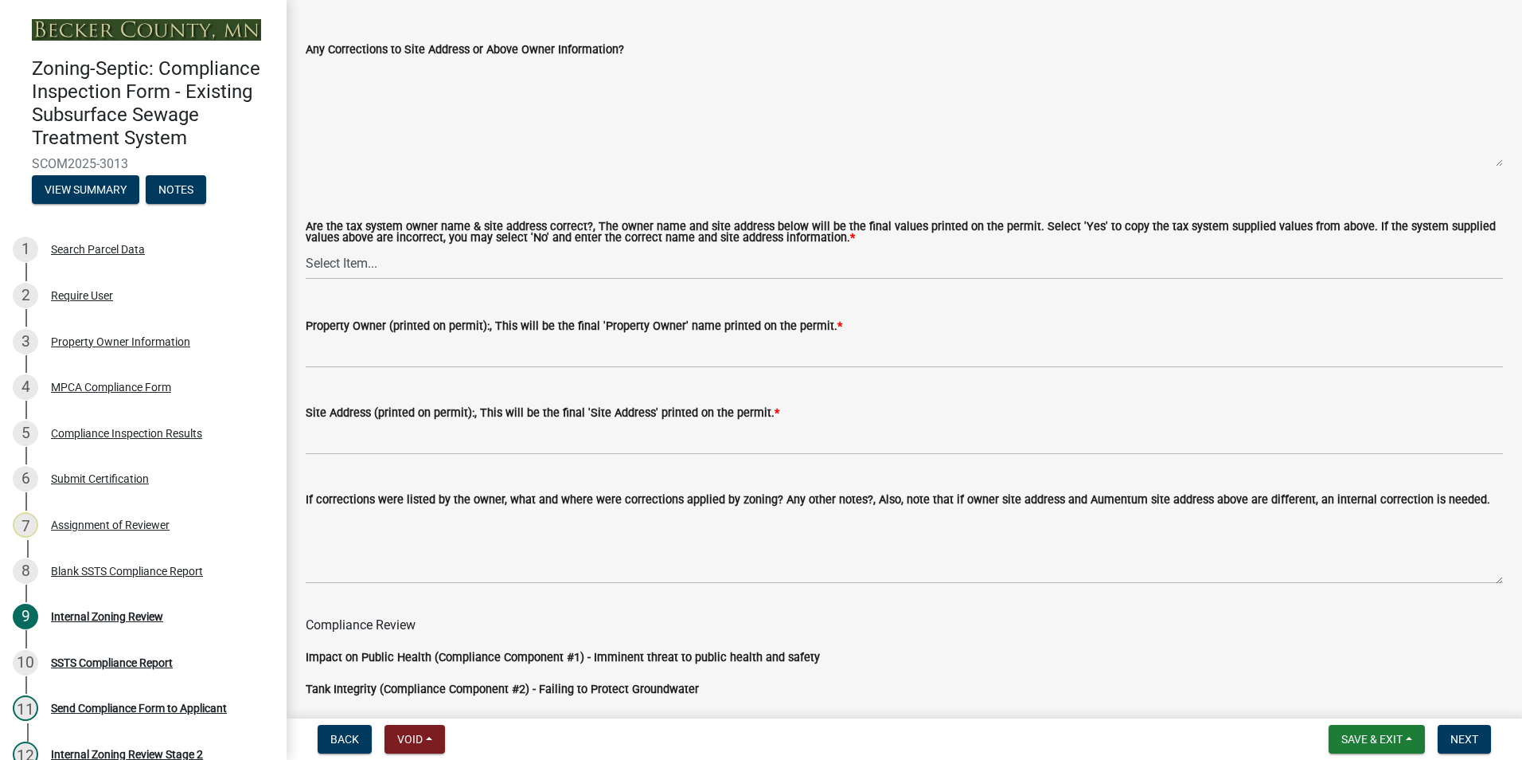
scroll to position [876, 0]
click at [345, 267] on select "Select Item... Yes No" at bounding box center [905, 261] width 1198 height 33
click at [306, 246] on select "Select Item... Yes No" at bounding box center [905, 261] width 1198 height 33
select select "f9f37200-9fc8-4e5e-9e7f-111cc9077d94"
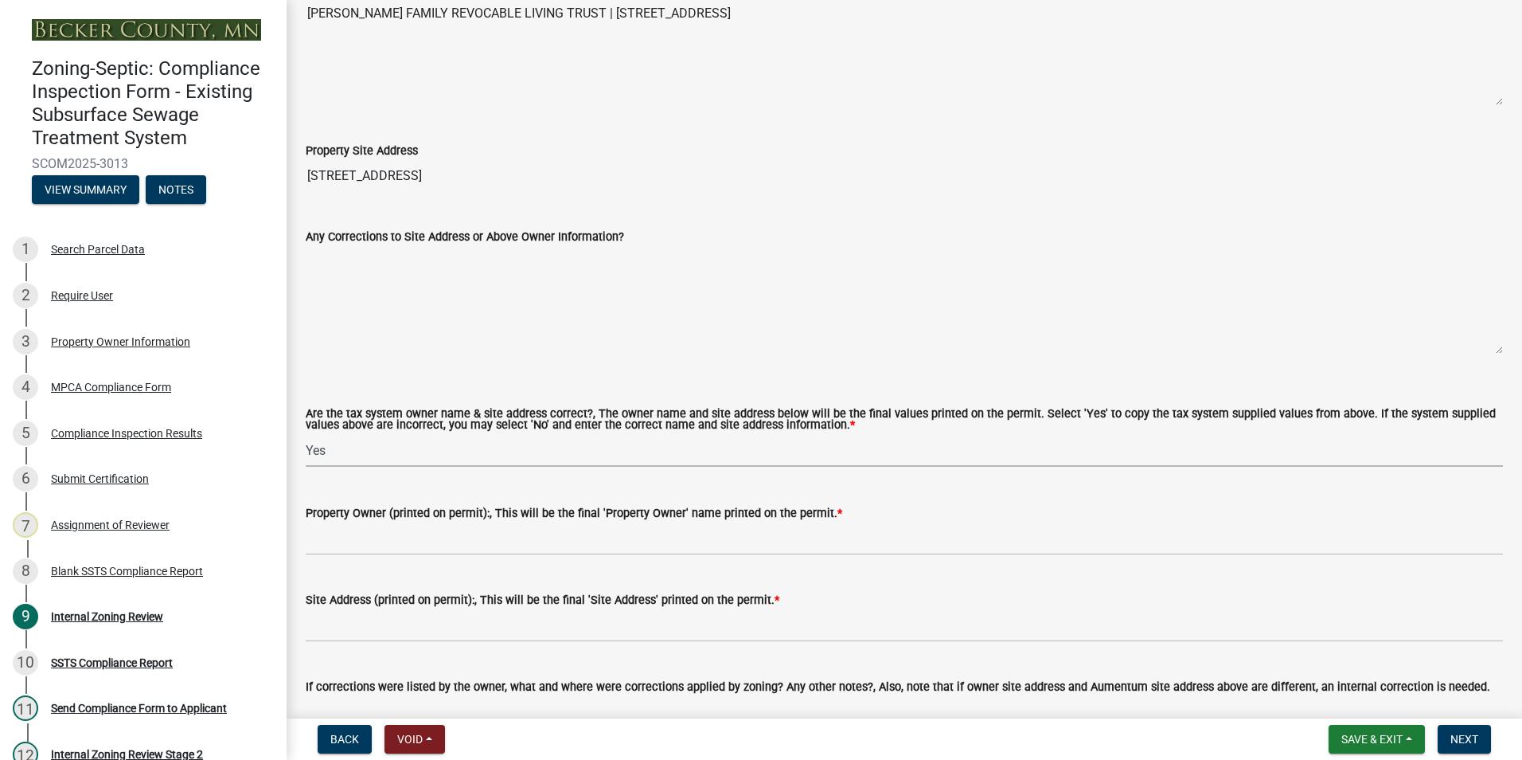
scroll to position [557, 0]
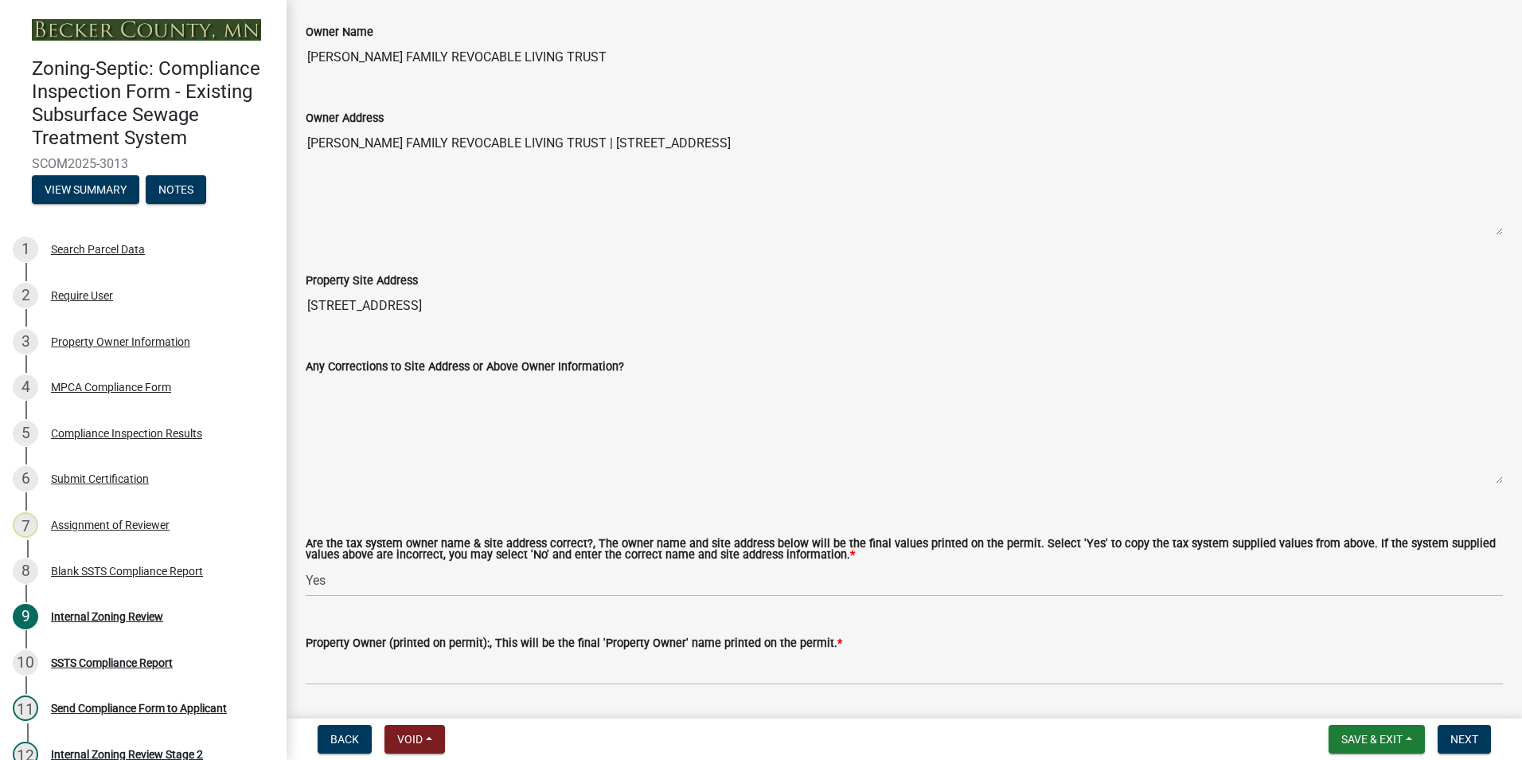
drag, startPoint x: 587, startPoint y: 57, endPoint x: 307, endPoint y: 43, distance: 280.6
click at [307, 43] on input "[PERSON_NAME] FAMILY REVOCABLE LIVING TRUST" at bounding box center [905, 57] width 1198 height 32
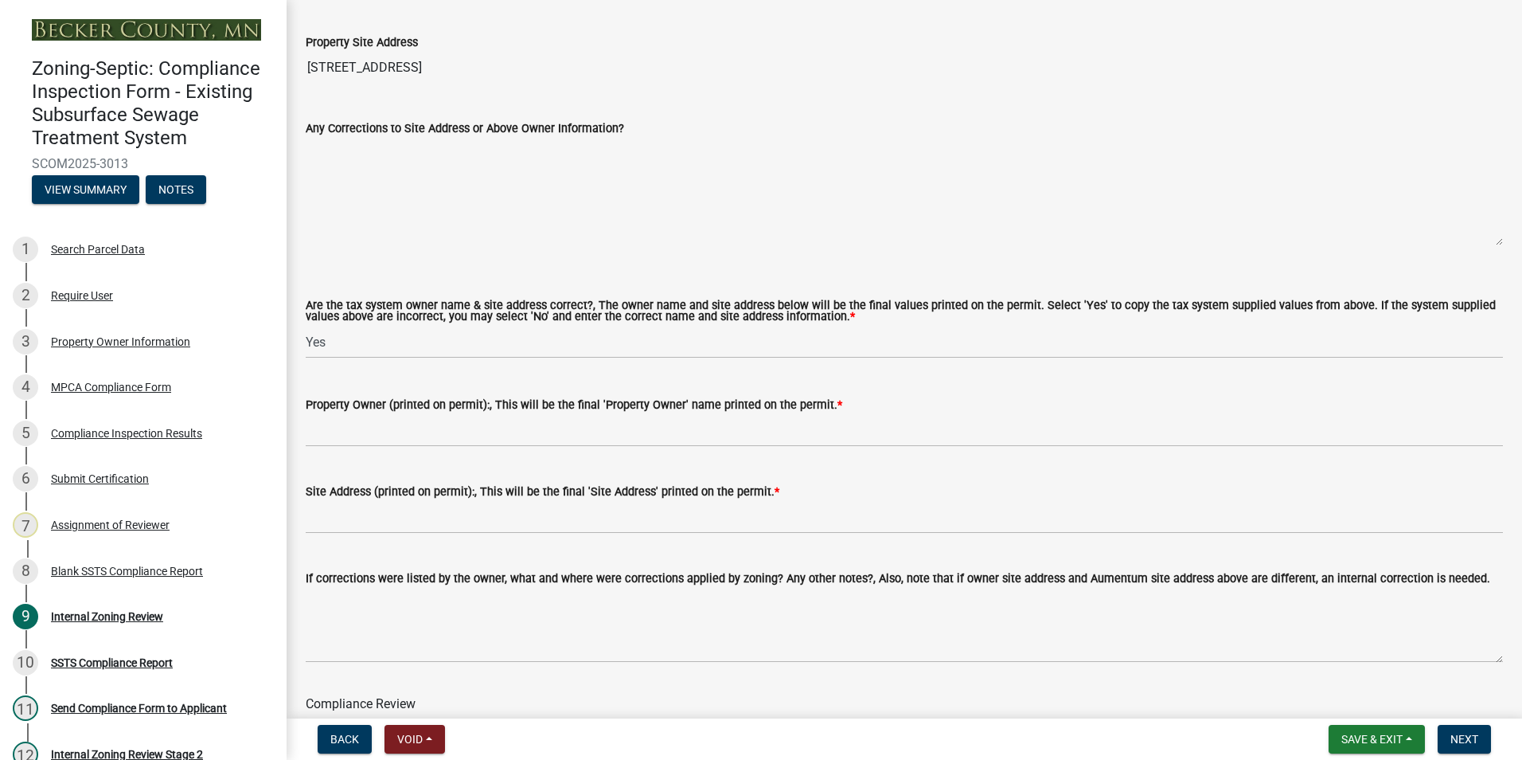
scroll to position [796, 0]
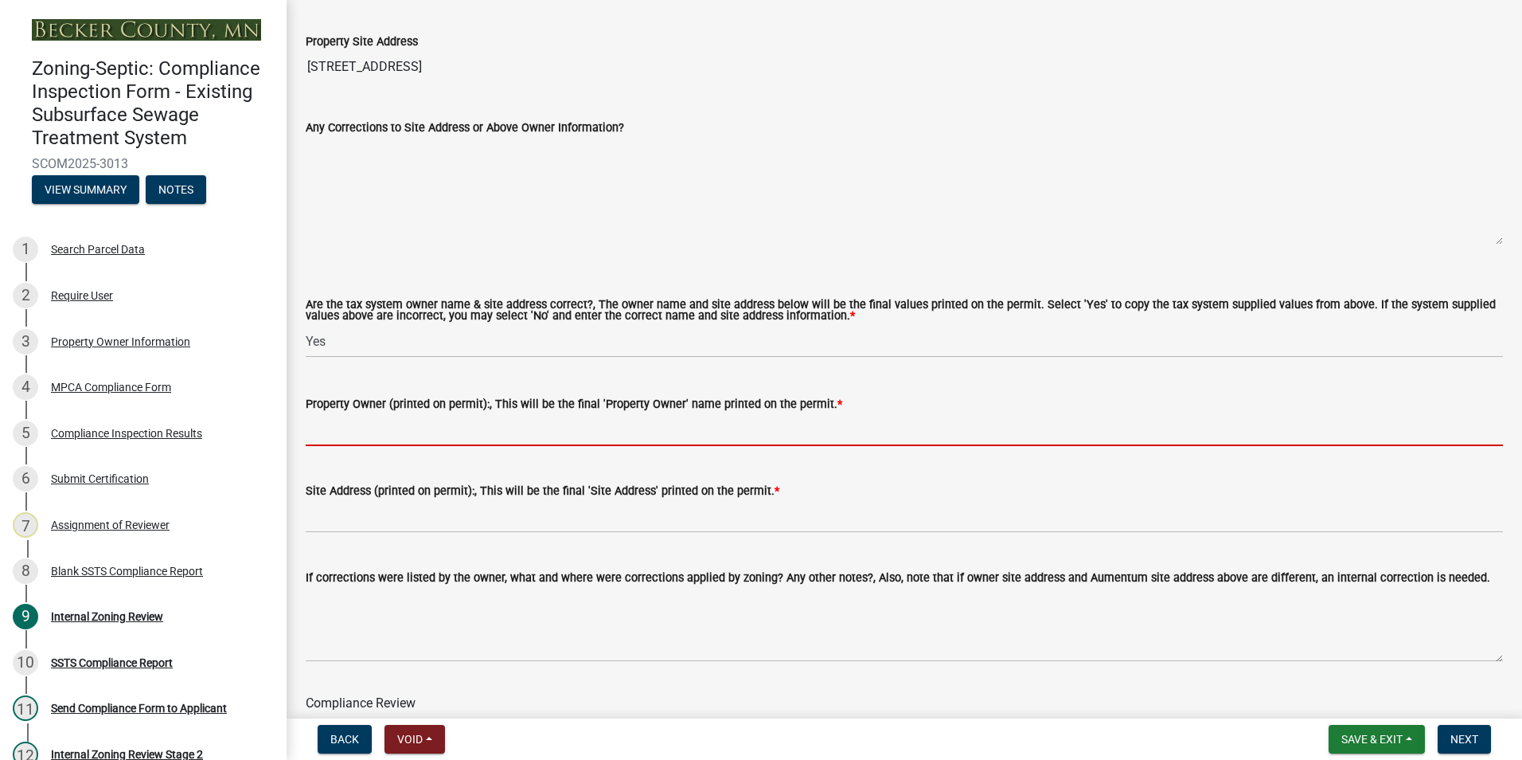
paste input "[PERSON_NAME] FAMILY REVOCABLE LIVING TRUST"
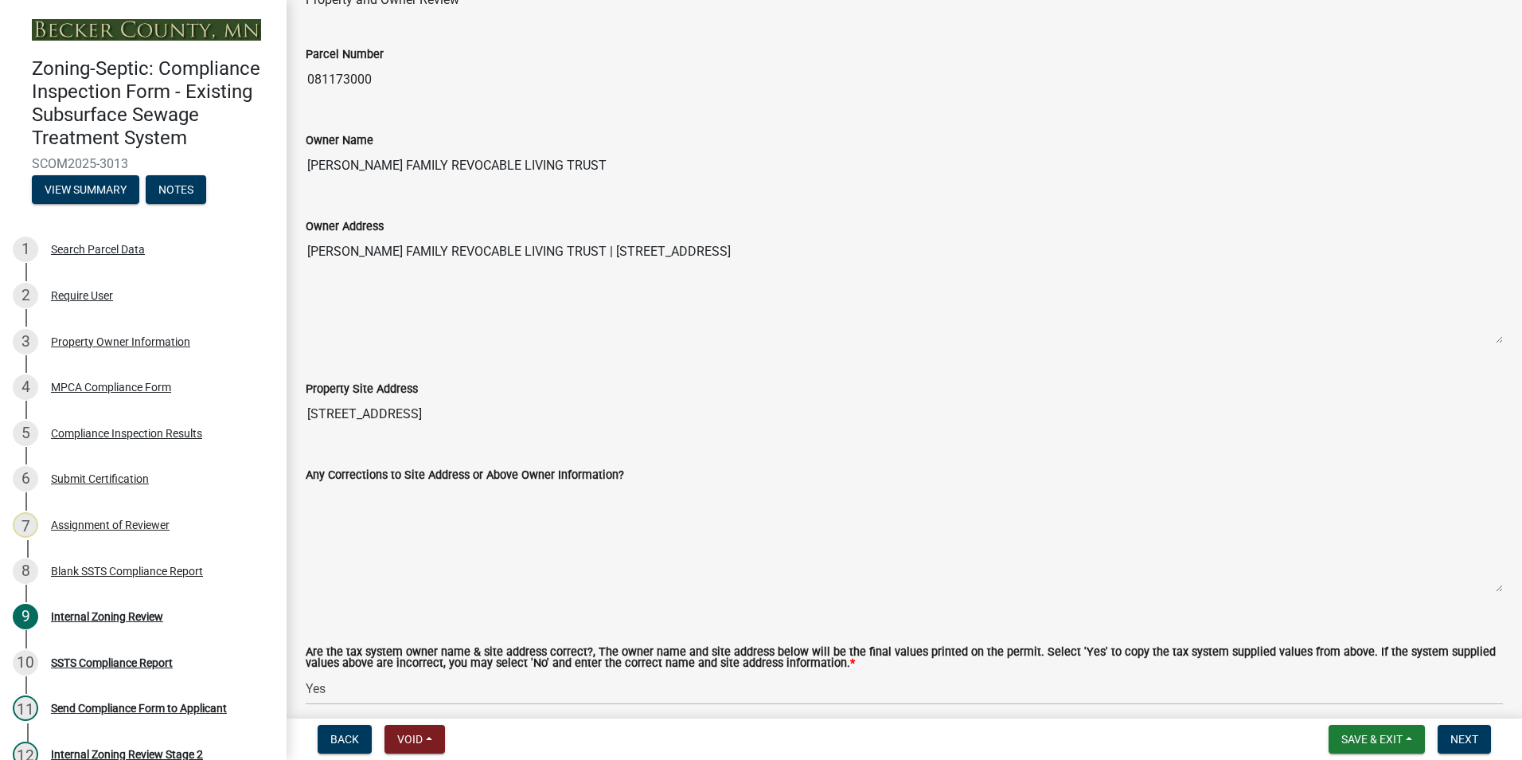
scroll to position [398, 0]
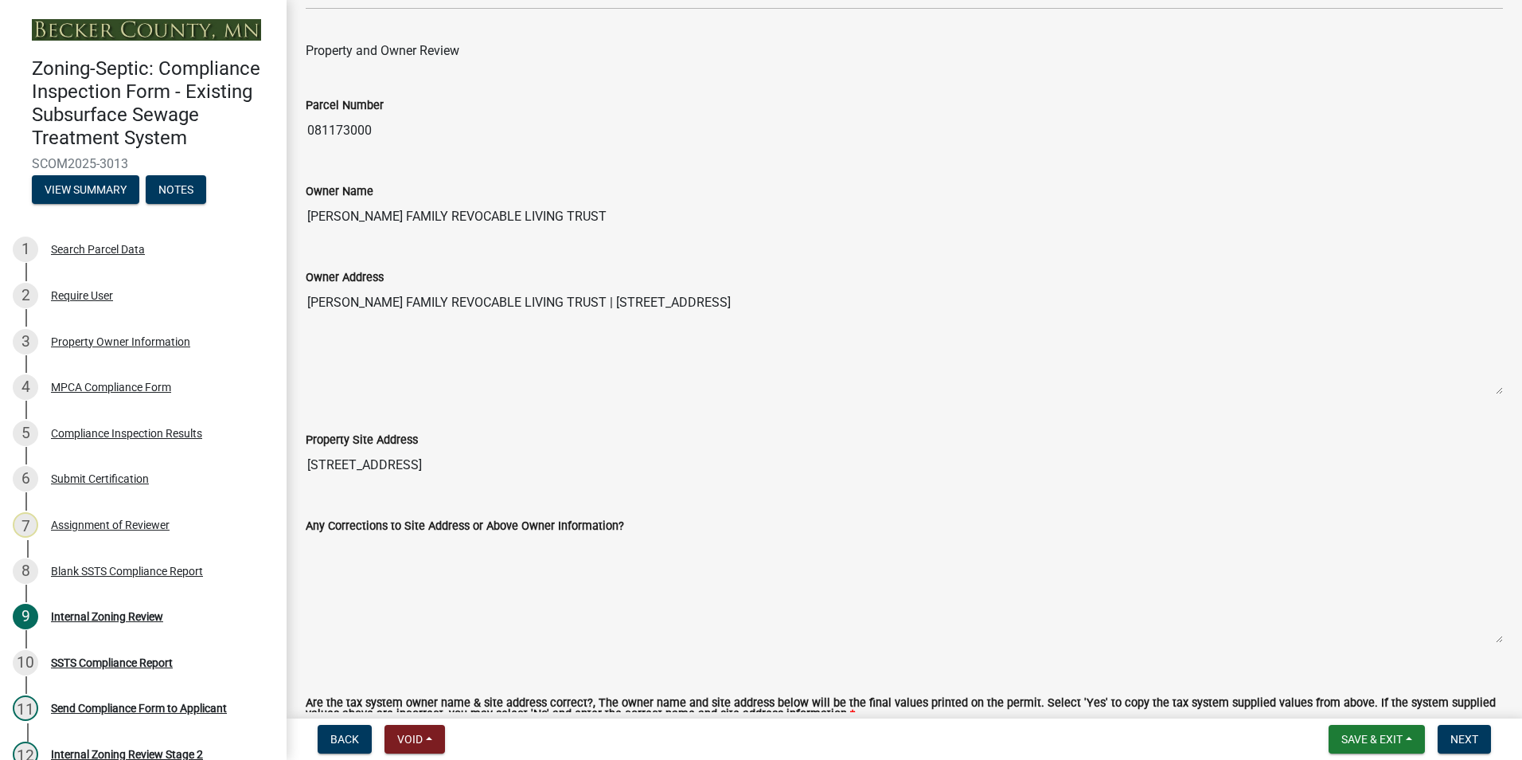
type input "[PERSON_NAME] FAMILY REVOCABLE LIVING TRUST"
click at [418, 467] on input "[STREET_ADDRESS]" at bounding box center [905, 465] width 1198 height 32
drag, startPoint x: 415, startPoint y: 464, endPoint x: 280, endPoint y: 470, distance: 134.7
click at [280, 470] on div "Zoning-Septic: Compliance Inspection Form - Existing Subsurface Sewage Treatmen…" at bounding box center [761, 380] width 1522 height 760
drag, startPoint x: 280, startPoint y: 470, endPoint x: 342, endPoint y: 459, distance: 63.0
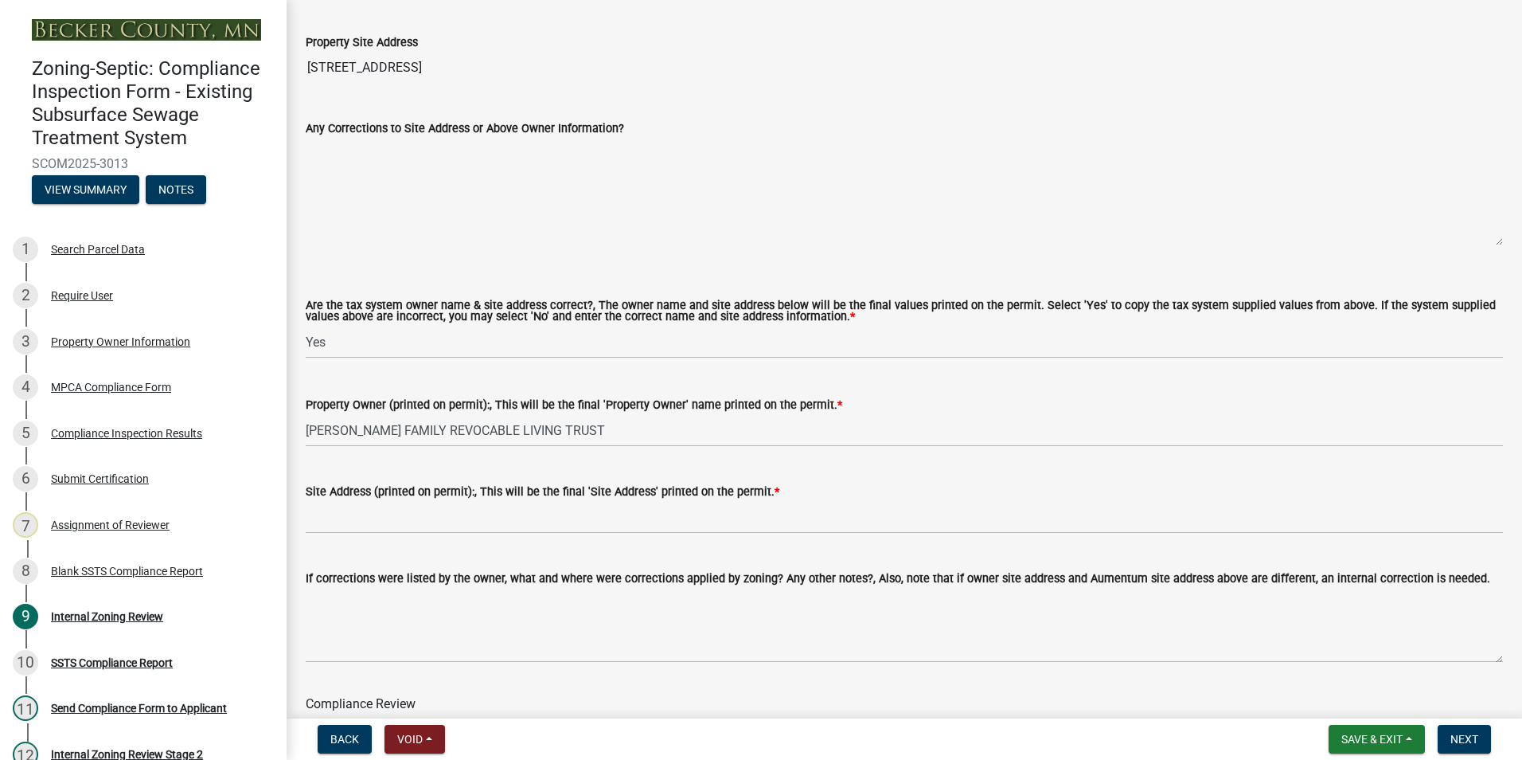
scroll to position [796, 0]
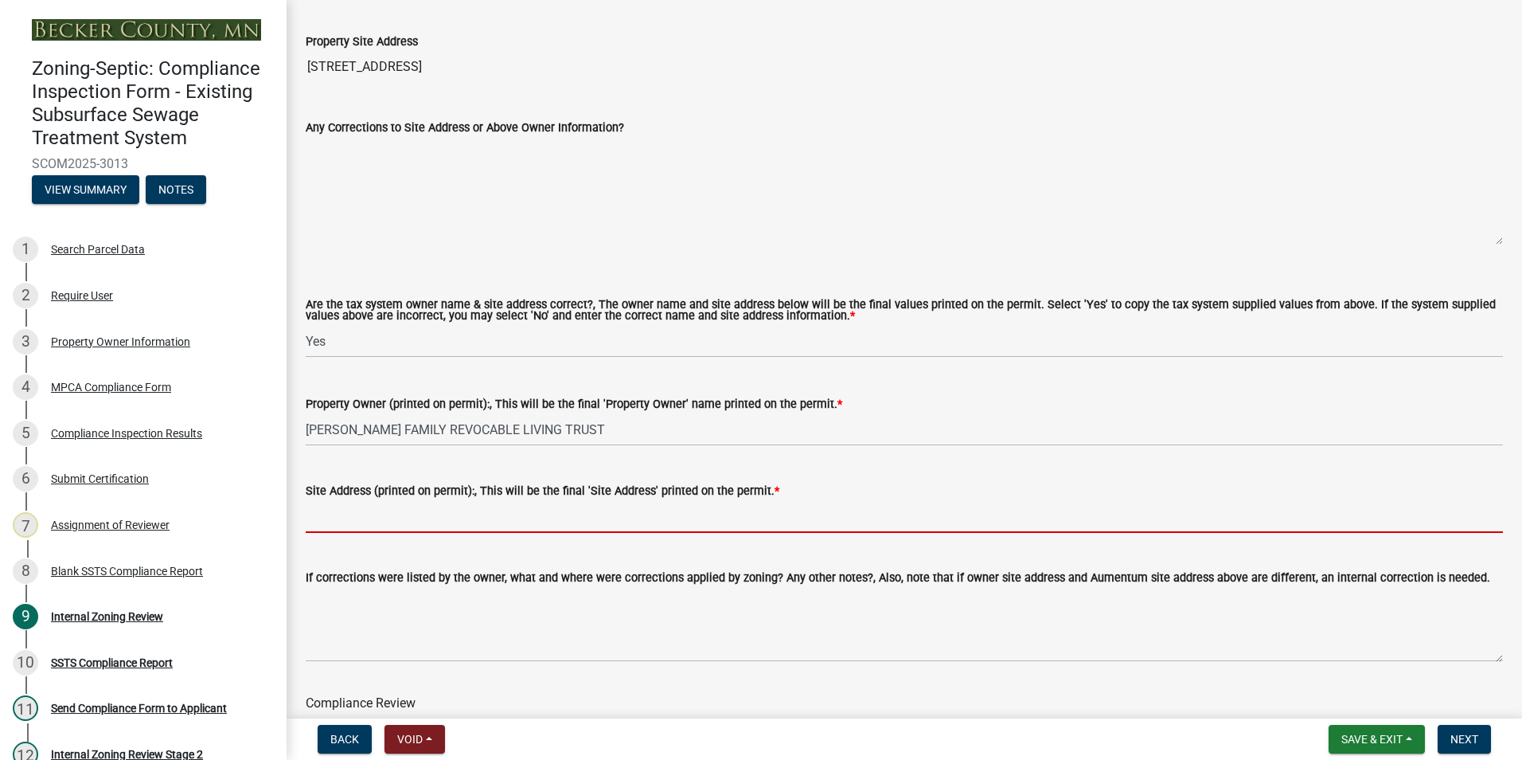
paste input "[STREET_ADDRESS]"
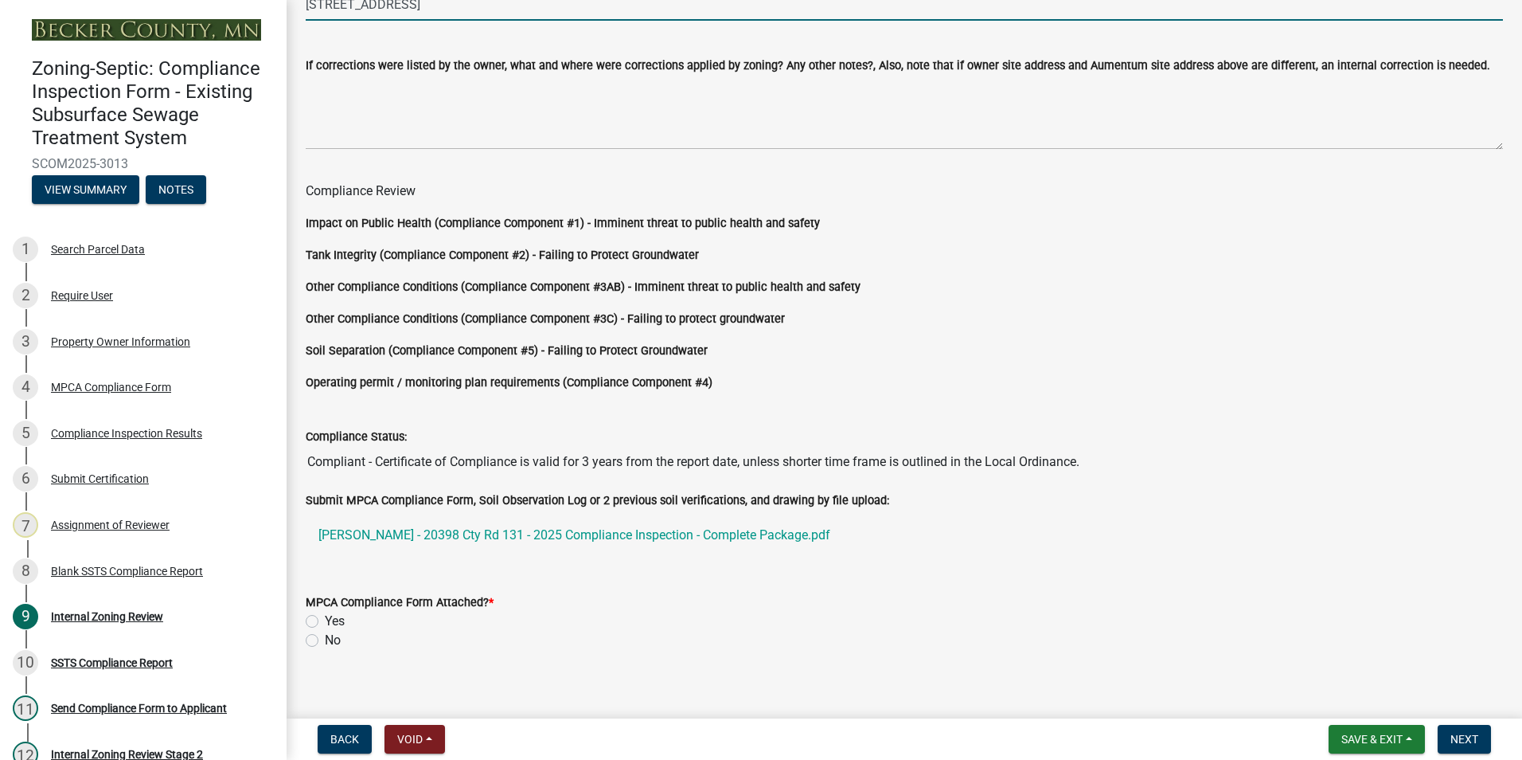
scroll to position [1323, 0]
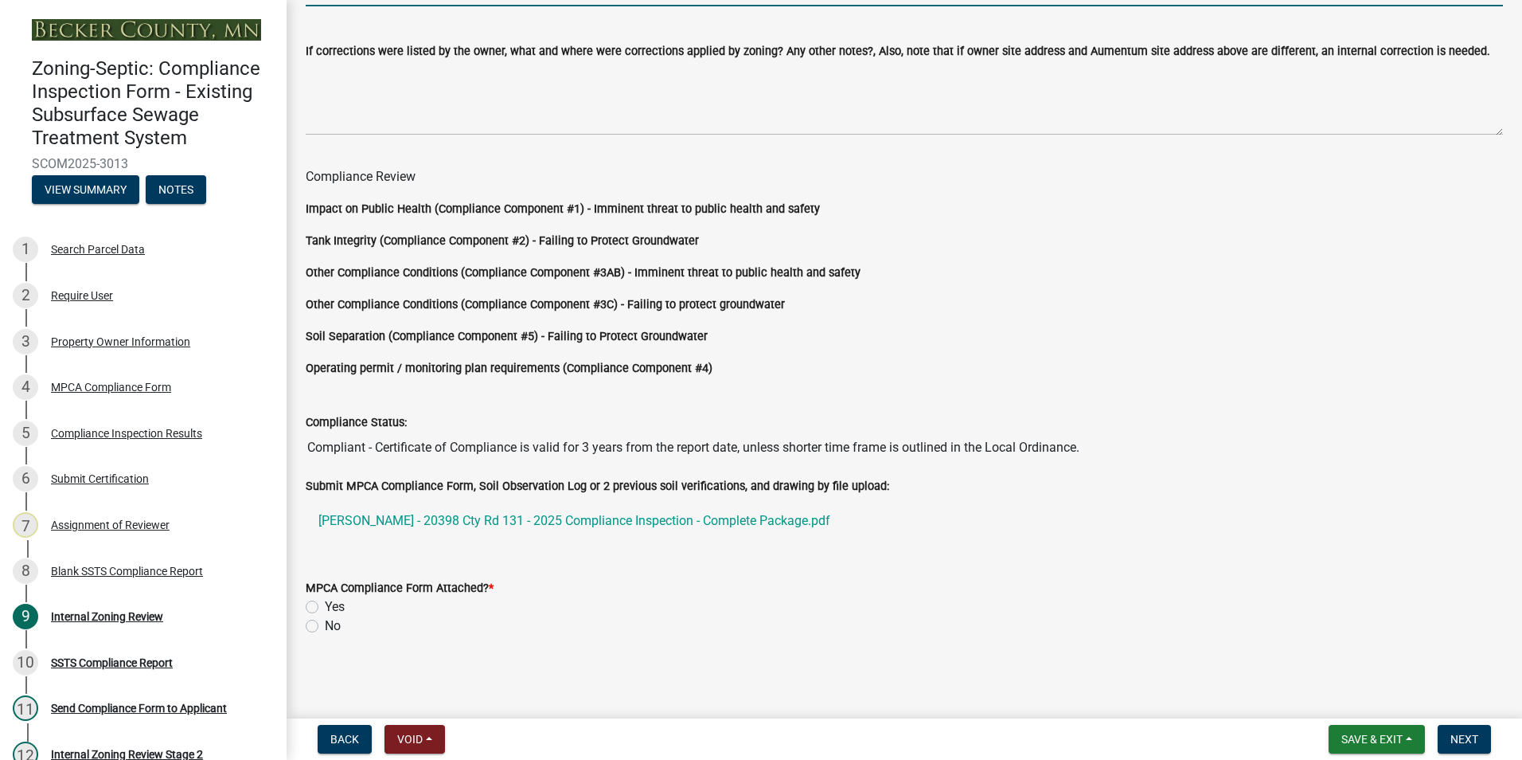
type input "[STREET_ADDRESS]"
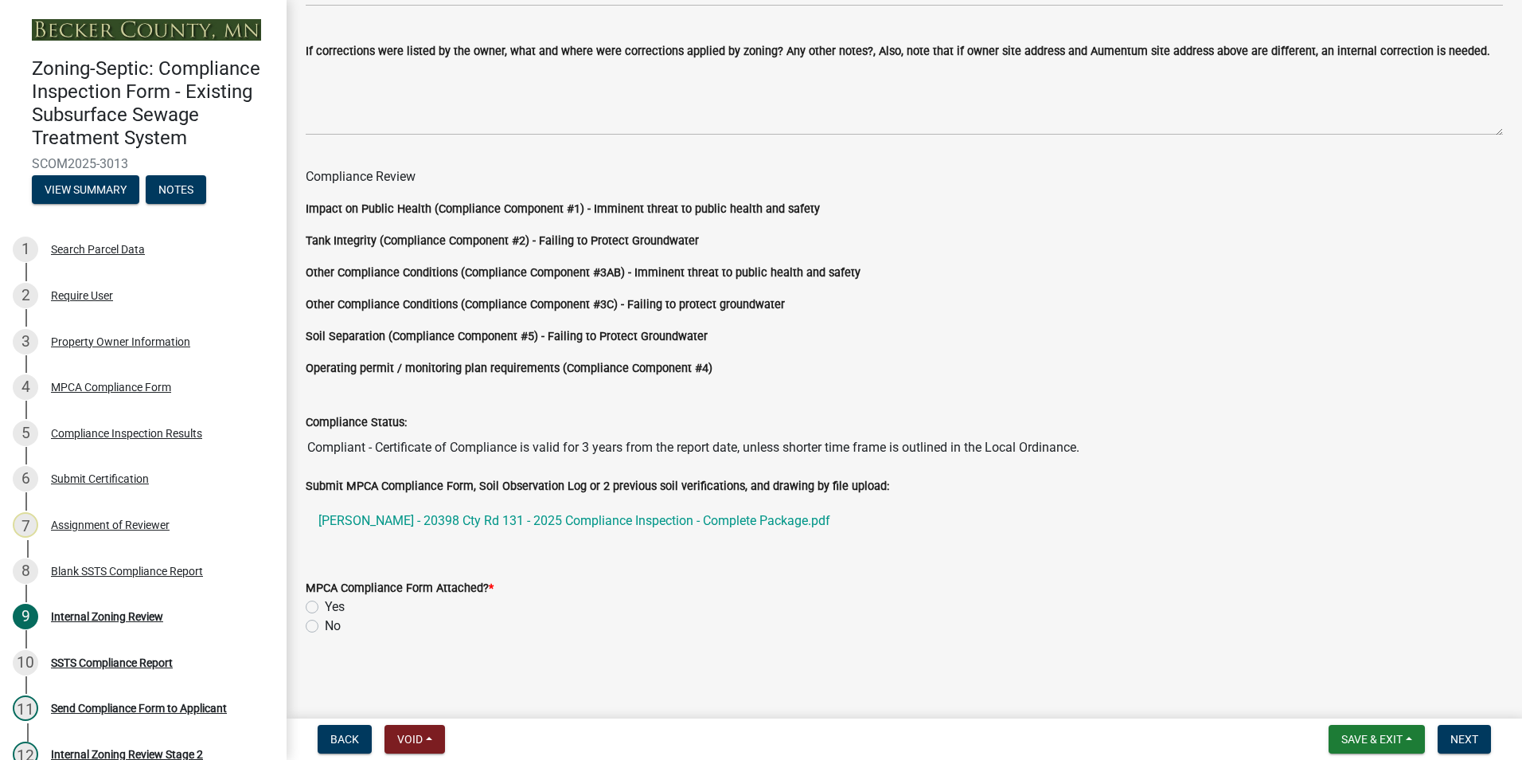
click at [325, 605] on label "Yes" at bounding box center [335, 606] width 20 height 19
click at [325, 605] on input "Yes" at bounding box center [330, 602] width 10 height 10
radio input "true"
click at [1465, 742] on span "Next" at bounding box center [1465, 739] width 28 height 13
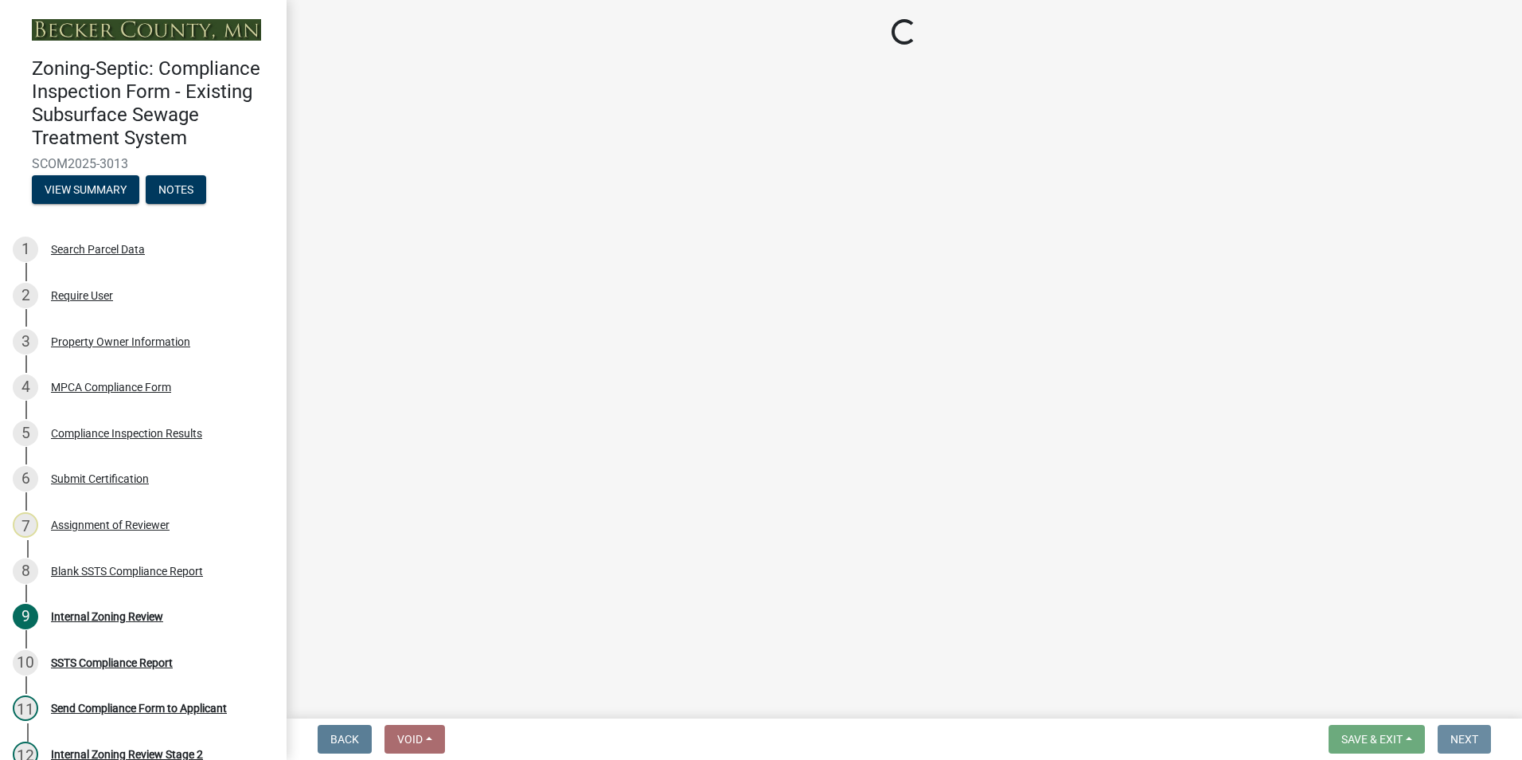
scroll to position [0, 0]
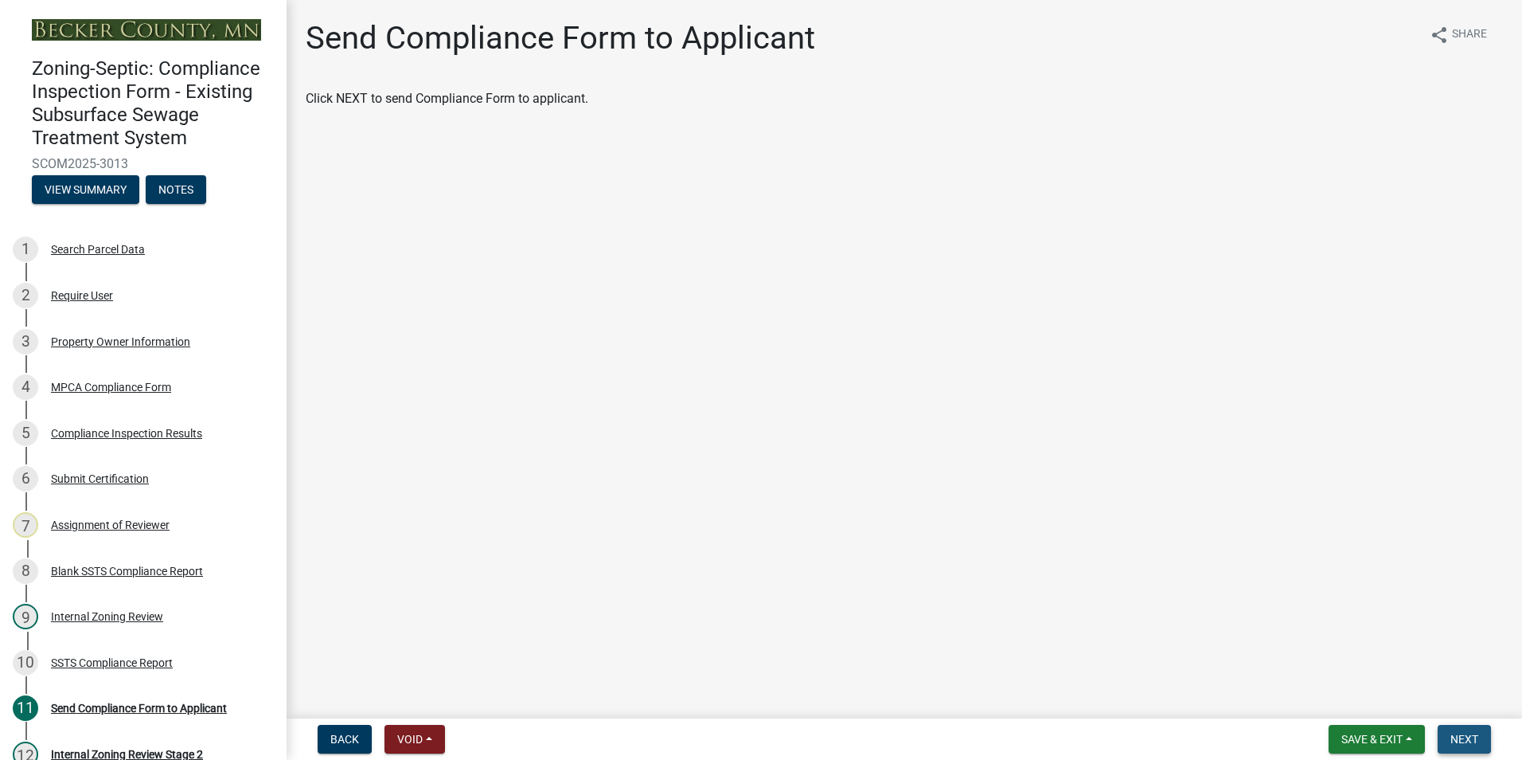
click at [1470, 740] on span "Next" at bounding box center [1465, 739] width 28 height 13
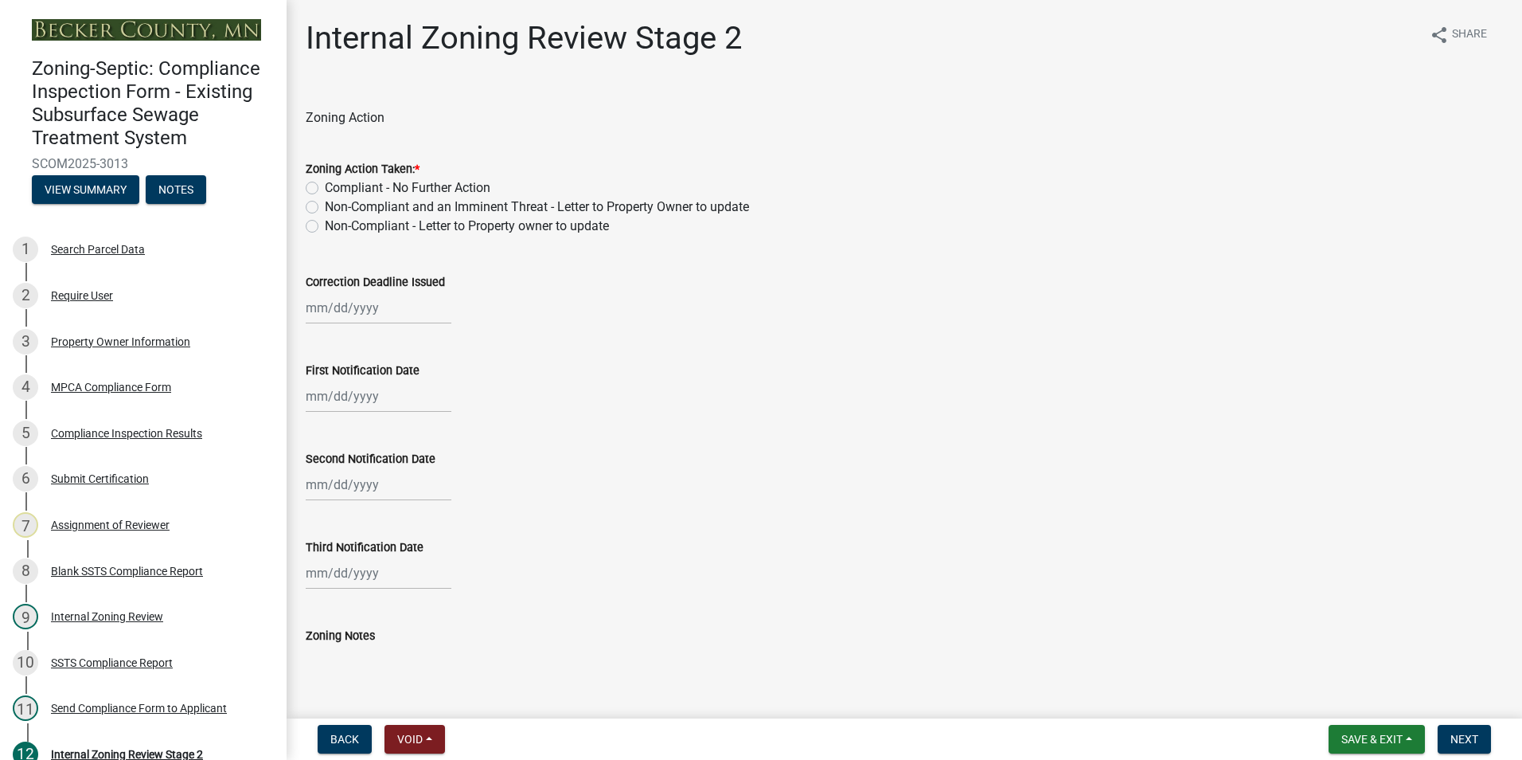
click at [325, 183] on label "Compliant - No Further Action" at bounding box center [408, 187] width 166 height 19
click at [325, 183] on input "Compliant - No Further Action" at bounding box center [330, 183] width 10 height 10
radio input "true"
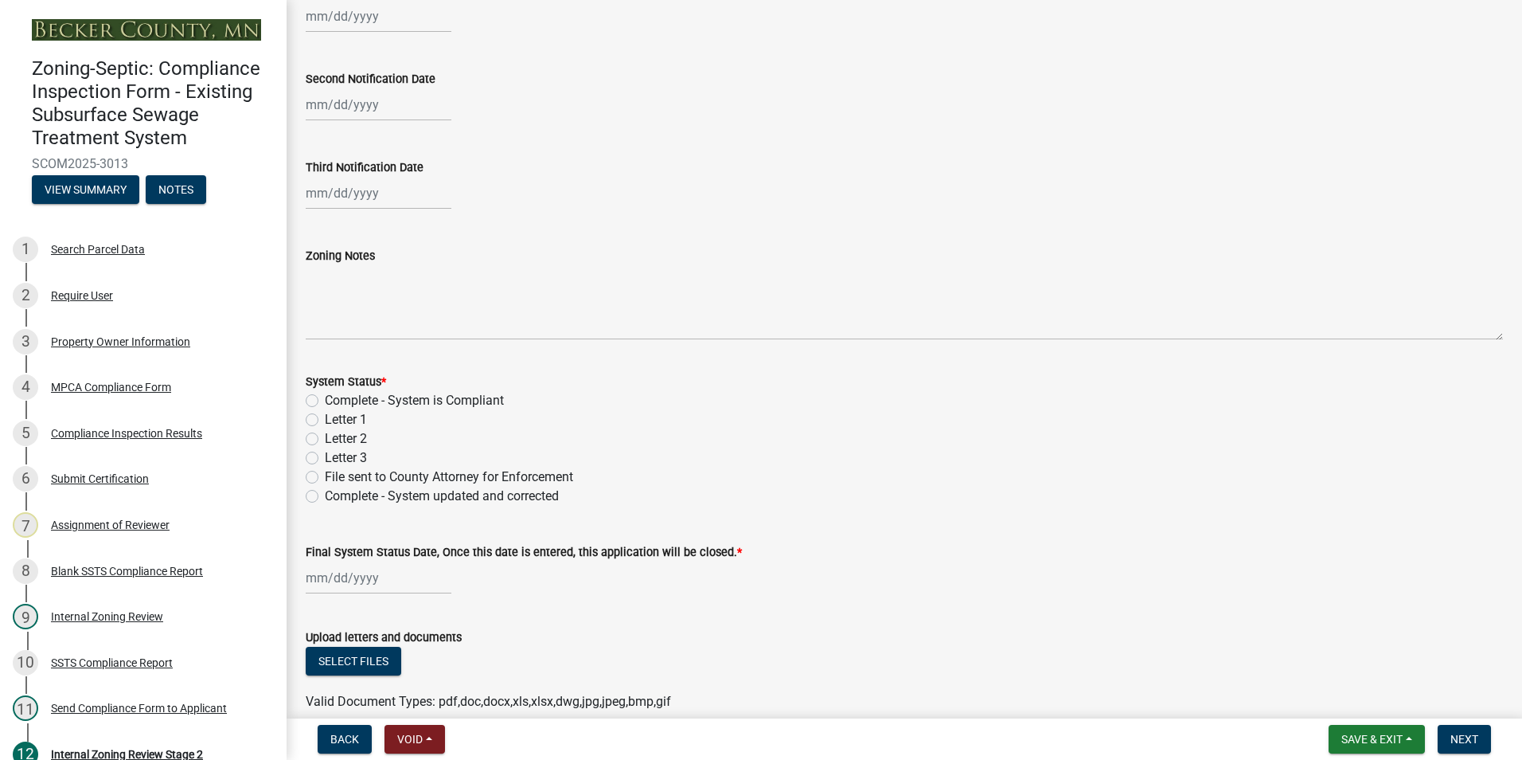
scroll to position [398, 0]
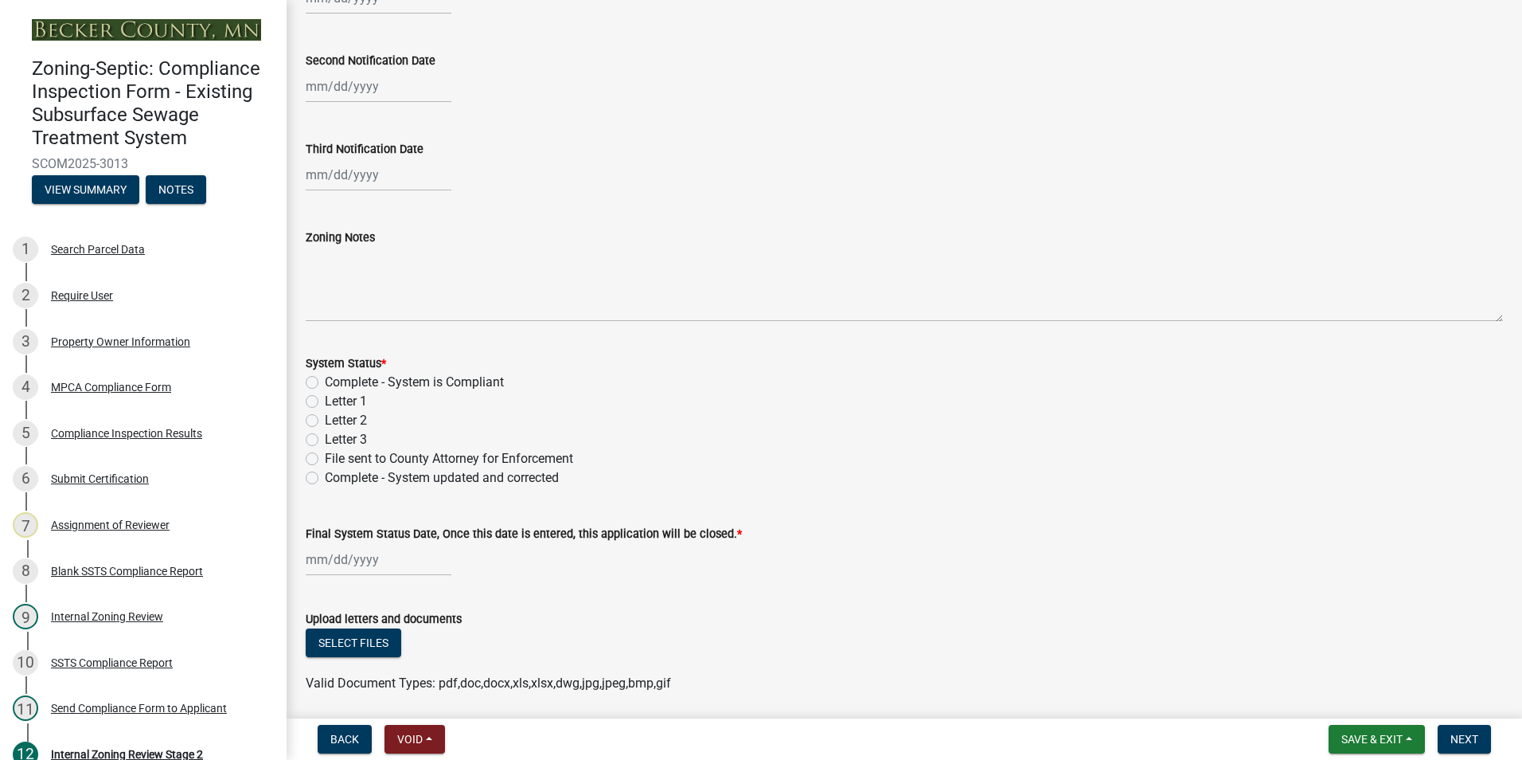
click at [325, 381] on label "Complete - System is Compliant" at bounding box center [414, 382] width 179 height 19
click at [325, 381] on input "Complete - System is Compliant" at bounding box center [330, 378] width 10 height 10
radio input "true"
select select "8"
select select "2025"
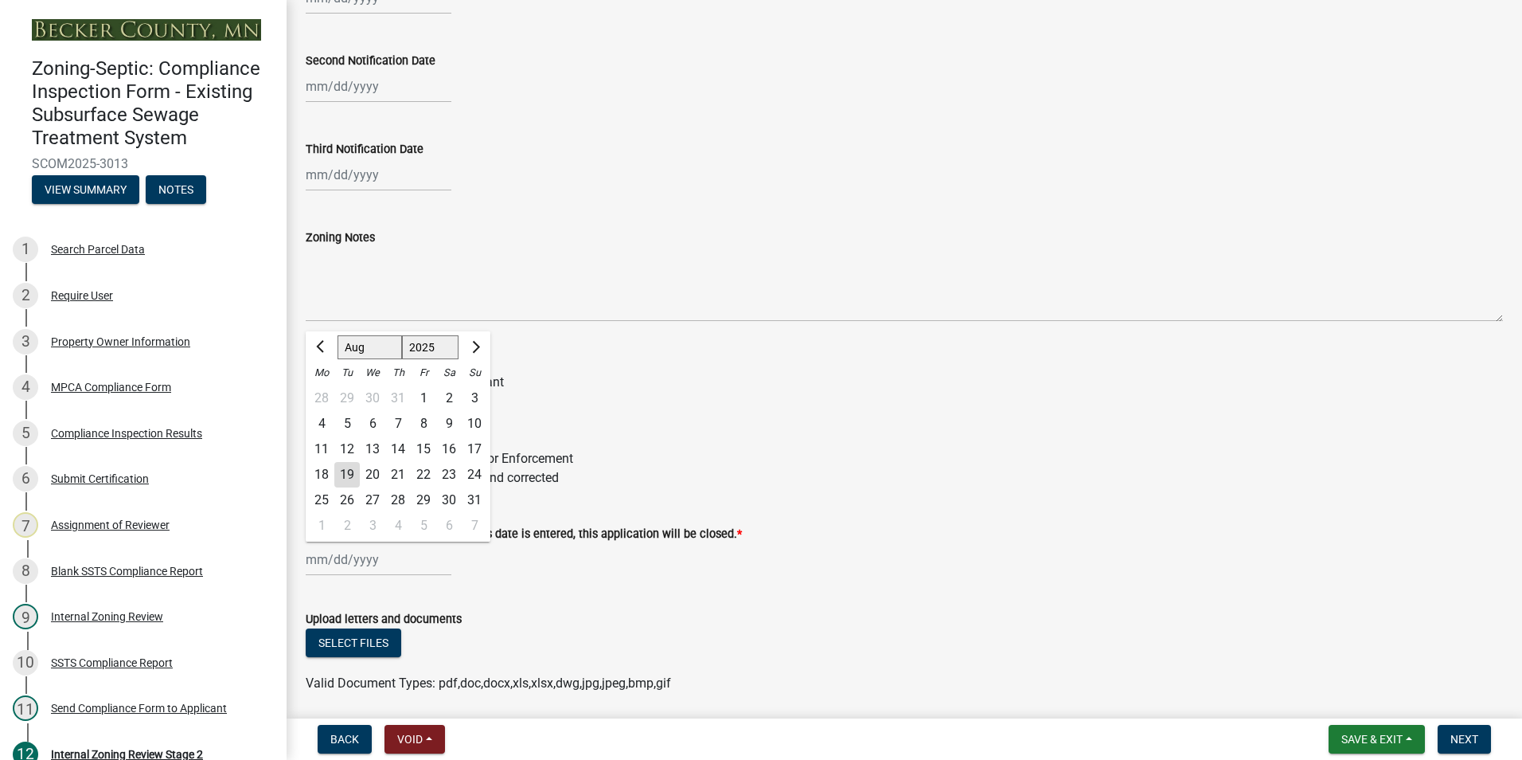
click at [347, 558] on div "[PERSON_NAME] Feb Mar Apr [PERSON_NAME][DATE] Oct Nov [DATE] 1526 1527 1528 152…" at bounding box center [379, 559] width 146 height 33
click at [350, 475] on div "19" at bounding box center [346, 474] width 25 height 25
type input "[DATE]"
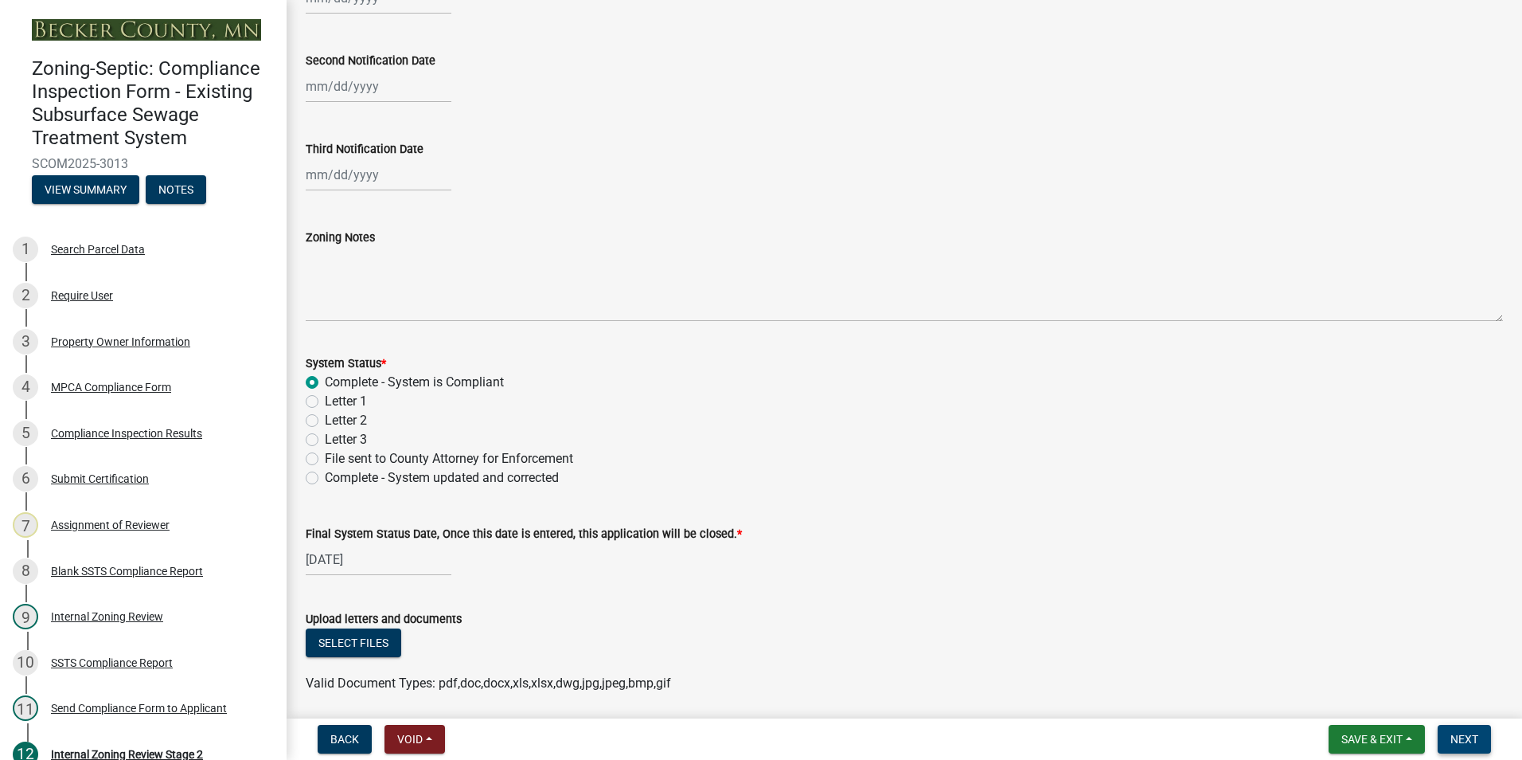
click at [1467, 741] on span "Next" at bounding box center [1465, 739] width 28 height 13
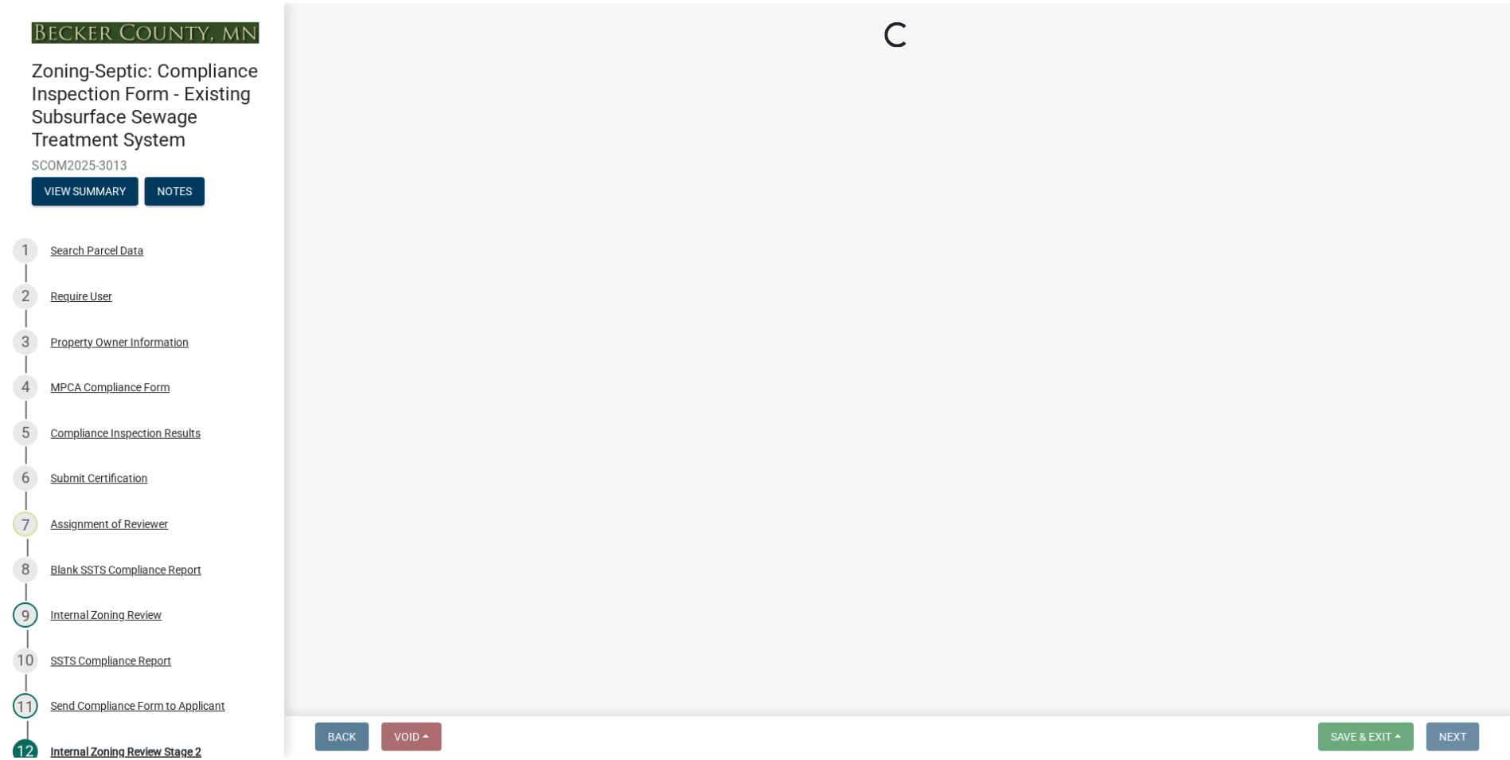
scroll to position [0, 0]
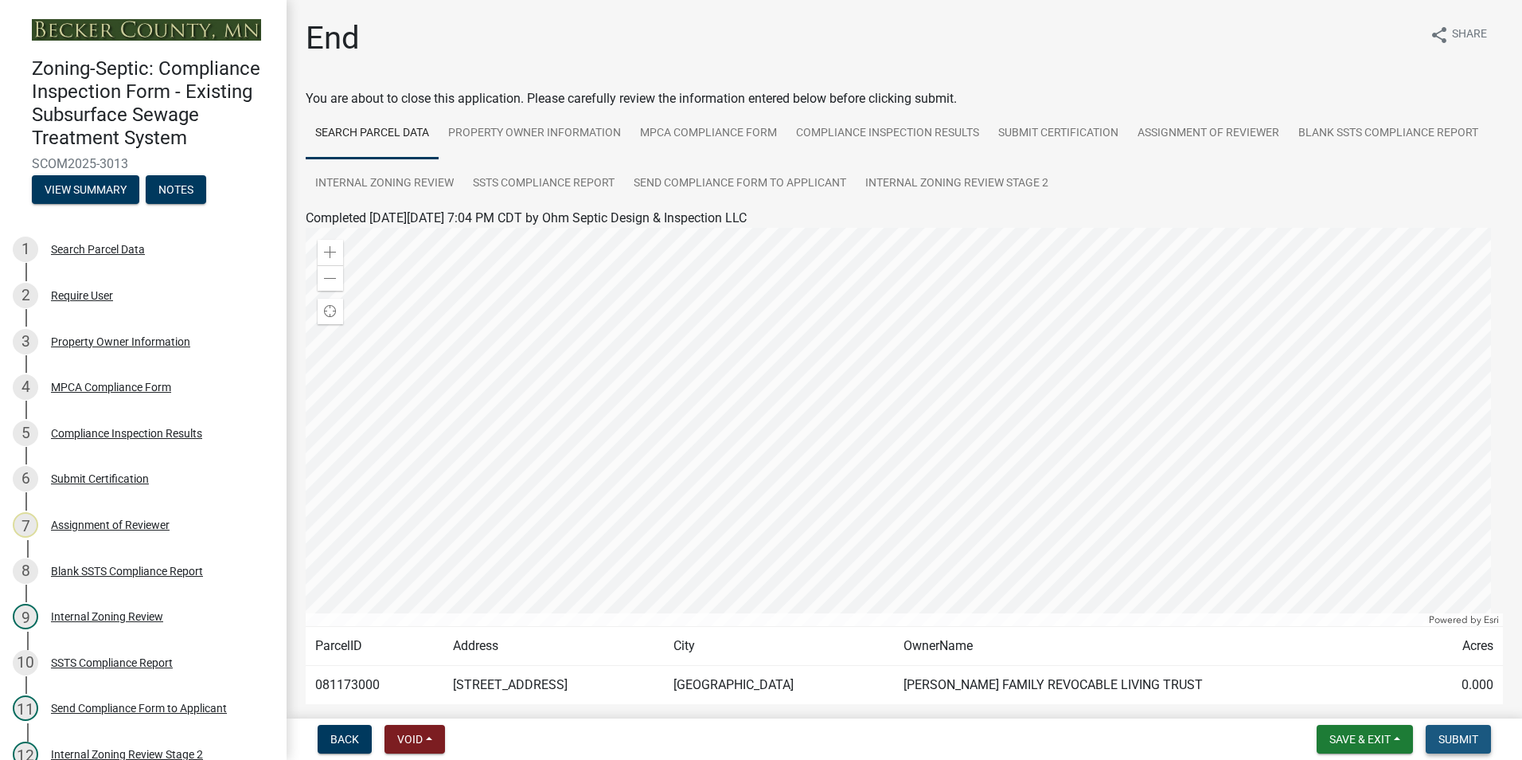
click at [1467, 741] on span "Submit" at bounding box center [1459, 739] width 40 height 13
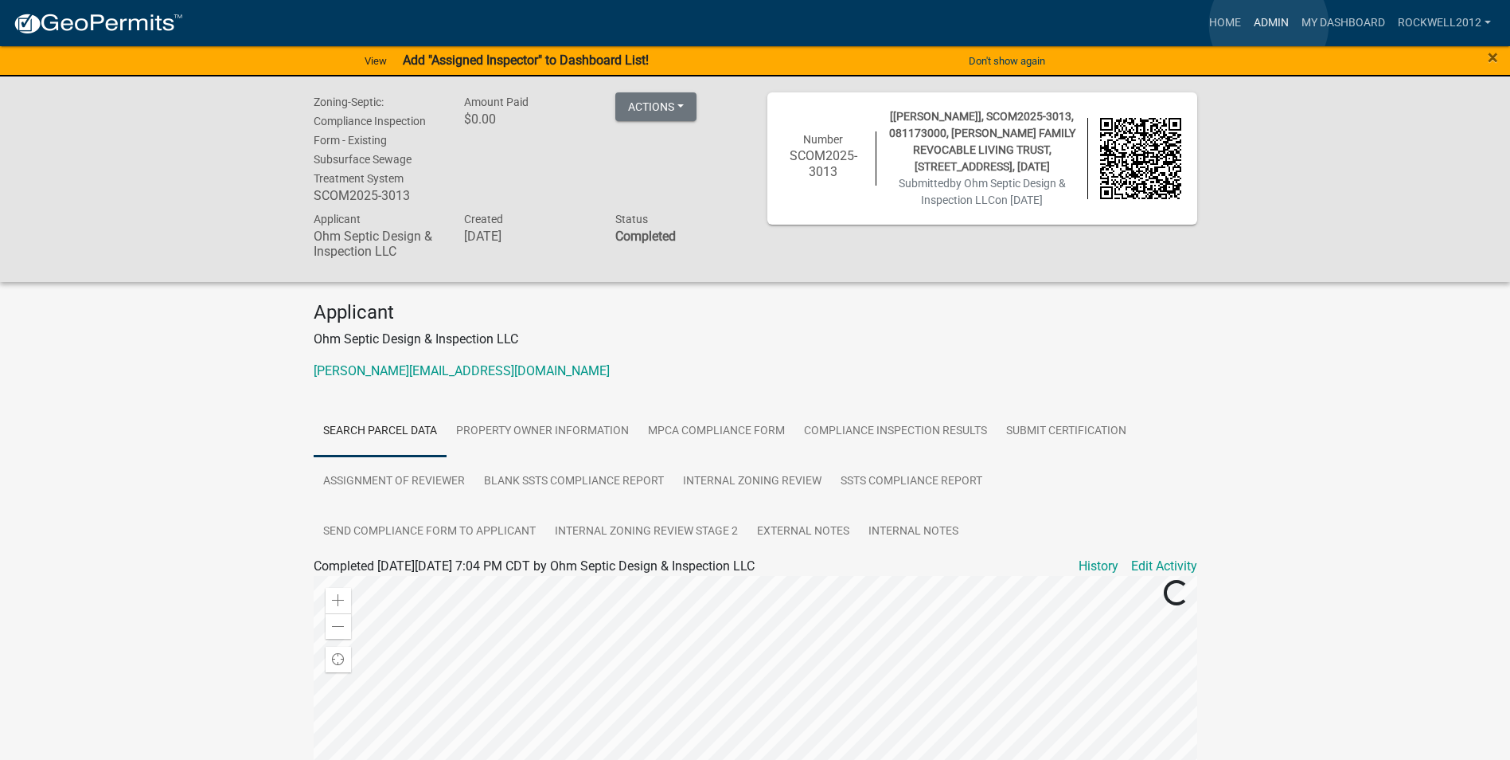
click at [1269, 24] on link "Admin" at bounding box center [1272, 23] width 48 height 30
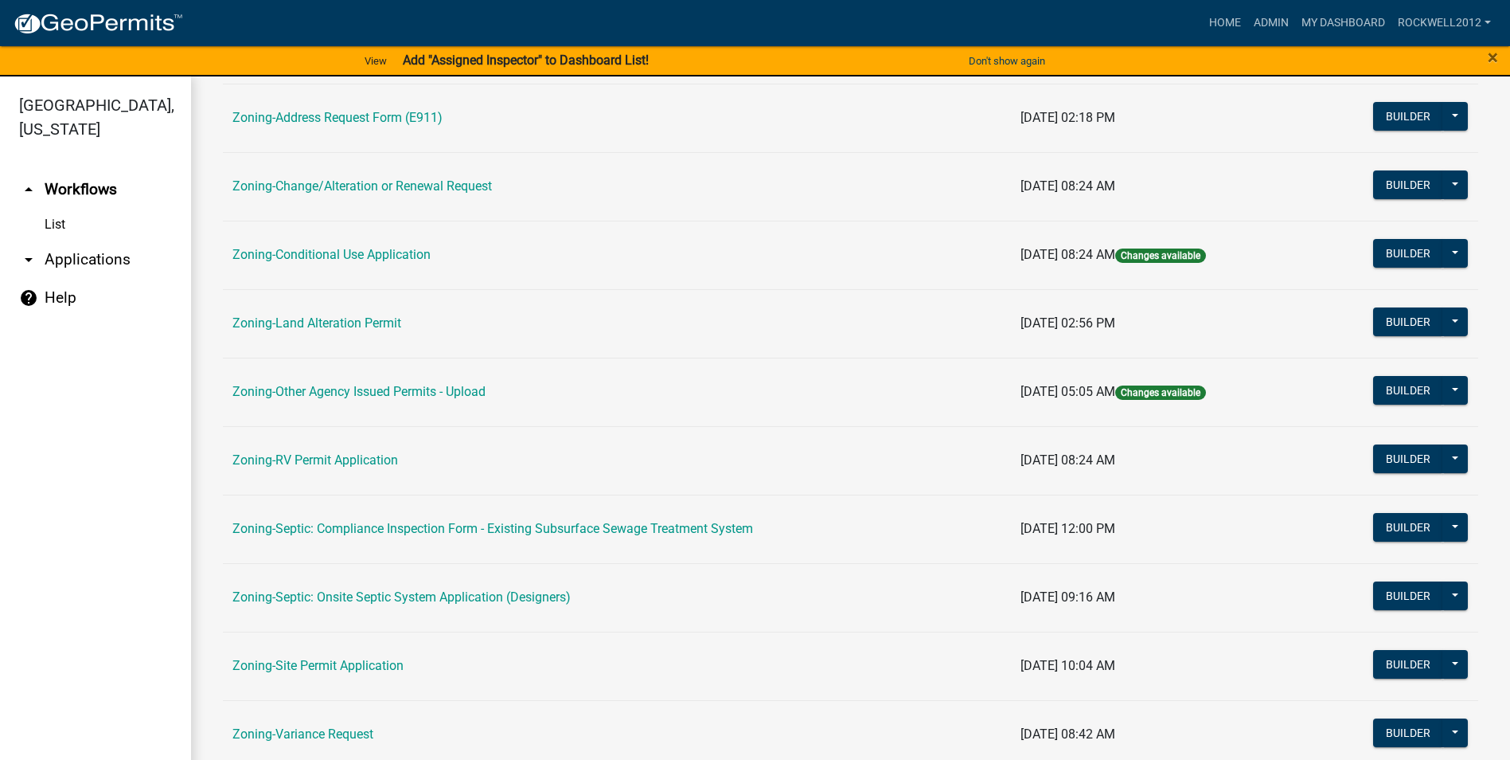
scroll to position [398, 0]
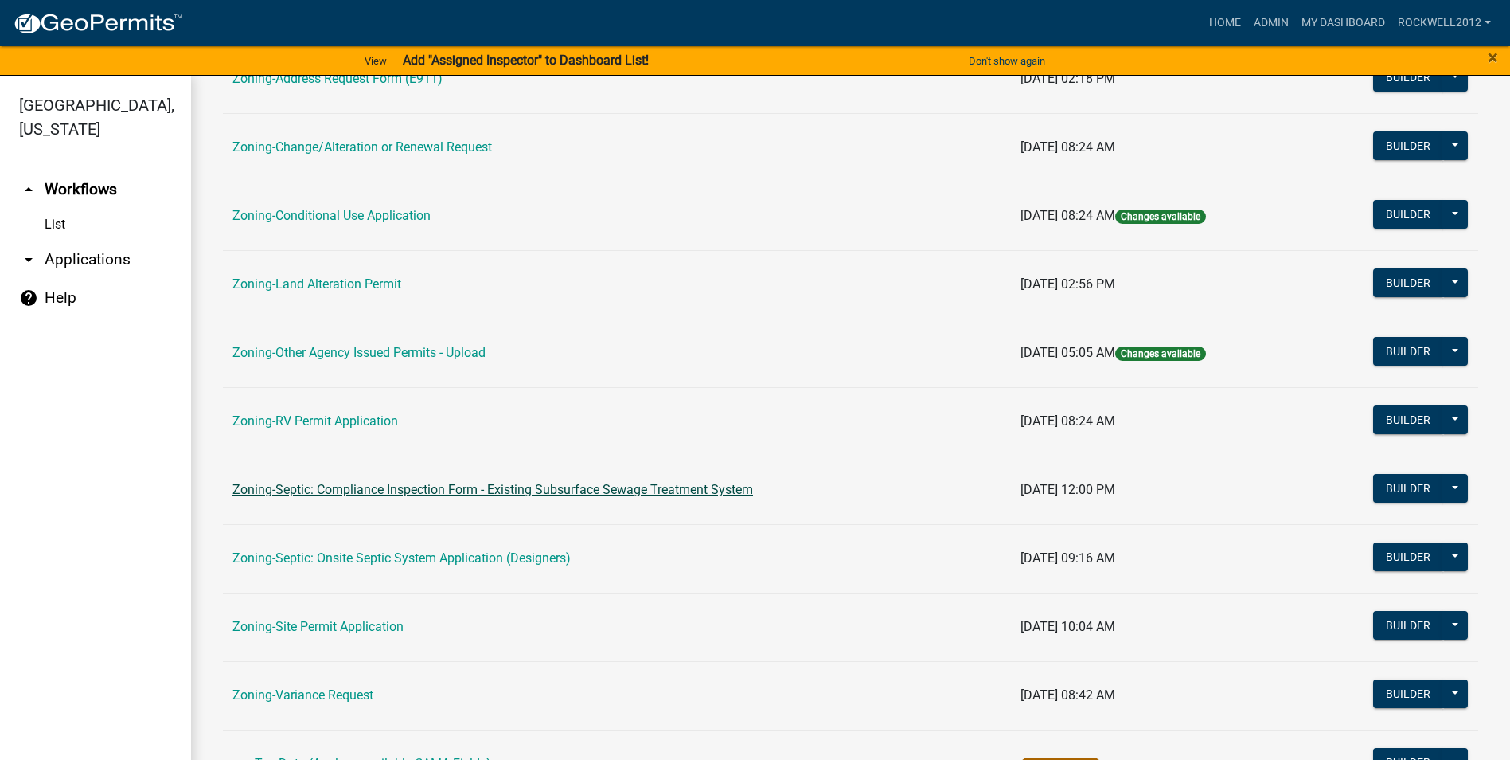
click at [649, 488] on link "Zoning-Septic: Compliance Inspection Form - Existing Subsurface Sewage Treatmen…" at bounding box center [493, 489] width 521 height 15
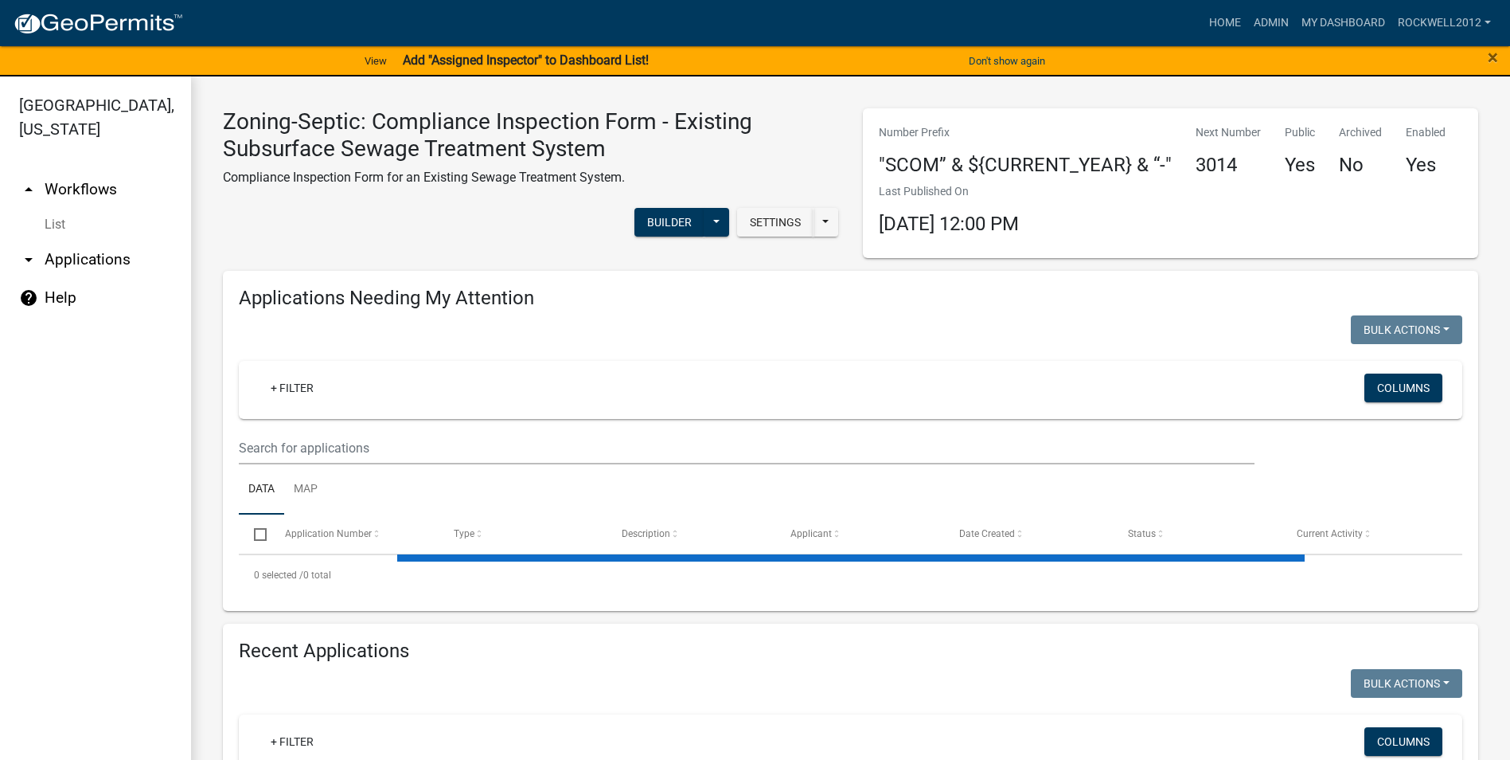
scroll to position [217, 0]
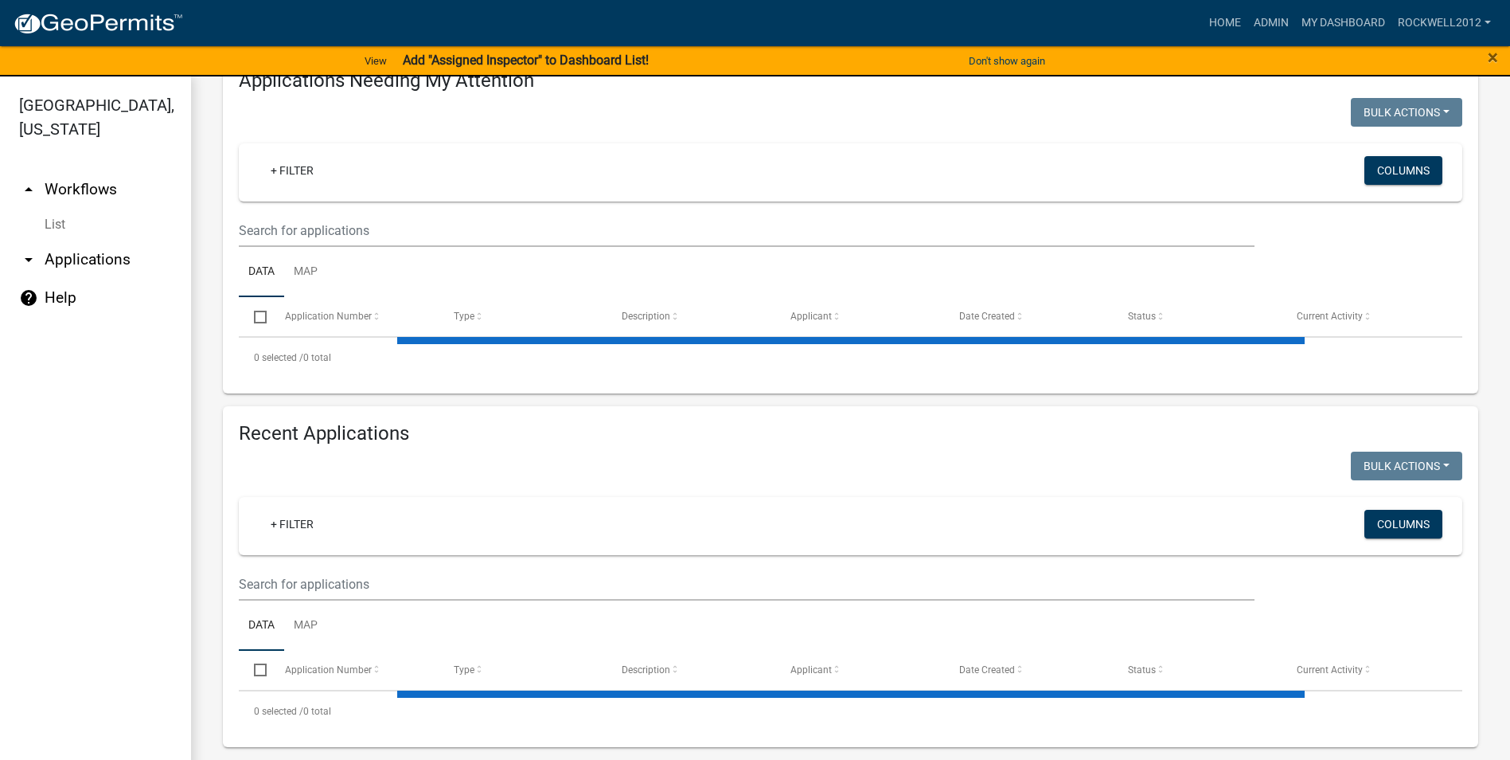
select select "3: 100"
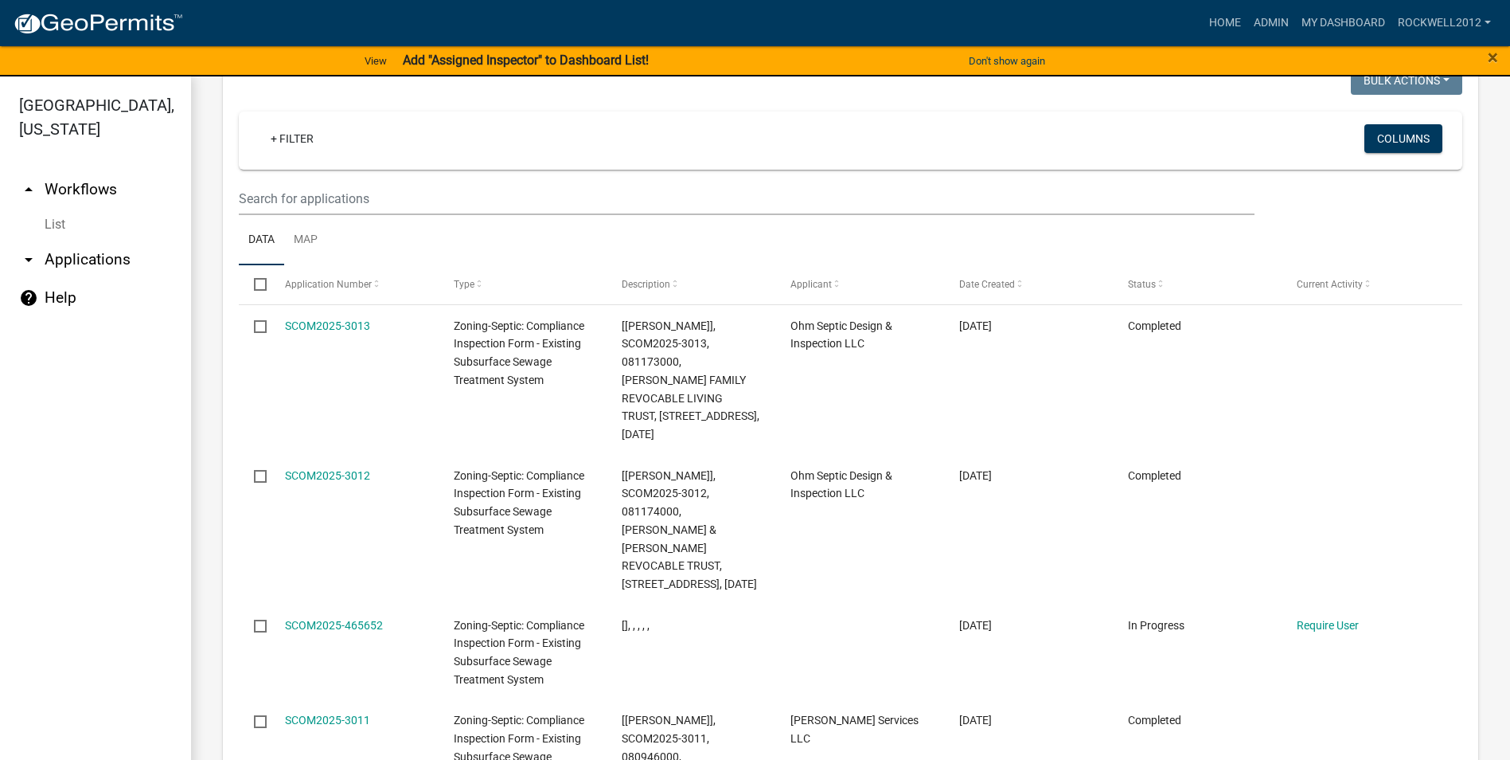
scroll to position [695, 0]
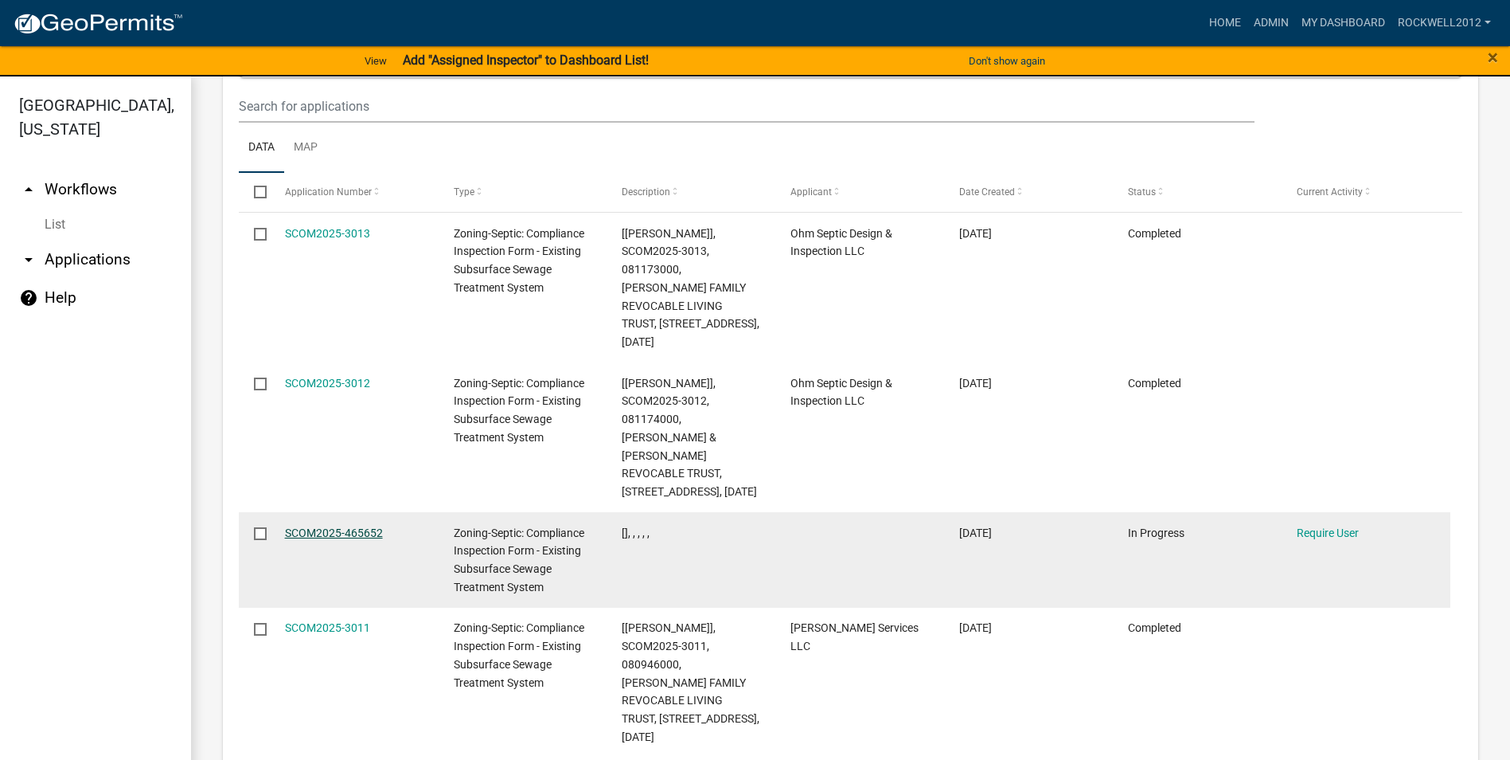
click at [315, 526] on link "SCOM2025-465652" at bounding box center [334, 532] width 98 height 13
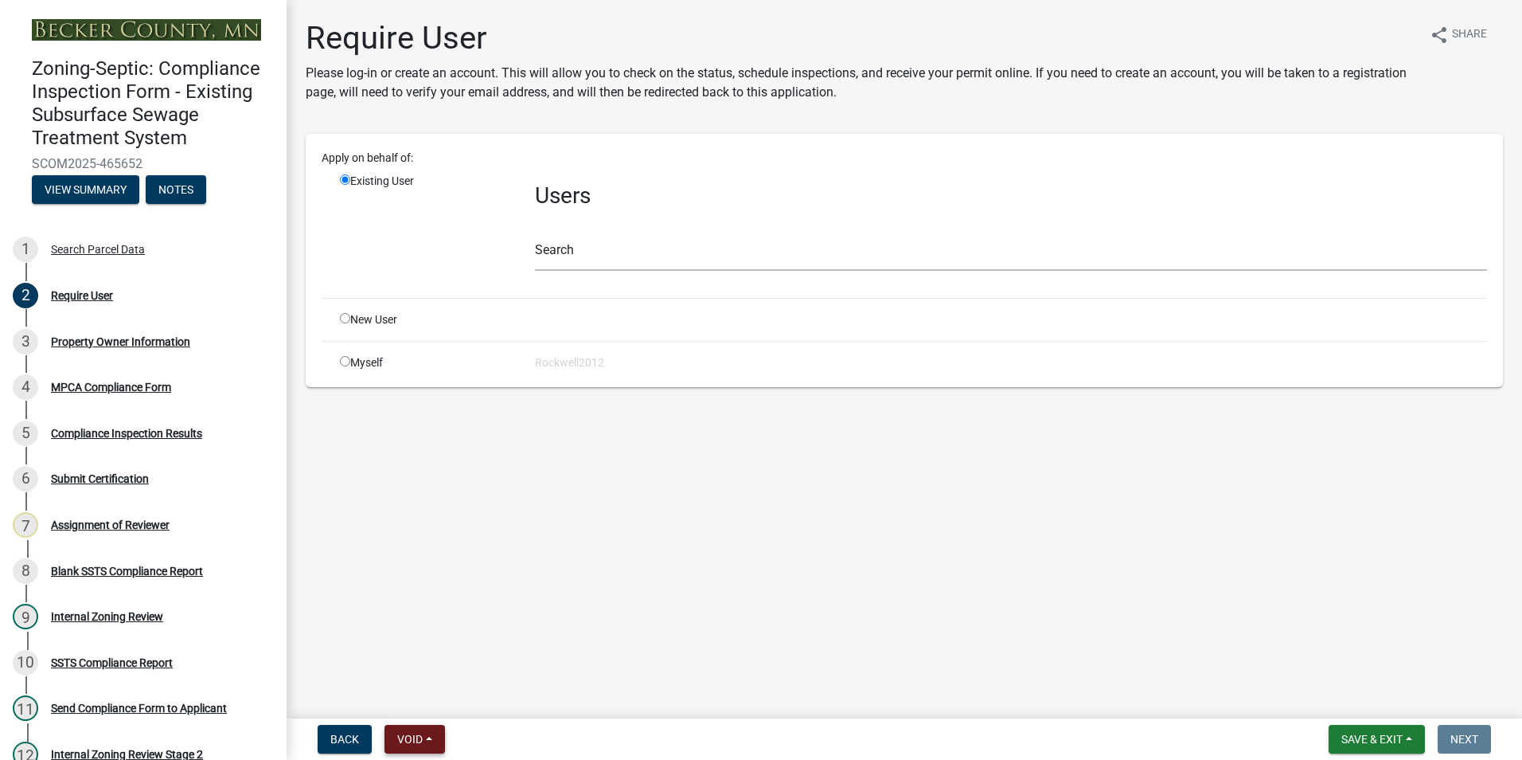
click at [418, 736] on span "Void" at bounding box center [409, 739] width 25 height 13
click at [416, 699] on button "Void" at bounding box center [448, 697] width 127 height 38
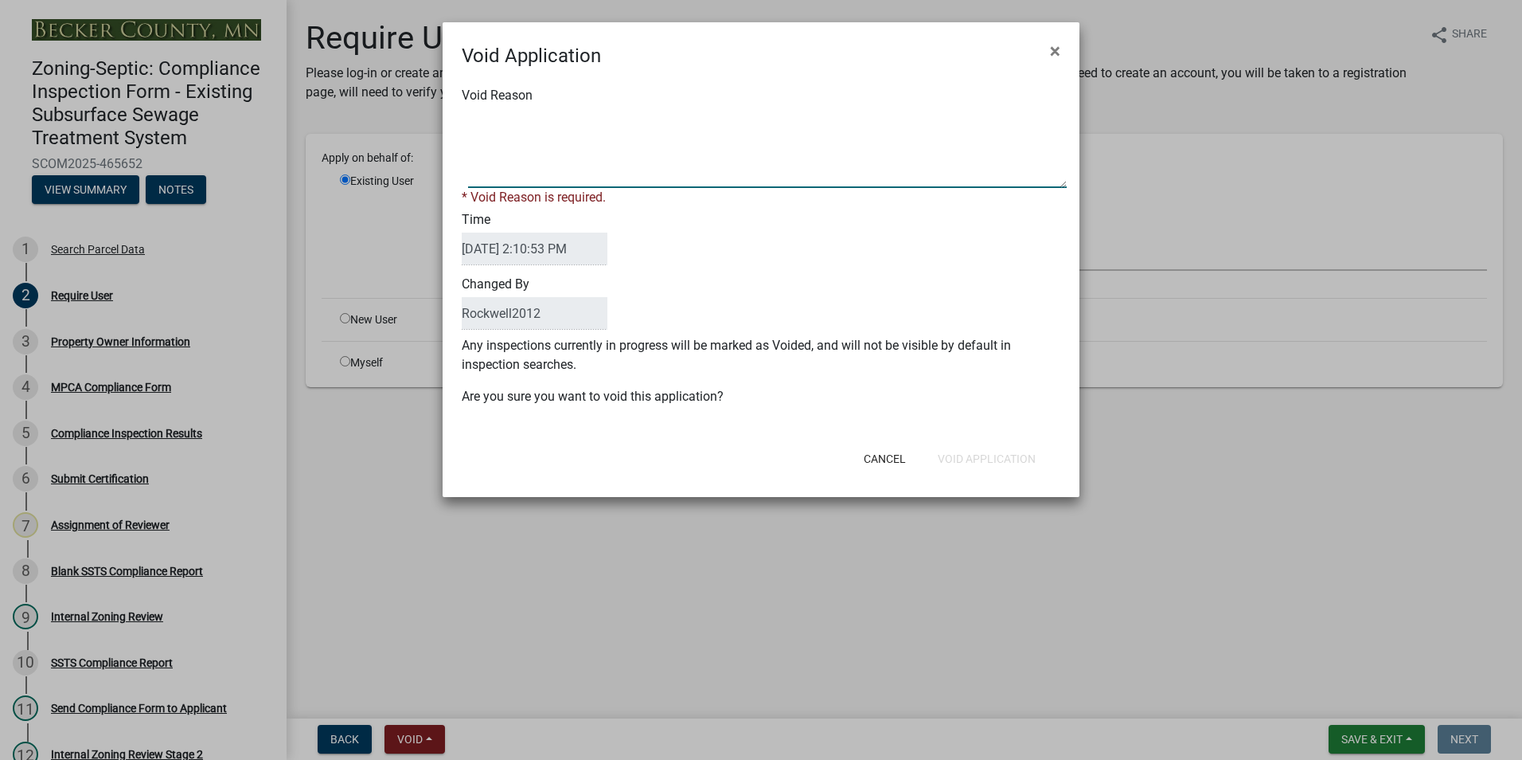
click at [481, 119] on textarea "Void Reason" at bounding box center [767, 148] width 599 height 80
type textarea "d"
type textarea "Duplicate"
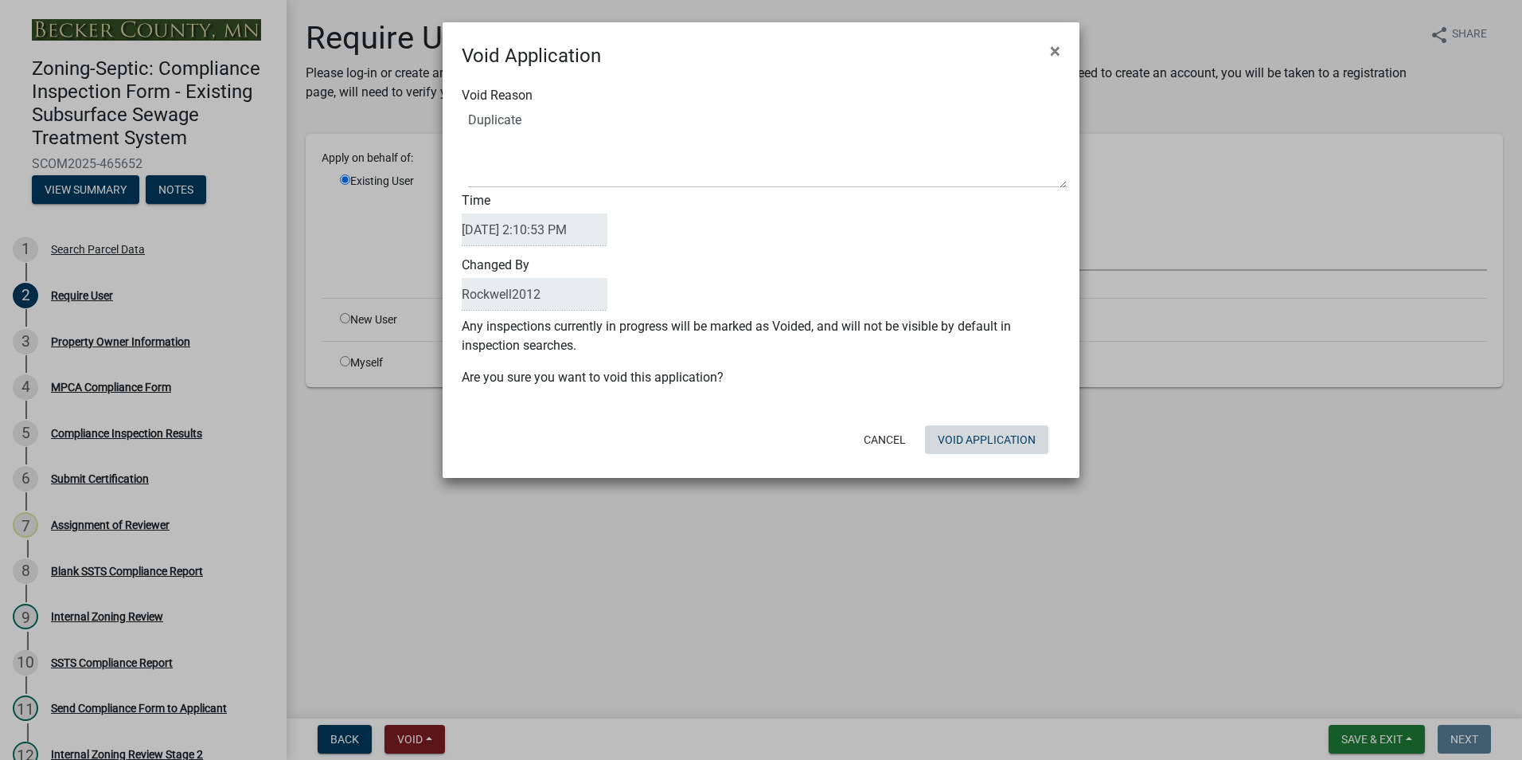
click at [994, 455] on div "Cancel Void Application" at bounding box center [865, 439] width 393 height 41
click at [990, 441] on button "Void Application" at bounding box center [986, 439] width 123 height 29
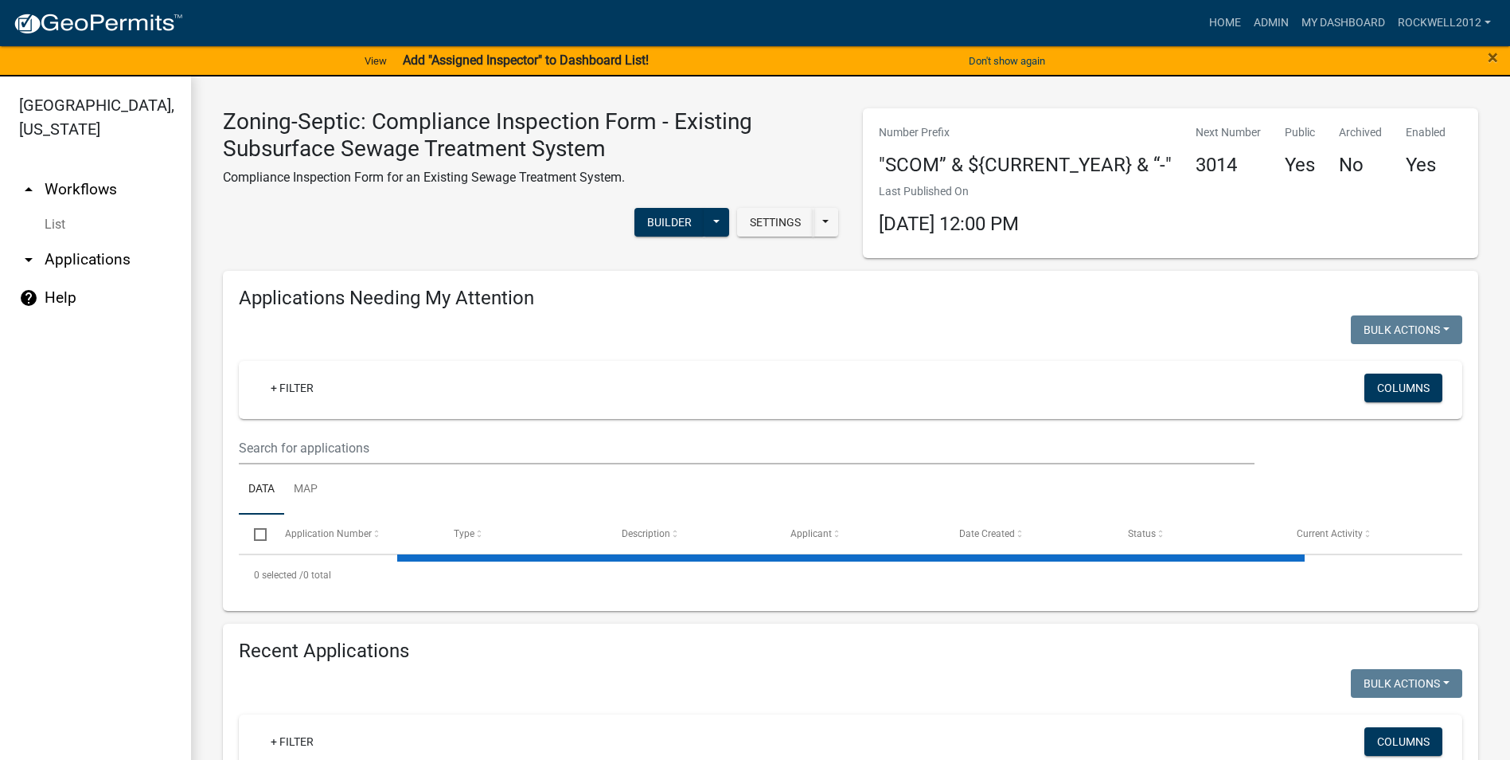
select select "3: 100"
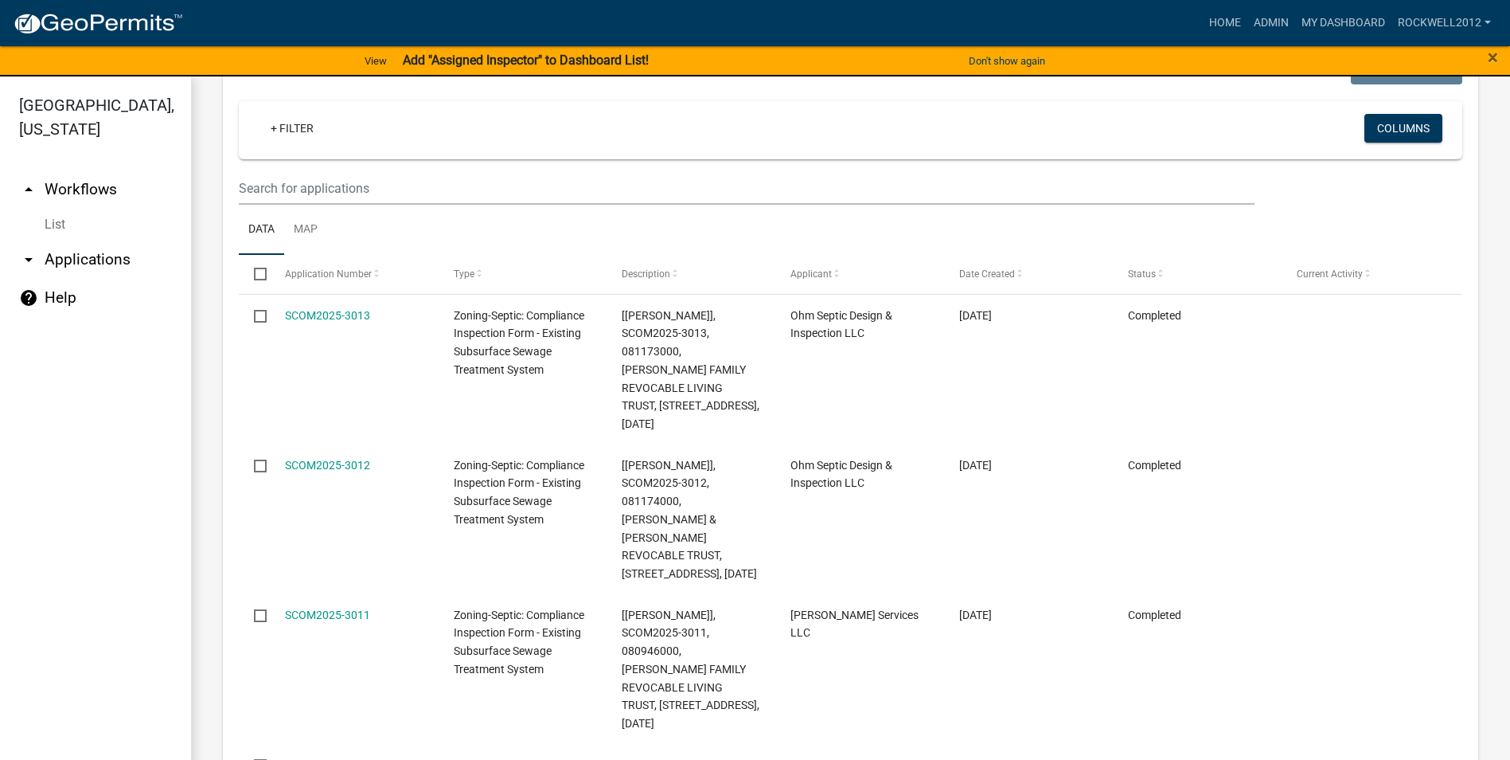
scroll to position [2150, 0]
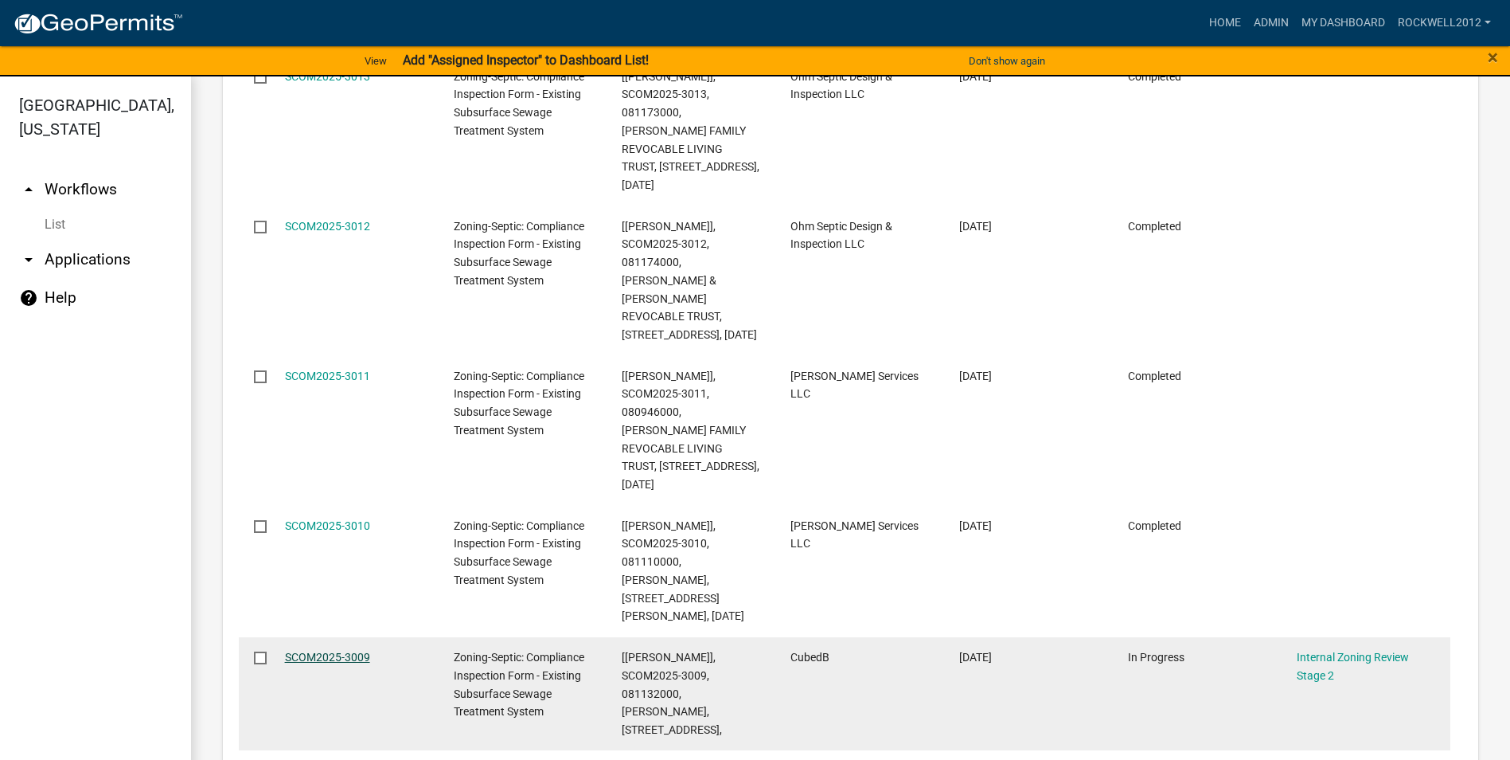
click at [336, 651] on link "SCOM2025-3009" at bounding box center [327, 657] width 85 height 13
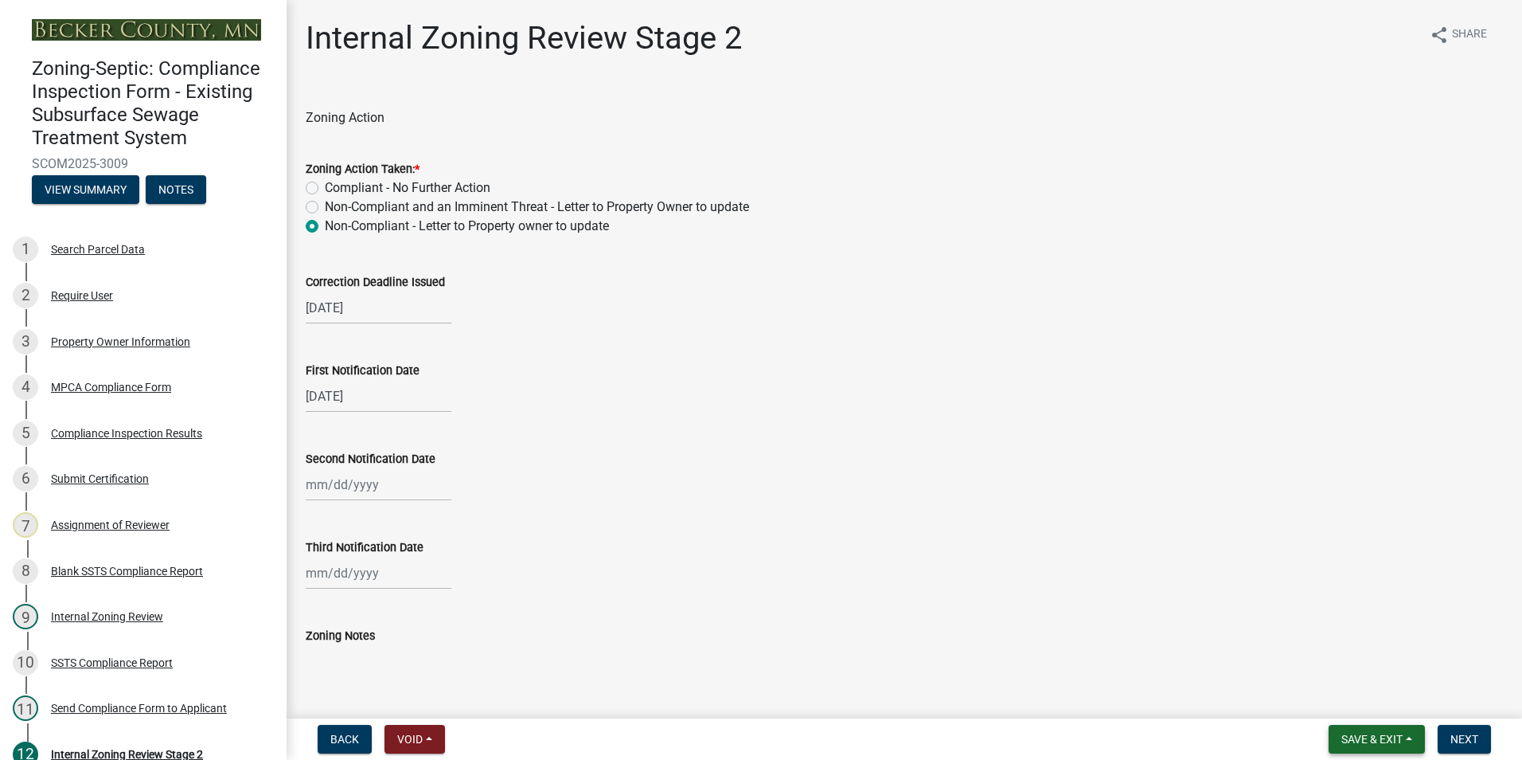
click at [1388, 742] on span "Save & Exit" at bounding box center [1372, 739] width 61 height 13
click at [1369, 696] on button "Save & Exit" at bounding box center [1361, 697] width 127 height 38
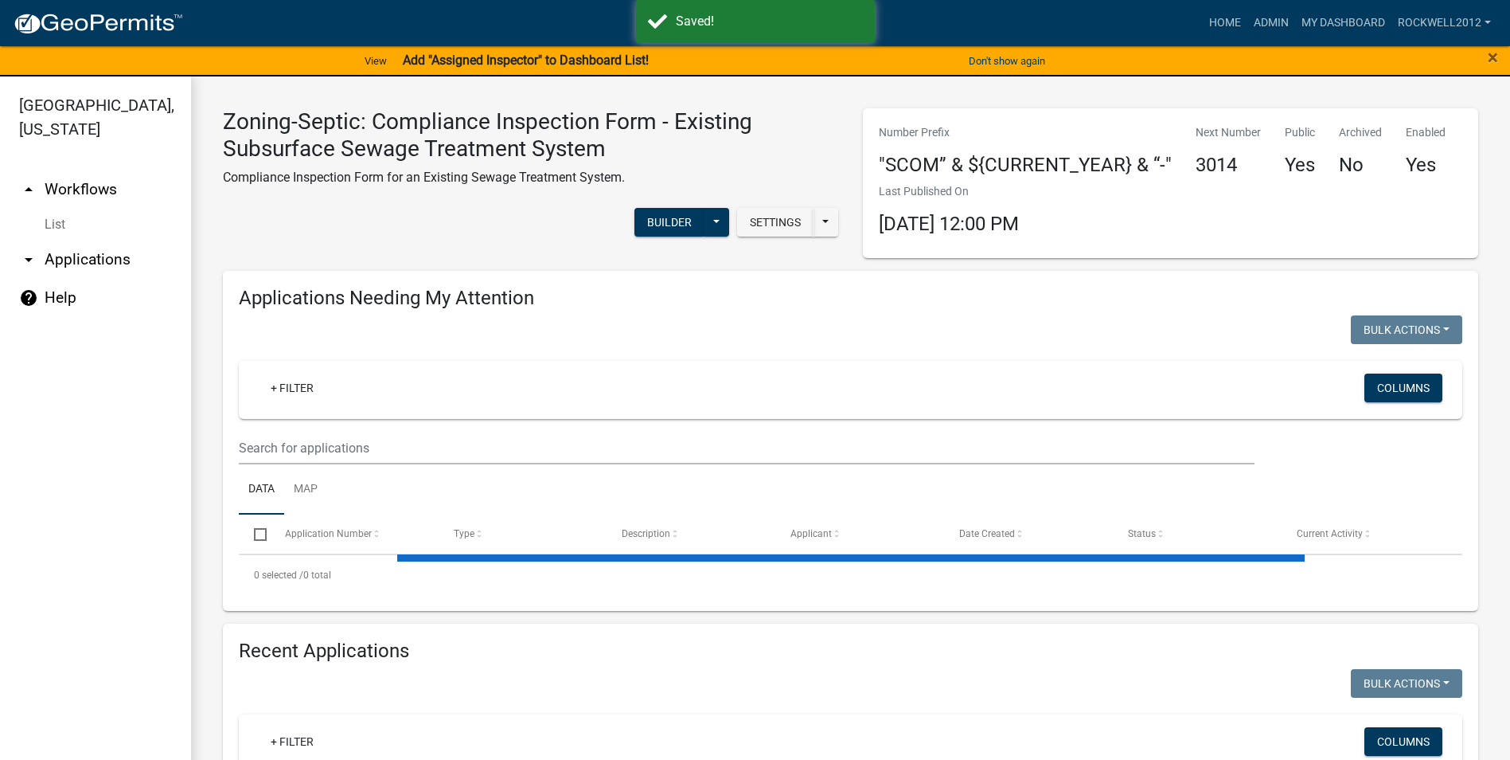
select select "3: 100"
